Goal: Task Accomplishment & Management: Complete application form

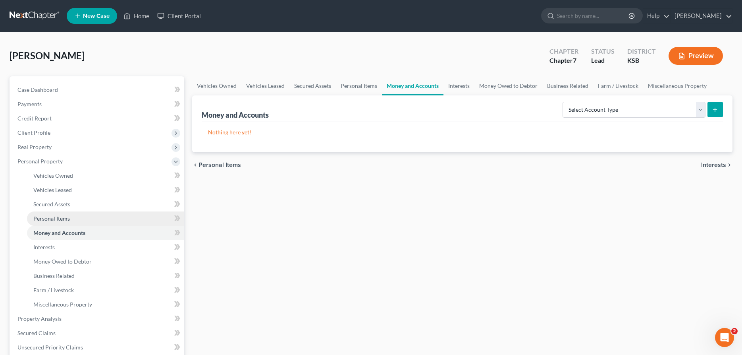
click at [53, 216] on span "Personal Items" at bounding box center [51, 218] width 37 height 7
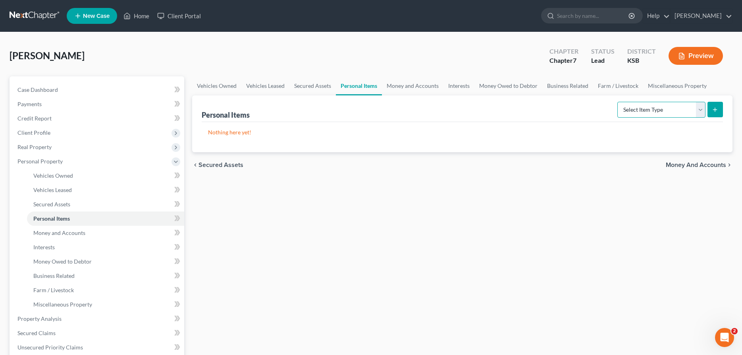
click at [617, 102] on select "Select Item Type Clothing Collectibles Of Value Electronics Firearms Household …" at bounding box center [661, 110] width 88 height 16
select select "clothing"
click option "Clothing" at bounding box center [0, 0] width 0 height 0
click at [710, 104] on button "submit" at bounding box center [715, 109] width 15 height 15
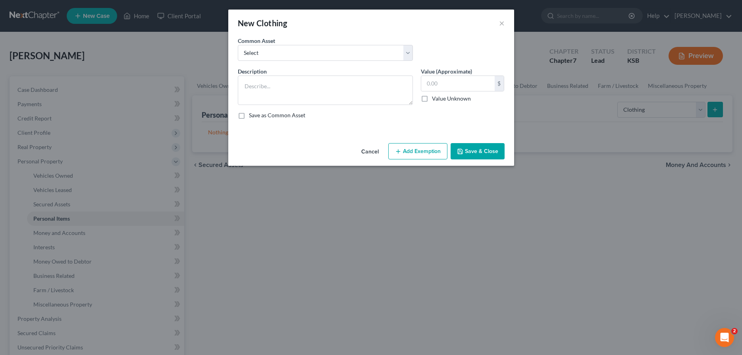
click at [368, 44] on div "Common Asset Select Clothing" at bounding box center [325, 49] width 183 height 24
click at [238, 45] on select "Select Clothing" at bounding box center [325, 53] width 175 height 16
select select "0"
click option "Clothing" at bounding box center [0, 0] width 0 height 0
type textarea "Clothing"
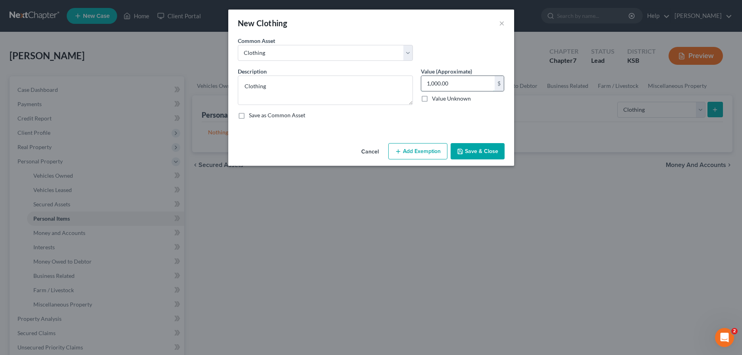
drag, startPoint x: 465, startPoint y: 87, endPoint x: 482, endPoint y: 86, distance: 17.1
click at [482, 86] on input "1,000.00" at bounding box center [457, 83] width 73 height 15
type input "300.00"
click at [429, 155] on button "Add Exemption" at bounding box center [417, 151] width 59 height 17
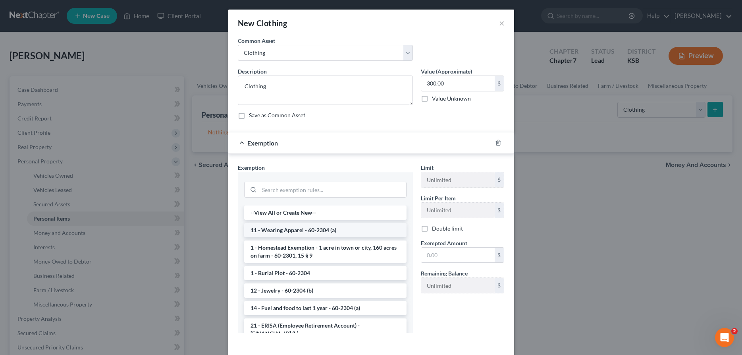
click at [285, 235] on li "11 - Wearing Apparel - 60-2304 (a)" at bounding box center [325, 230] width 162 height 14
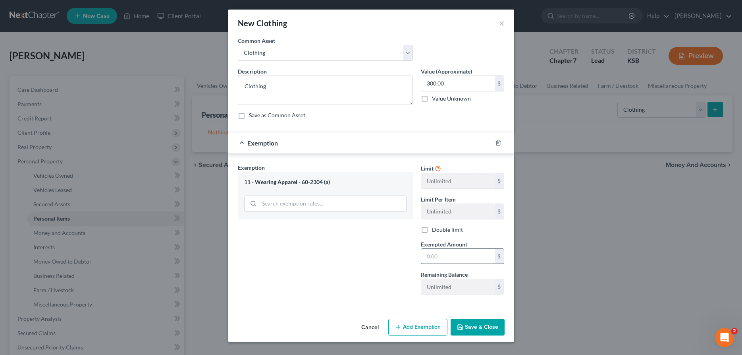
click at [449, 252] on input "text" at bounding box center [457, 256] width 73 height 15
type input "300.00"
click at [471, 326] on button "Save & Close" at bounding box center [478, 326] width 54 height 17
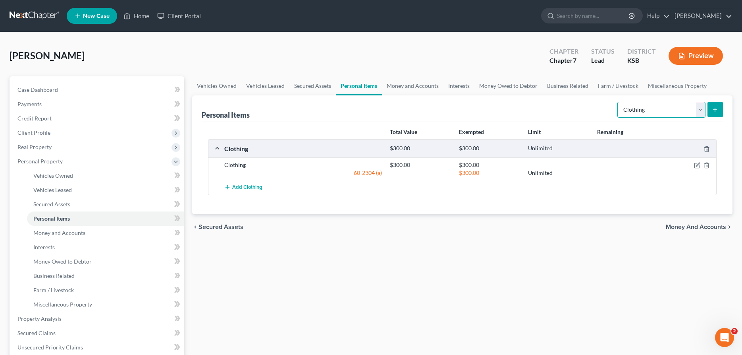
click at [617, 102] on select "Select Item Type Clothing Collectibles Of Value Electronics Firearms Household …" at bounding box center [661, 110] width 88 height 16
select select "household_goods"
click option "Household Goods" at bounding box center [0, 0] width 0 height 0
drag, startPoint x: 715, startPoint y: 108, endPoint x: 704, endPoint y: 116, distance: 13.3
click at [715, 108] on icon "submit" at bounding box center [715, 109] width 6 height 6
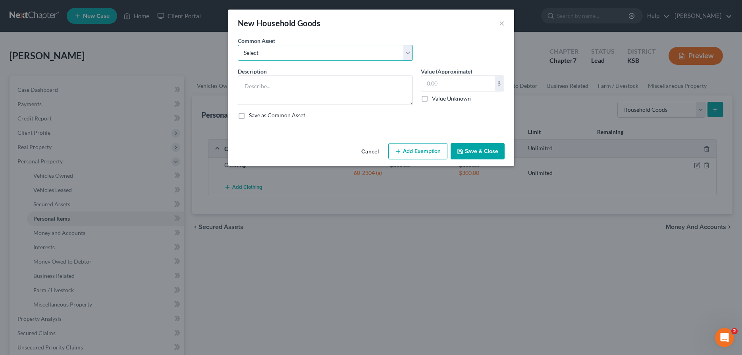
click at [238, 45] on select "Select Household Goods" at bounding box center [325, 53] width 175 height 16
select select "0"
click option "Household Goods" at bounding box center [0, 0] width 0 height 0
type textarea "Household Goods"
click at [444, 85] on input "2,000.00" at bounding box center [457, 83] width 73 height 15
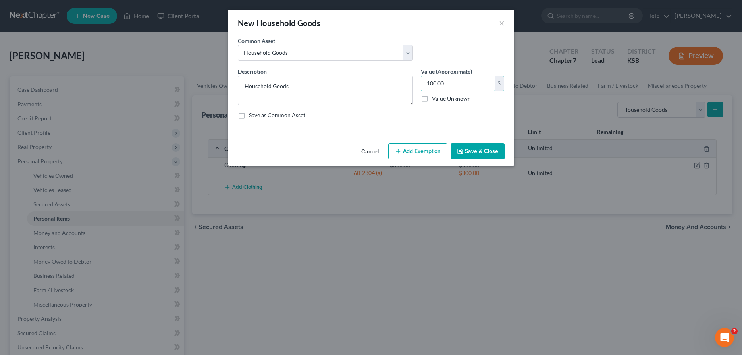
type input "100.00"
click at [395, 156] on button "Add Exemption" at bounding box center [417, 151] width 59 height 17
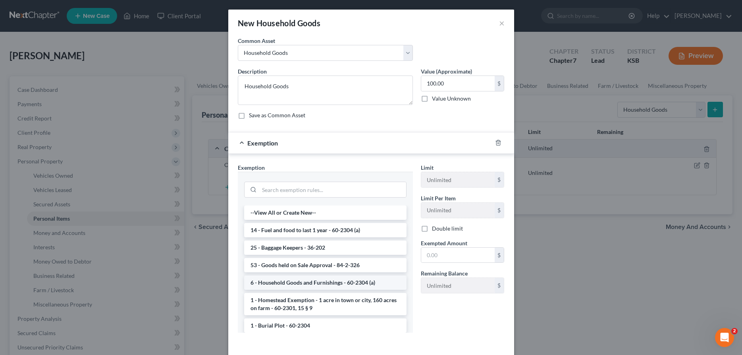
click at [324, 282] on li "6 - Household Goods and Furnishings - 60-2304 (a)" at bounding box center [325, 282] width 162 height 14
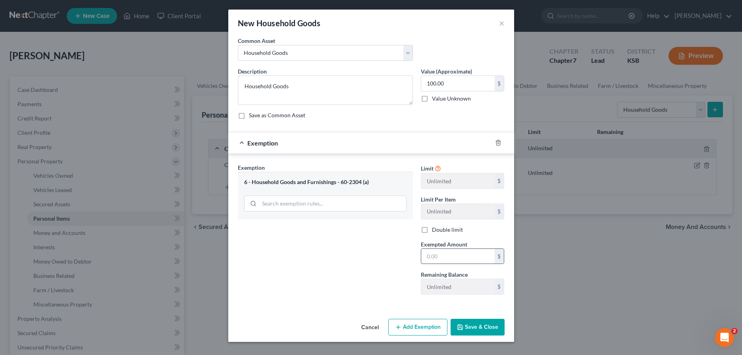
click at [432, 259] on input "text" at bounding box center [457, 256] width 73 height 15
type input "100.00"
click at [483, 331] on button "Save & Close" at bounding box center [478, 326] width 54 height 17
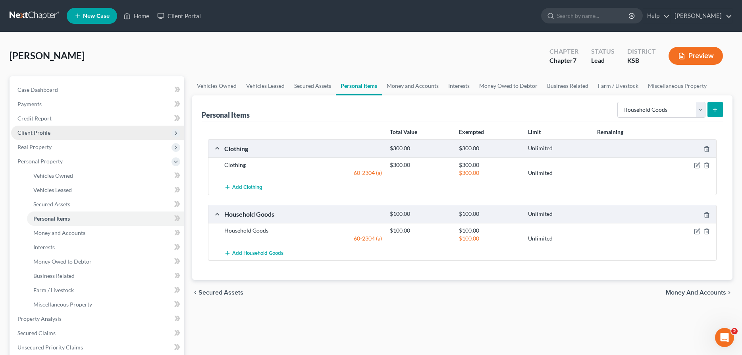
click at [53, 131] on span "Client Profile" at bounding box center [97, 132] width 173 height 14
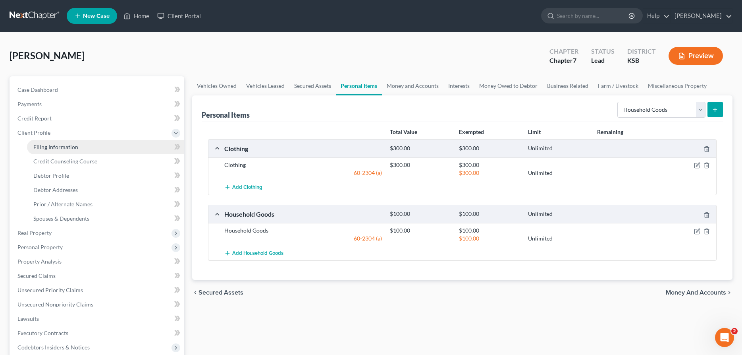
click at [54, 145] on span "Filing Information" at bounding box center [55, 146] width 45 height 7
select select "1"
select select "0"
select select "31"
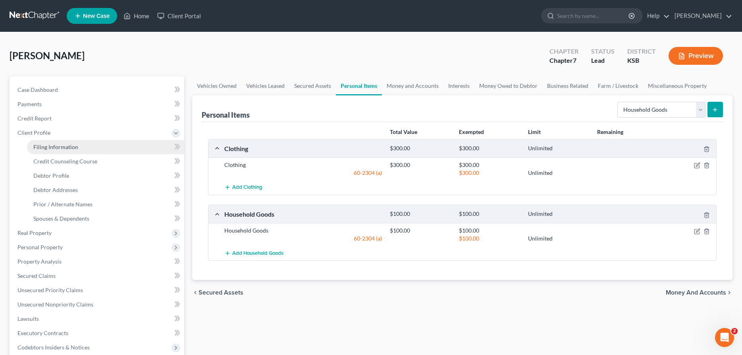
select select "0"
select select "17"
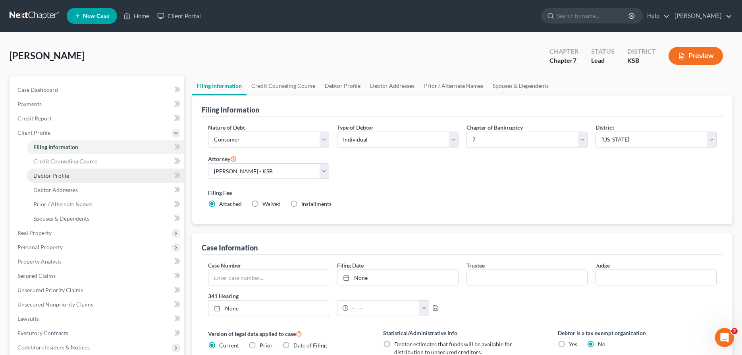
click at [68, 175] on span "Debtor Profile" at bounding box center [51, 175] width 36 height 7
select select "0"
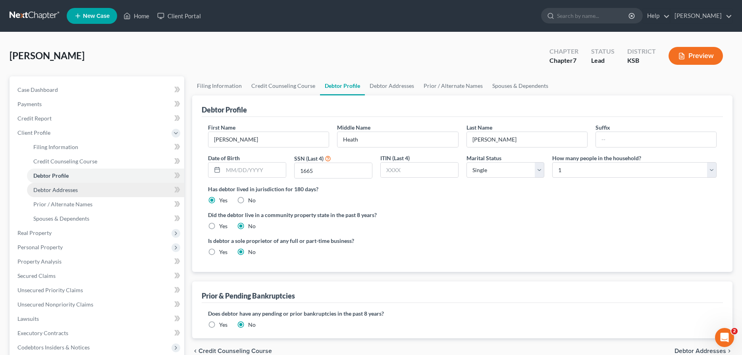
click at [73, 190] on span "Debtor Addresses" at bounding box center [55, 189] width 44 height 7
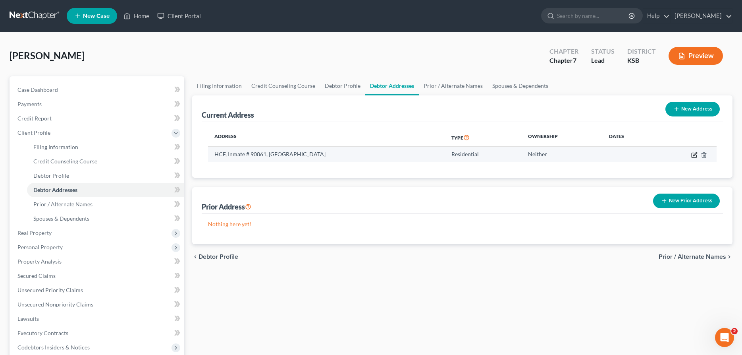
click at [695, 154] on icon "button" at bounding box center [694, 155] width 6 height 6
select select "17"
select select "77"
select select "0"
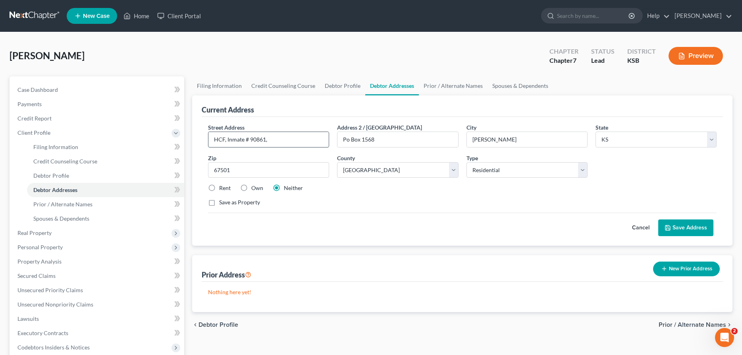
click at [224, 139] on input "HCF, Inmate # 90861," at bounding box center [268, 139] width 120 height 15
type input "HCF East, Inmate # 90861,"
click at [689, 230] on button "Save Address" at bounding box center [685, 227] width 55 height 17
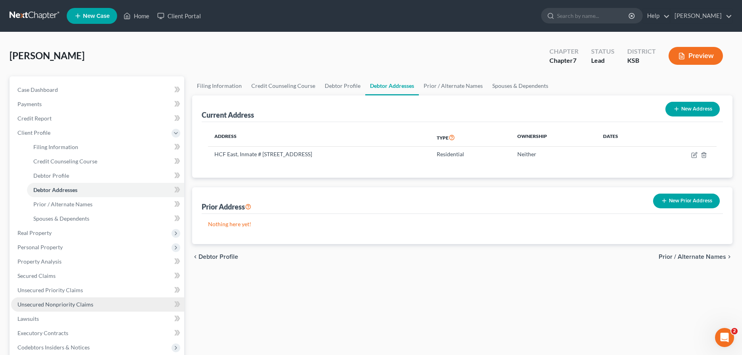
click at [51, 303] on span "Unsecured Nonpriority Claims" at bounding box center [55, 304] width 76 height 7
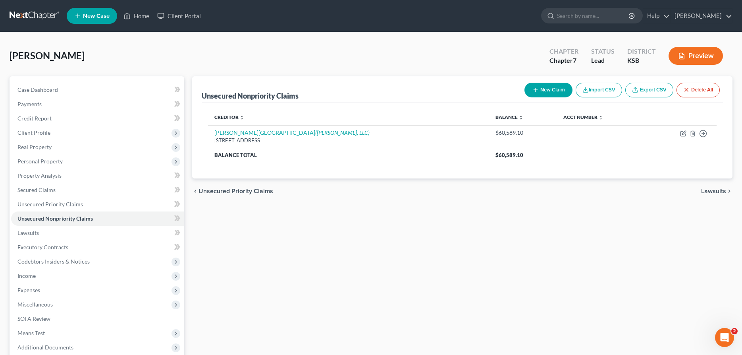
click at [550, 91] on button "New Claim" at bounding box center [549, 90] width 48 height 15
select select "0"
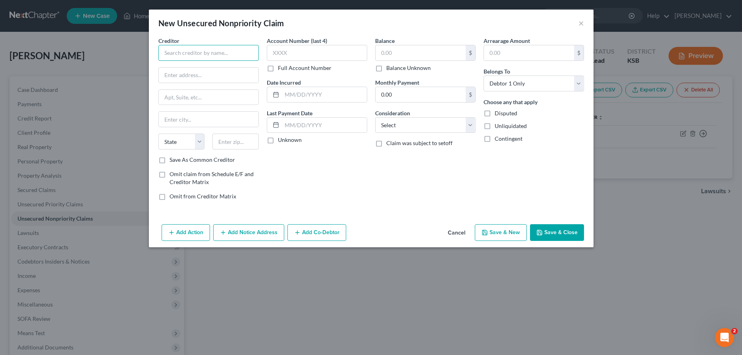
click at [248, 54] on input "text" at bounding box center [208, 53] width 100 height 16
type input "K"
type input "DCF Child Support Services"
type input "129 SE 6th Ave Ste 106"
type input "Topeka"
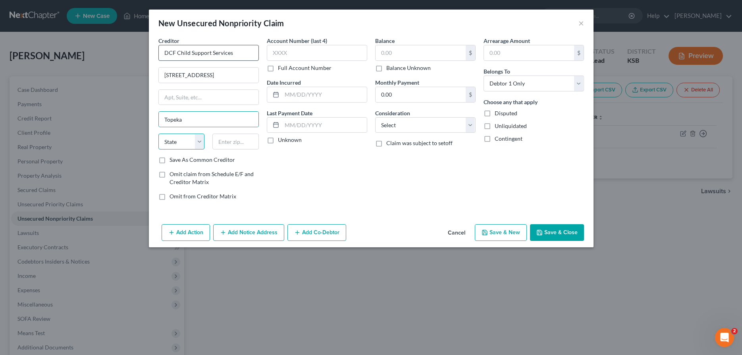
select select "17"
type input "66603"
click at [388, 51] on input "text" at bounding box center [421, 52] width 90 height 15
type input "19,598.52"
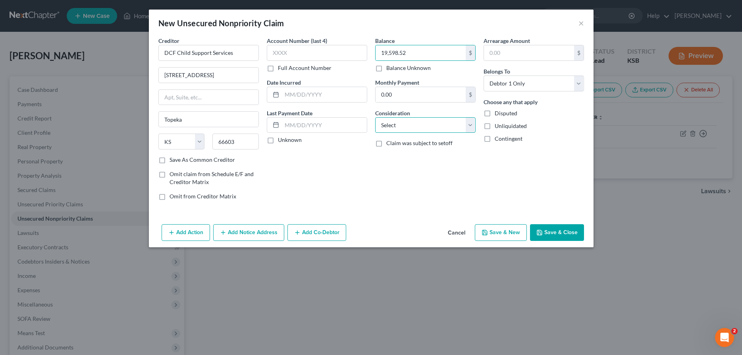
click at [375, 117] on select "Select Cable / Satellite Services Collection Agency Credit Card Debt Debt Couns…" at bounding box center [425, 125] width 100 height 16
select select "5"
click at [245, 234] on button "Add Notice Address" at bounding box center [248, 232] width 71 height 17
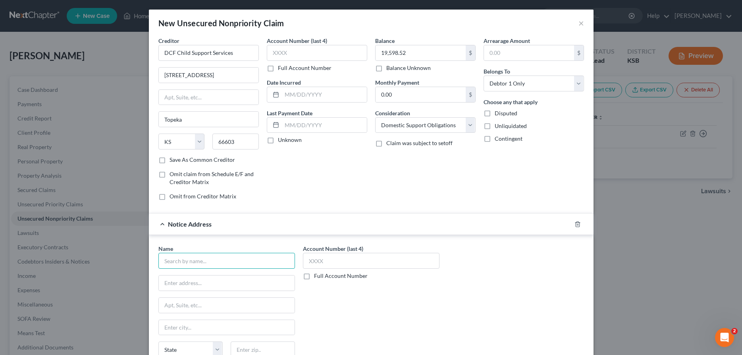
click at [195, 263] on input "text" at bounding box center [226, 261] width 137 height 16
type input "Holly Childs"
click at [264, 279] on input "text" at bounding box center [227, 282] width 136 height 15
paste input "1409 W 11th St"
type input "1409 W 11th St"
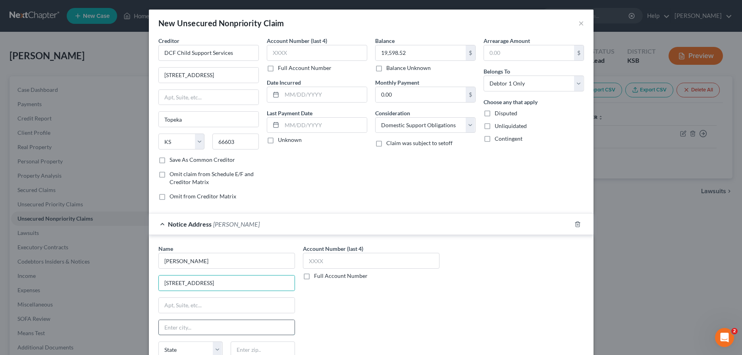
click at [205, 327] on input "text" at bounding box center [227, 327] width 136 height 15
type input "Grove"
select select "37"
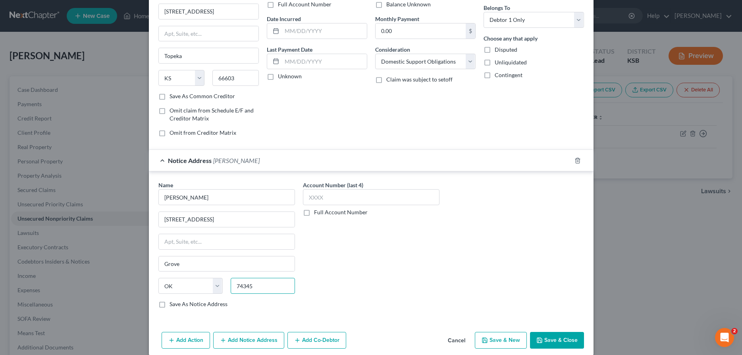
scroll to position [73, 0]
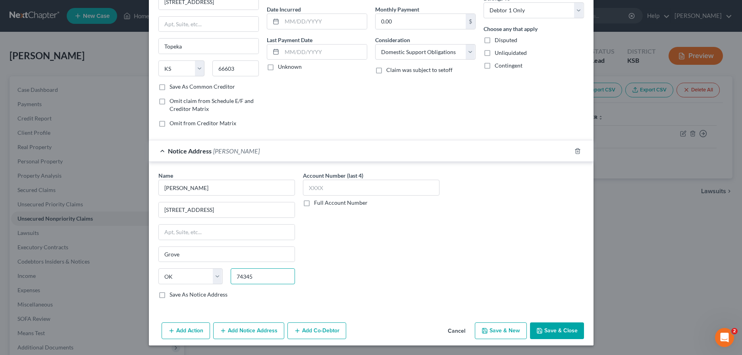
type input "74345"
click at [544, 329] on button "Save & Close" at bounding box center [557, 330] width 54 height 17
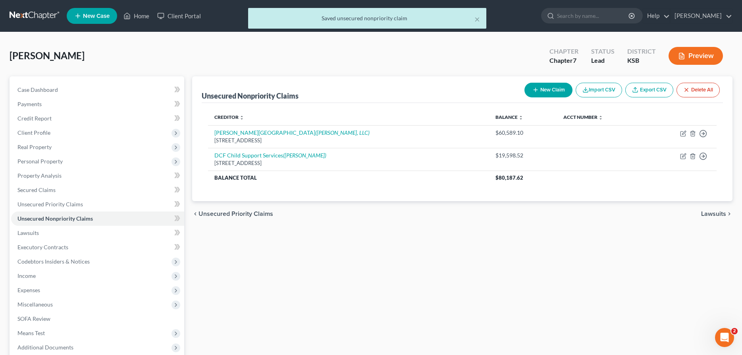
click at [548, 86] on button "New Claim" at bounding box center [549, 90] width 48 height 15
select select "0"
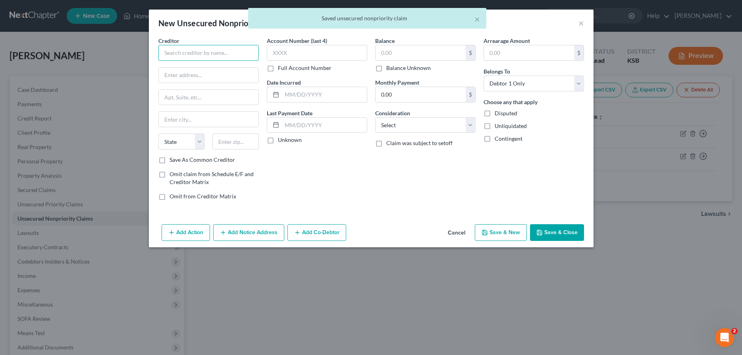
click at [175, 57] on input "text" at bounding box center [208, 53] width 100 height 16
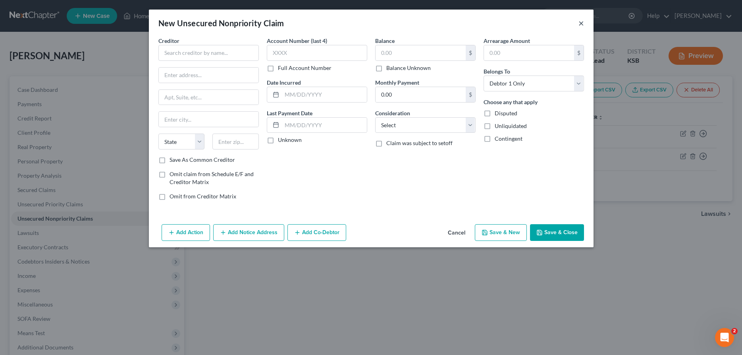
click at [581, 23] on button "×" at bounding box center [582, 23] width 6 height 10
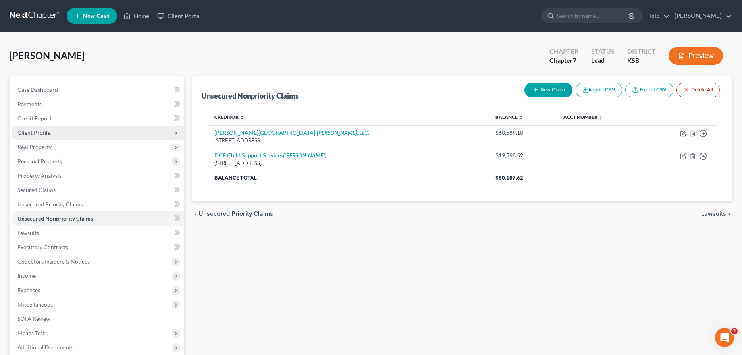
click at [45, 132] on span "Client Profile" at bounding box center [33, 132] width 33 height 7
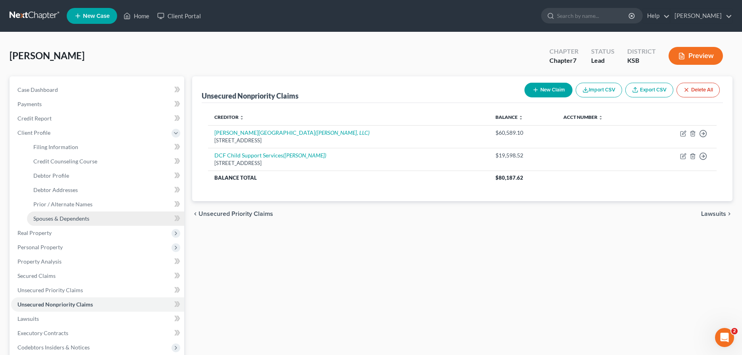
click at [67, 216] on span "Spouses & Dependents" at bounding box center [61, 218] width 56 height 7
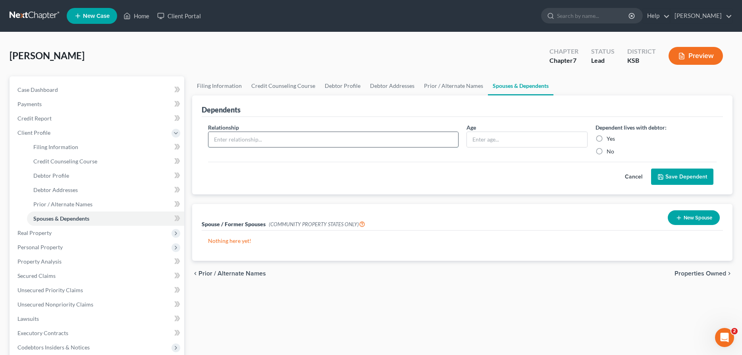
click at [295, 141] on input "text" at bounding box center [332, 139] width 249 height 15
type input "[PERSON_NAME] - daughter"
click at [610, 135] on input "Yes" at bounding box center [612, 137] width 5 height 5
radio input "true"
click at [610, 147] on input "No" at bounding box center [612, 149] width 5 height 5
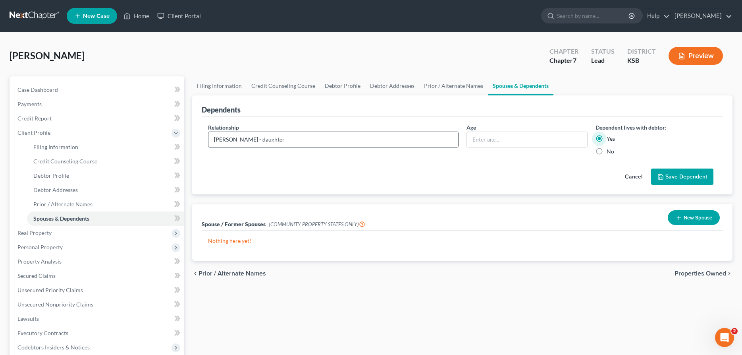
radio input "true"
click at [662, 176] on icon "submit" at bounding box center [661, 177] width 6 height 6
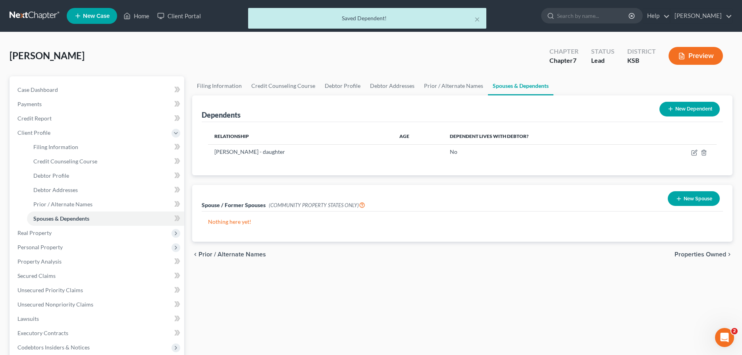
click at [673, 108] on icon at bounding box center [671, 109] width 6 height 6
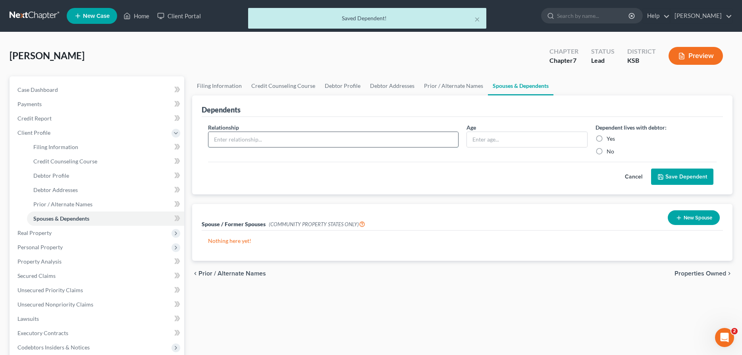
click at [322, 142] on input "text" at bounding box center [332, 139] width 249 height 15
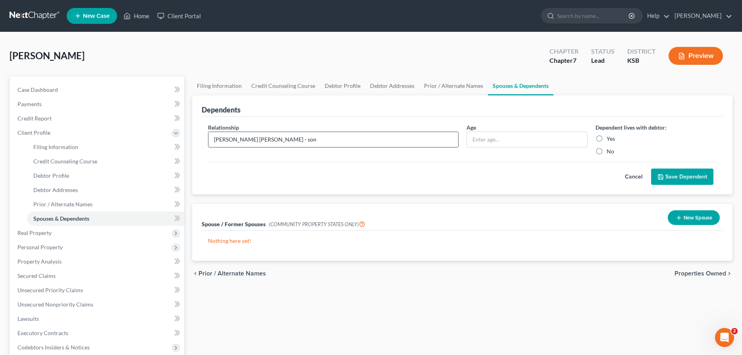
type input "[PERSON_NAME] [PERSON_NAME] - son"
click at [610, 147] on input "No" at bounding box center [612, 149] width 5 height 5
radio input "true"
click at [610, 147] on input "No" at bounding box center [612, 149] width 5 height 5
click at [697, 177] on button "Save Dependent" at bounding box center [682, 176] width 62 height 17
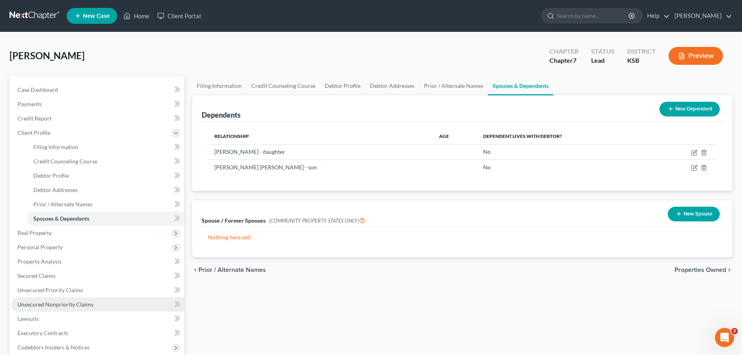
click at [77, 302] on span "Unsecured Nonpriority Claims" at bounding box center [55, 304] width 76 height 7
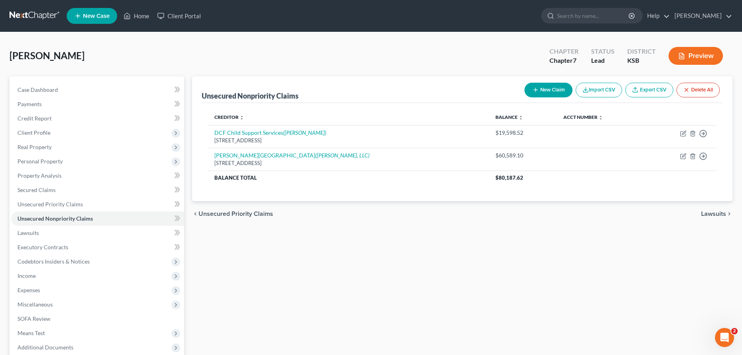
click at [553, 90] on button "New Claim" at bounding box center [549, 90] width 48 height 15
select select "0"
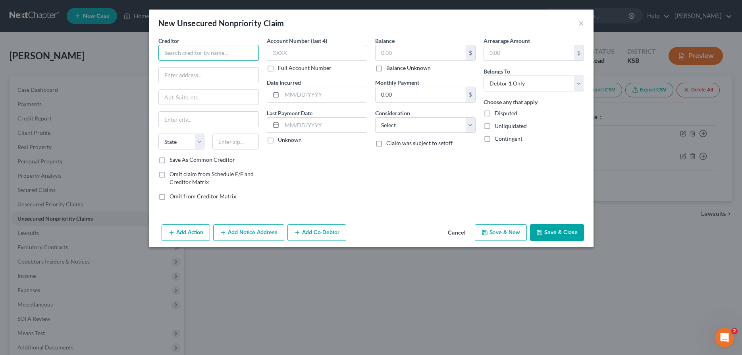
click at [182, 54] on input "text" at bounding box center [208, 53] width 100 height 16
type input "DCF- Child Support Services"
type input "120 Southeast 6th St. Ste 106"
type input "Topeka"
select select "17"
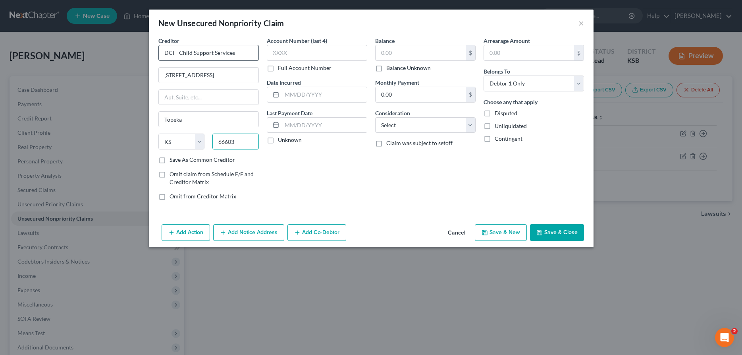
type input "66603"
click at [378, 52] on input "text" at bounding box center [421, 52] width 90 height 15
type input "21,000.00"
click at [375, 117] on select "Select Cable / Satellite Services Collection Agency Credit Card Debt Debt Couns…" at bounding box center [425, 125] width 100 height 16
select select "5"
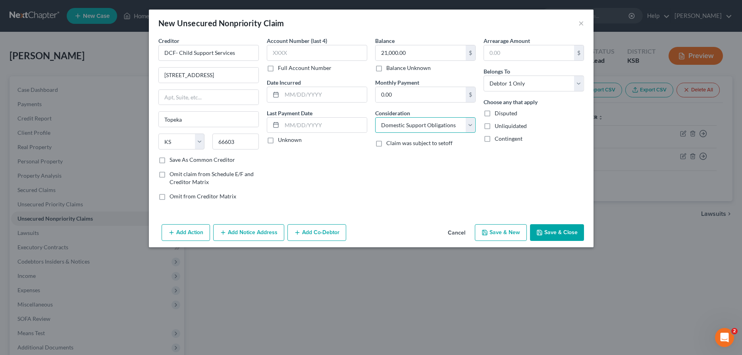
click option "Domestic Support Obligations" at bounding box center [0, 0] width 0 height 0
click at [243, 230] on button "Add Notice Address" at bounding box center [248, 232] width 71 height 17
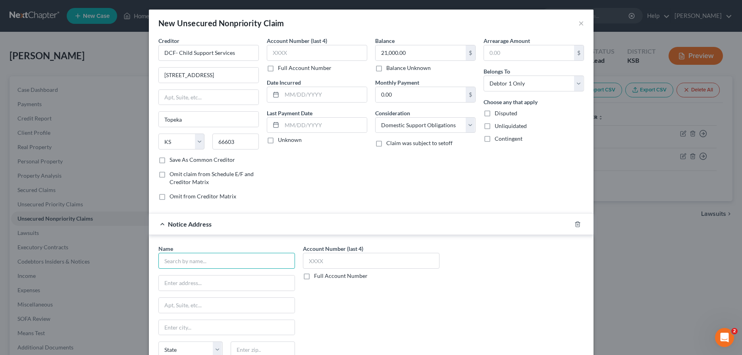
click at [233, 263] on input "text" at bounding box center [226, 261] width 137 height 16
type input "Danielle McNutt"
type input "1710 Lucust Drive"
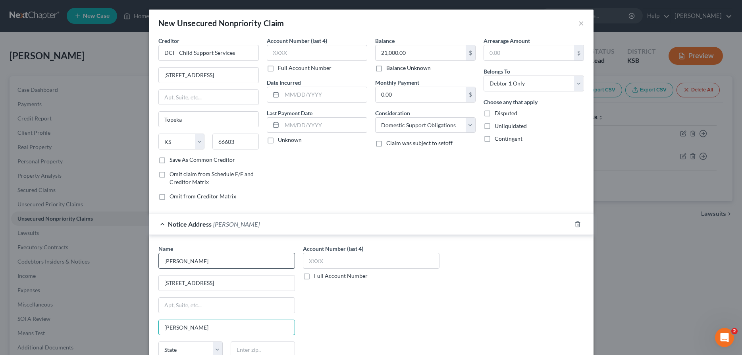
type input "Hutchinson"
select select "17"
type input "67501"
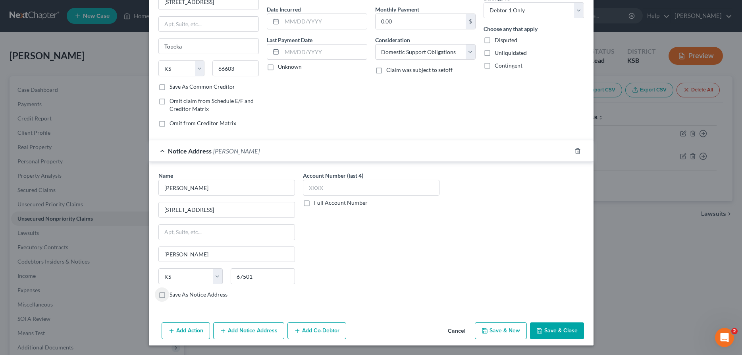
click at [556, 332] on button "Save & Close" at bounding box center [557, 330] width 54 height 17
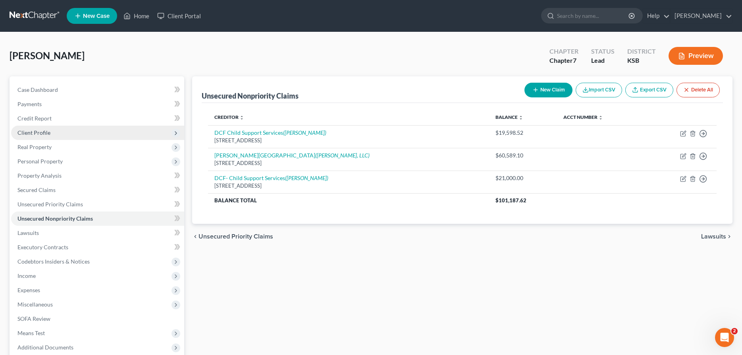
click at [50, 135] on span "Client Profile" at bounding box center [97, 132] width 173 height 14
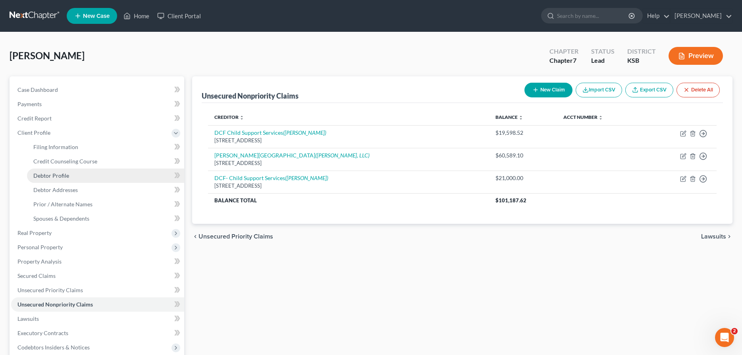
click at [44, 170] on link "Debtor Profile" at bounding box center [105, 175] width 157 height 14
select select "0"
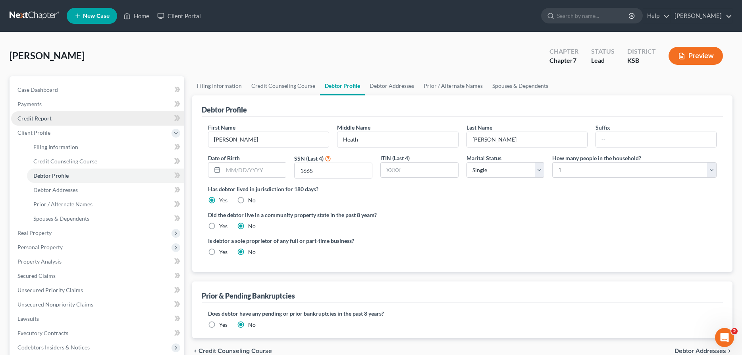
click at [29, 116] on span "Credit Report" at bounding box center [34, 118] width 34 height 7
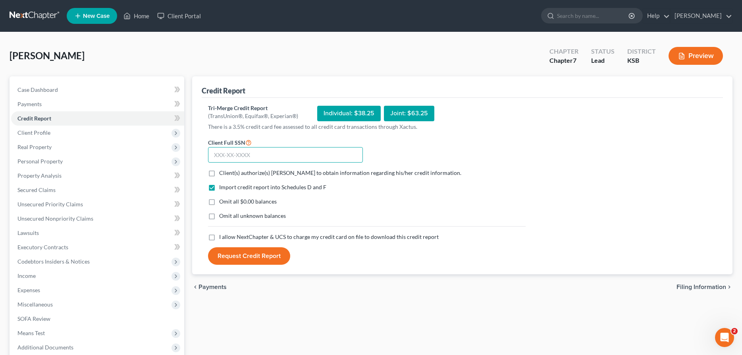
click at [228, 152] on input "text" at bounding box center [285, 155] width 155 height 16
type input "510-92-1665"
click at [219, 171] on label "Client(s) authorize(s) Randall C. Henry to obtain information regarding his/her…" at bounding box center [340, 173] width 242 height 8
click at [222, 171] on input "Client(s) authorize(s) Randall C. Henry to obtain information regarding his/her…" at bounding box center [224, 171] width 5 height 5
checkbox input "true"
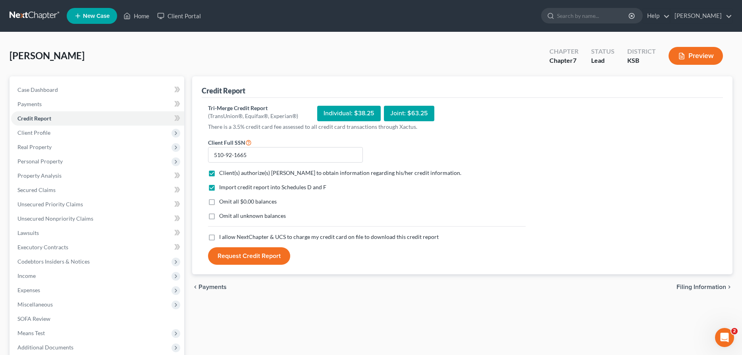
click at [219, 236] on label "I allow NextChapter & UCS to charge my credit card on file to download this cre…" at bounding box center [329, 237] width 220 height 8
click at [222, 236] on input "I allow NextChapter & UCS to charge my credit card on file to download this cre…" at bounding box center [224, 235] width 5 height 5
checkbox input "true"
drag, startPoint x: 232, startPoint y: 255, endPoint x: 234, endPoint y: 248, distance: 6.9
click at [233, 254] on button "Request Credit Report" at bounding box center [249, 255] width 82 height 17
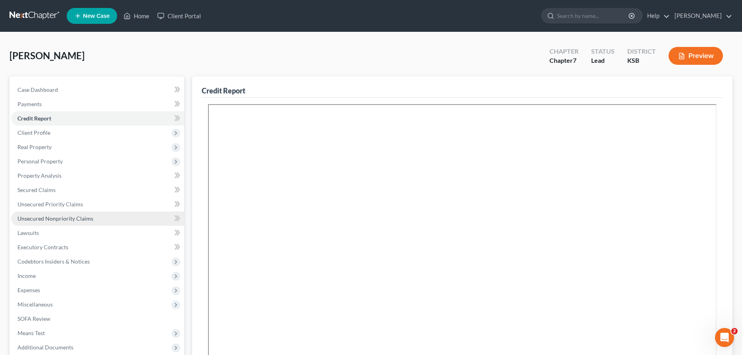
click at [19, 214] on link "Unsecured Nonpriority Claims" at bounding box center [97, 218] width 173 height 14
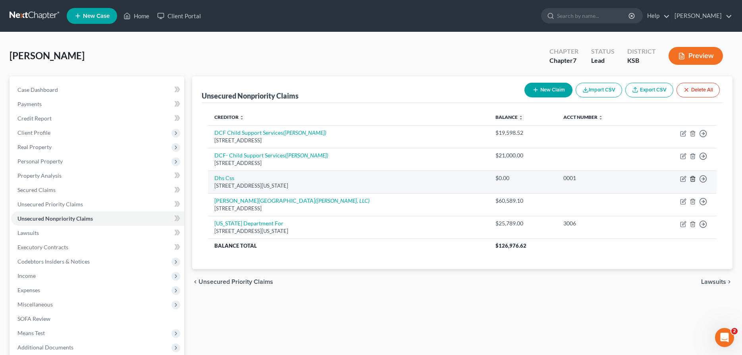
click at [694, 178] on icon "button" at bounding box center [693, 179] width 6 height 6
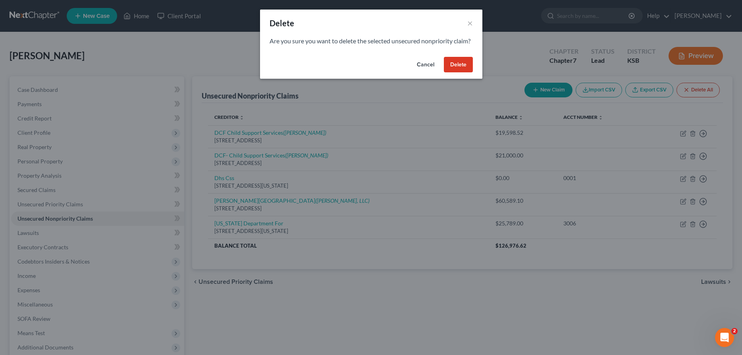
click at [457, 71] on button "Delete" at bounding box center [458, 65] width 29 height 16
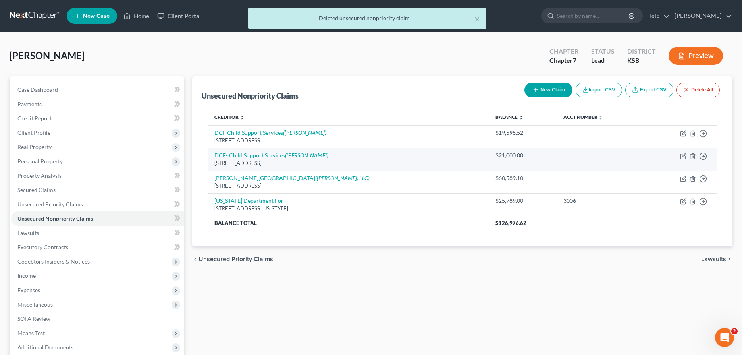
click at [310, 156] on icon "([PERSON_NAME])" at bounding box center [306, 155] width 43 height 7
select select "17"
select select "5"
select select "0"
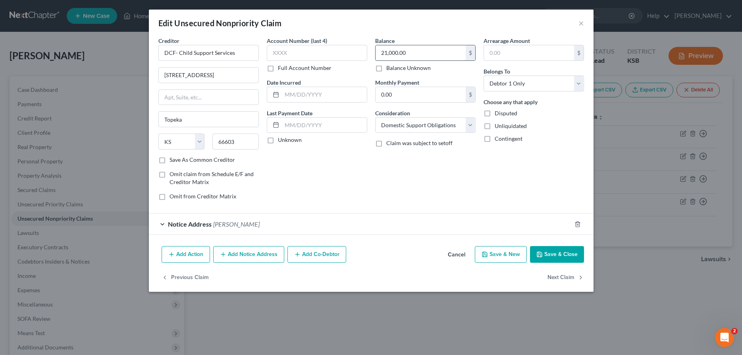
drag, startPoint x: 418, startPoint y: 52, endPoint x: 449, endPoint y: 66, distance: 33.9
click at [449, 60] on input "21,000.00" at bounding box center [421, 52] width 90 height 15
type input "25,789.50"
click at [567, 252] on button "Save & Close" at bounding box center [557, 254] width 54 height 17
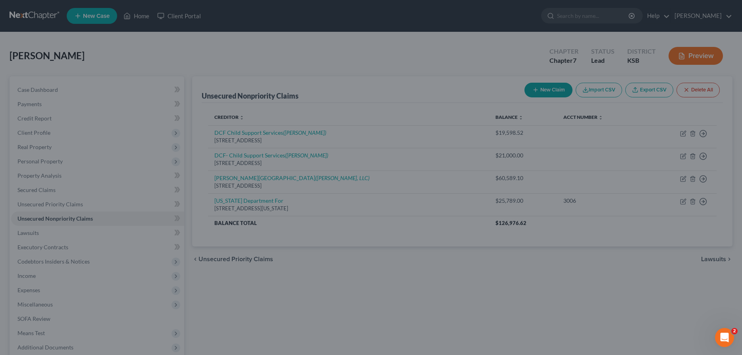
type input "0"
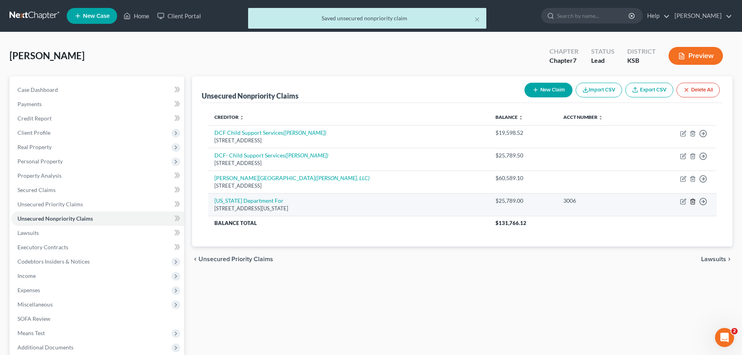
click at [693, 201] on line "button" at bounding box center [693, 202] width 0 height 2
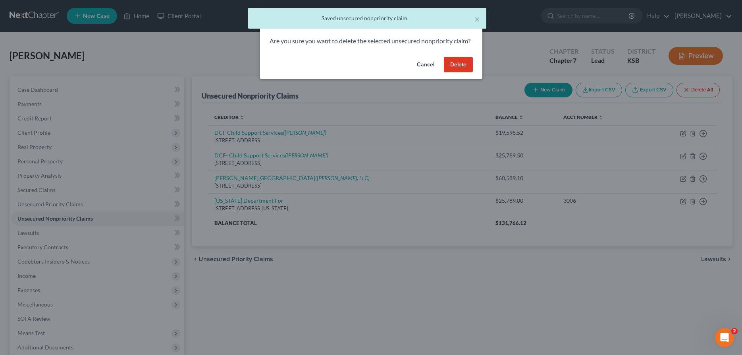
click at [463, 71] on button "Delete" at bounding box center [458, 65] width 29 height 16
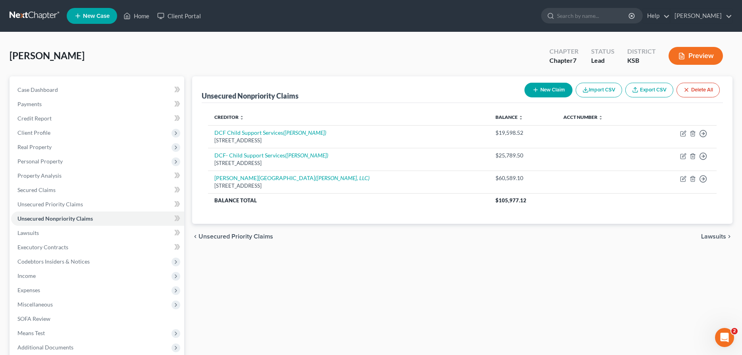
click at [547, 89] on button "New Claim" at bounding box center [549, 90] width 48 height 15
select select "0"
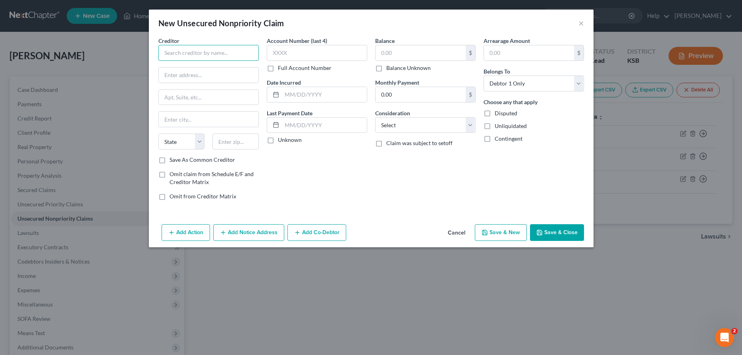
click at [214, 55] on input "text" at bounding box center [208, 53] width 100 height 16
type input "[PERSON_NAME] and Associates"
click at [203, 75] on input "text" at bounding box center [209, 75] width 100 height 15
type input "5835 Southwest 29th St."
type input "Topeka"
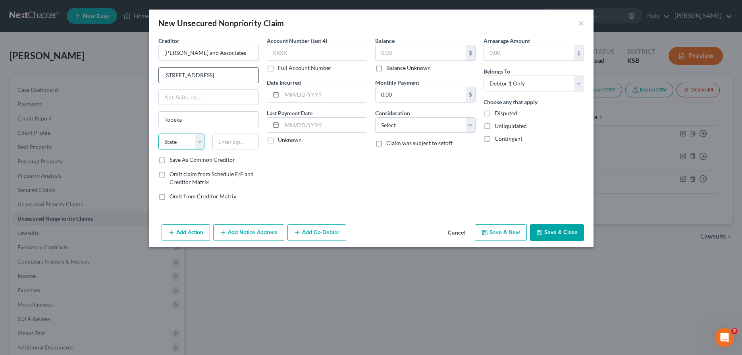
select select "17"
type input "66614"
click at [398, 52] on input "text" at bounding box center [421, 52] width 90 height 15
type input "5,500.00"
click at [375, 117] on select "Select Cable / Satellite Services Collection Agency Credit Card Debt Debt Couns…" at bounding box center [425, 125] width 100 height 16
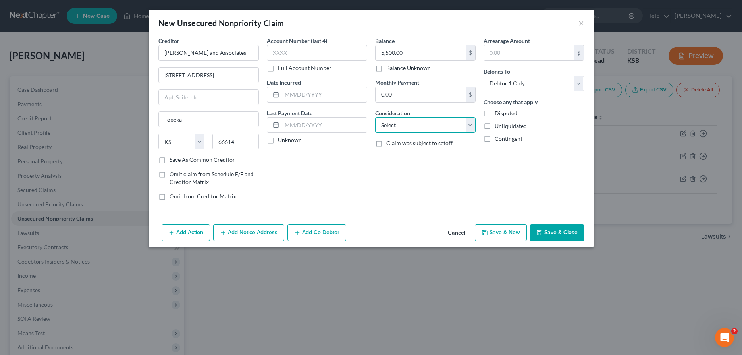
select select "1"
click at [545, 233] on button "Save & Close" at bounding box center [557, 232] width 54 height 17
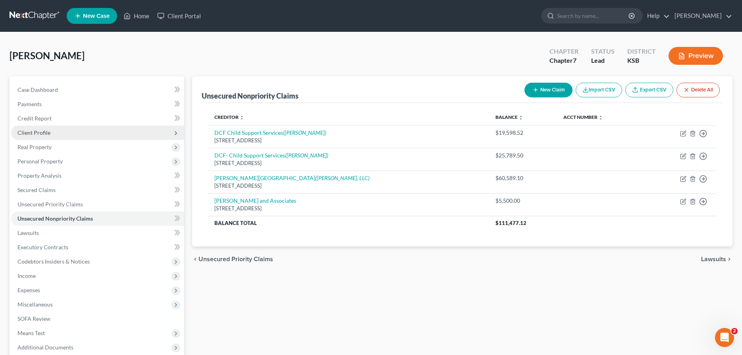
click at [46, 133] on span "Client Profile" at bounding box center [33, 132] width 33 height 7
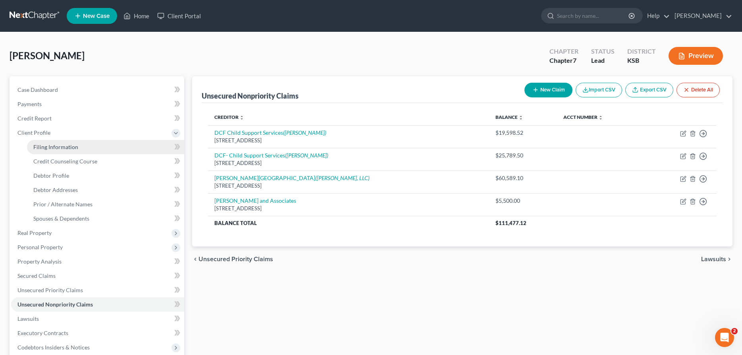
click at [44, 145] on span "Filing Information" at bounding box center [55, 146] width 45 height 7
select select "1"
select select "0"
select select "31"
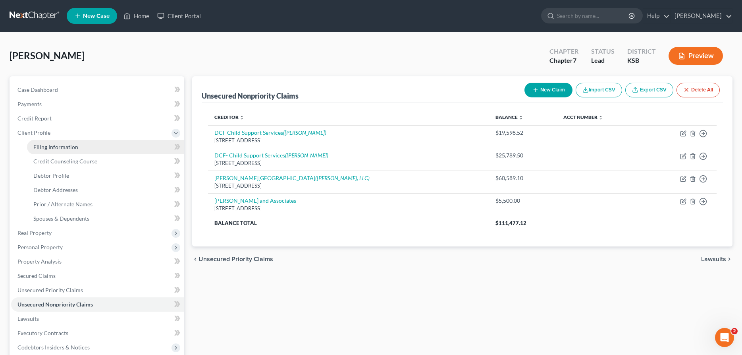
select select "0"
select select "17"
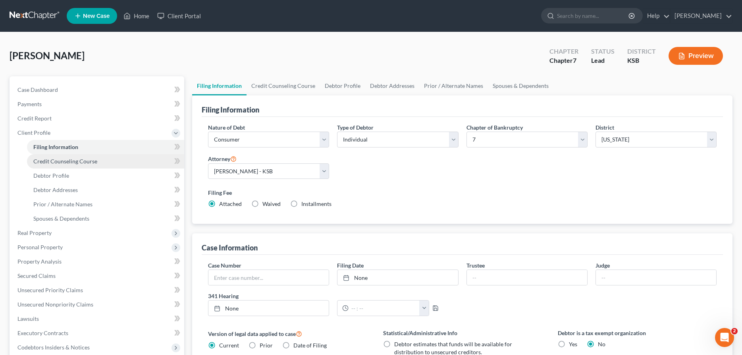
click at [46, 159] on span "Credit Counseling Course" at bounding box center [65, 161] width 64 height 7
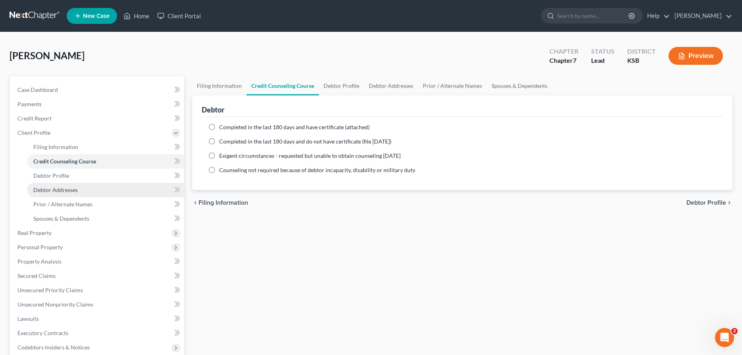
click at [52, 185] on link "Debtor Addresses" at bounding box center [105, 190] width 157 height 14
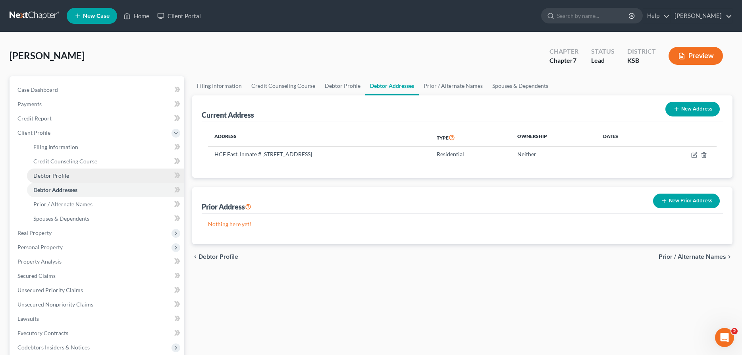
click at [53, 176] on span "Debtor Profile" at bounding box center [51, 175] width 36 height 7
select select "0"
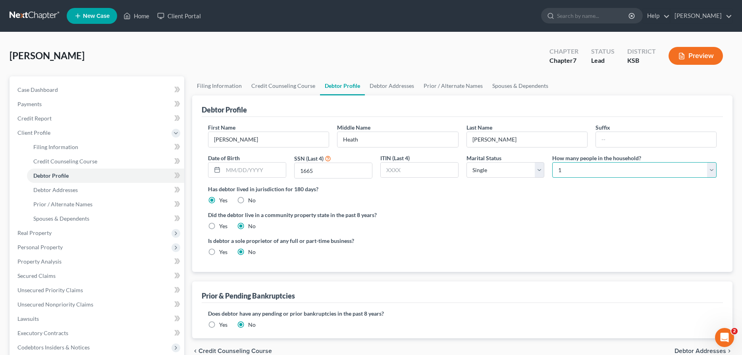
click at [552, 162] on select "Select 1 2 3 4 5 6 7 8 9 10 11 12 13 14 15 16 17 18 19 20" at bounding box center [634, 170] width 164 height 16
select select "1"
click option "2" at bounding box center [0, 0] width 0 height 0
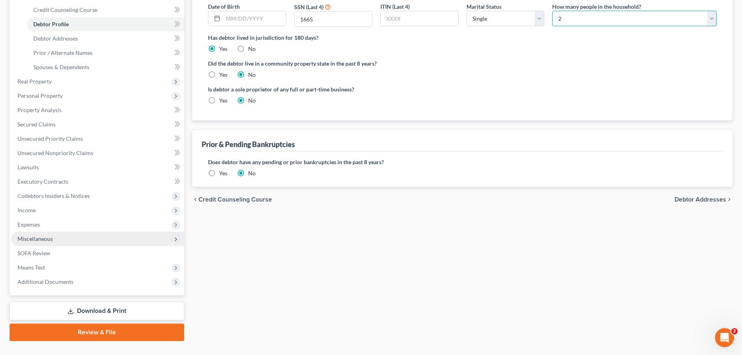
scroll to position [162, 0]
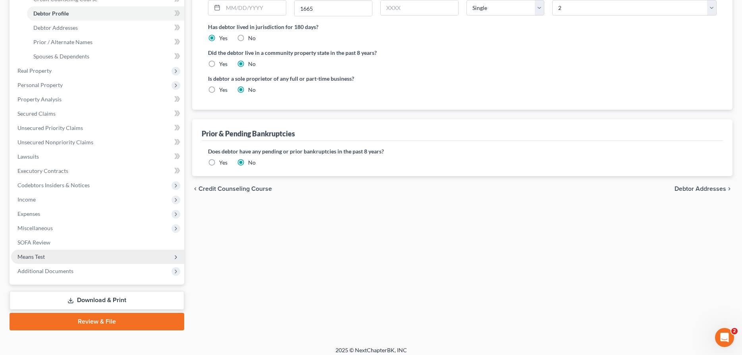
click at [33, 254] on span "Means Test" at bounding box center [30, 256] width 27 height 7
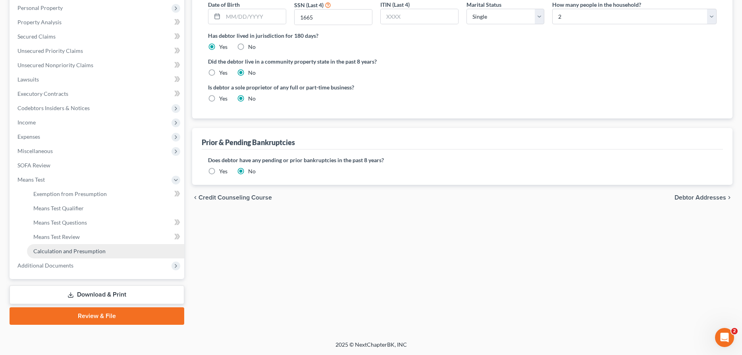
scroll to position [152, 0]
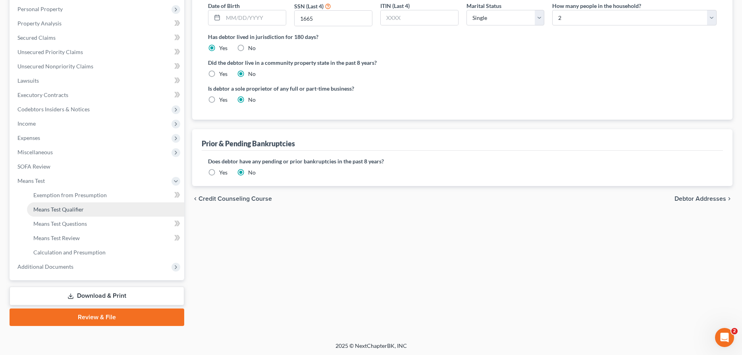
click at [51, 206] on span "Means Test Qualifier" at bounding box center [58, 209] width 50 height 7
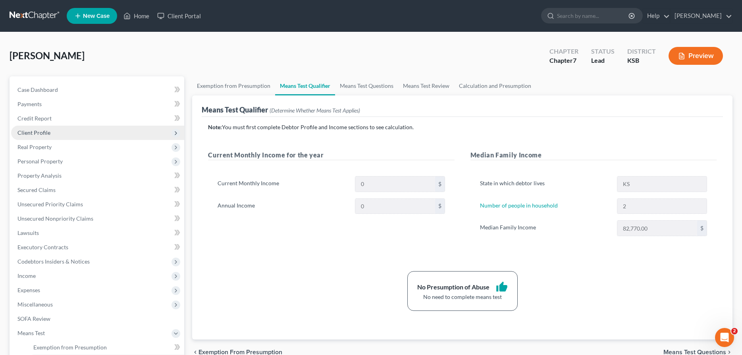
click at [44, 134] on span "Client Profile" at bounding box center [33, 132] width 33 height 7
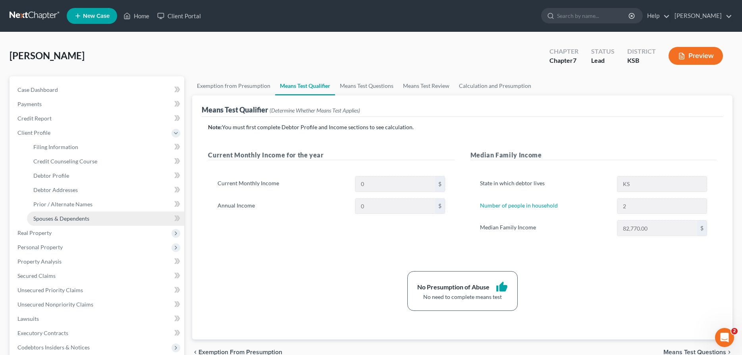
click at [65, 215] on span "Spouses & Dependents" at bounding box center [61, 218] width 56 height 7
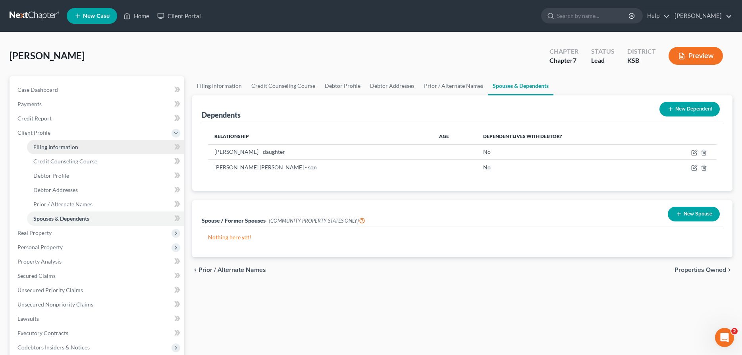
click at [44, 145] on span "Filing Information" at bounding box center [55, 146] width 45 height 7
select select "1"
select select "0"
select select "31"
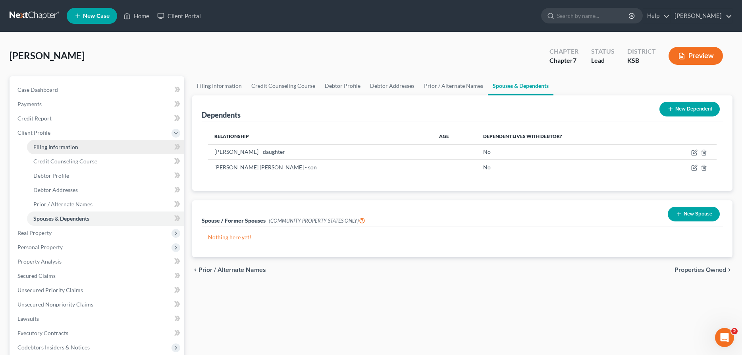
select select "0"
select select "17"
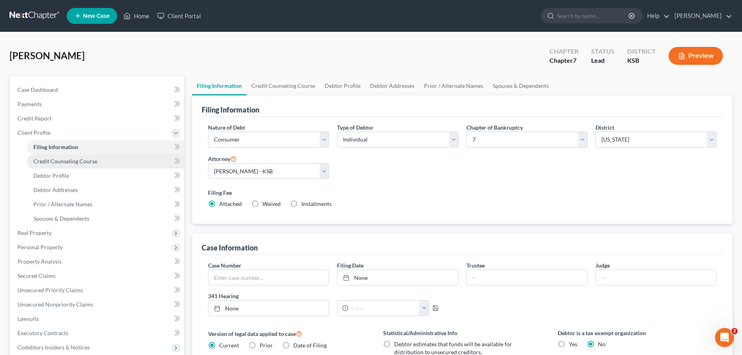
click at [70, 163] on span "Credit Counseling Course" at bounding box center [65, 161] width 64 height 7
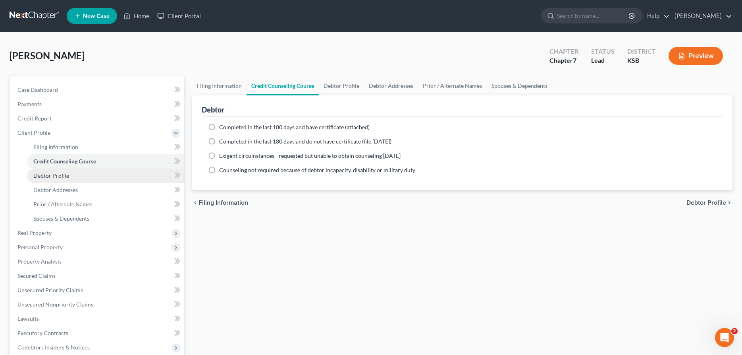
click at [55, 176] on span "Debtor Profile" at bounding box center [51, 175] width 36 height 7
select select "0"
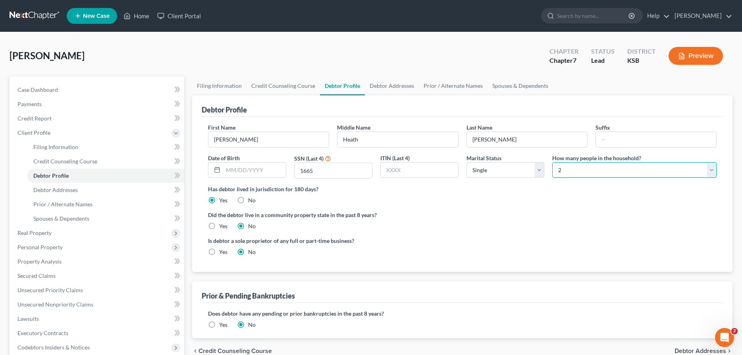
click at [552, 162] on select "Select 1 2 3 4 5 6 7 8 9 10 11 12 13 14 15 16 17 18 19 20" at bounding box center [634, 170] width 164 height 16
select select "0"
click option "1" at bounding box center [0, 0] width 0 height 0
click at [66, 301] on span "Unsecured Nonpriority Claims" at bounding box center [55, 304] width 76 height 7
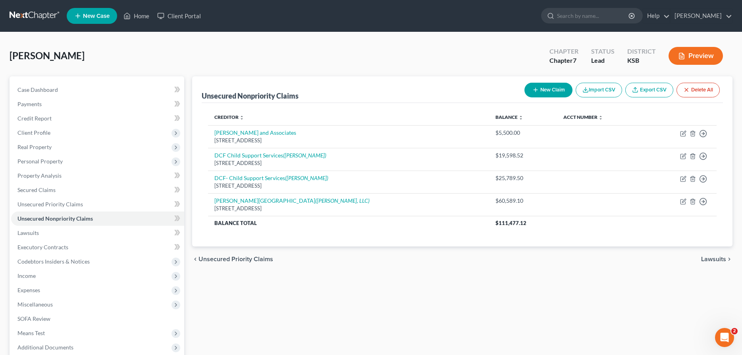
click at [543, 88] on button "New Claim" at bounding box center [549, 90] width 48 height 15
select select "0"
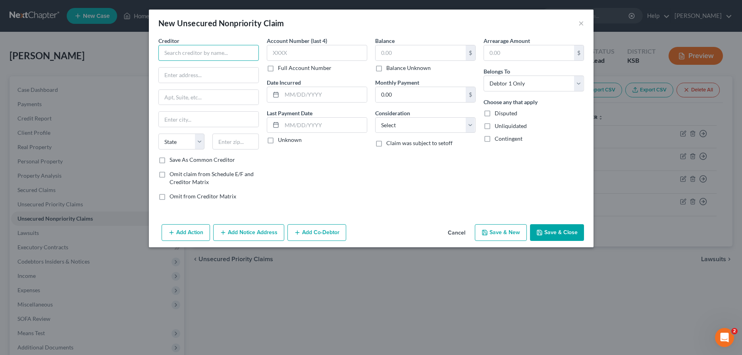
click at [193, 56] on input "text" at bounding box center [208, 53] width 100 height 16
type input "Account Recovery Specialist"
type input "3505 NorthTopeka Street"
type input "Wichita"
select select "17"
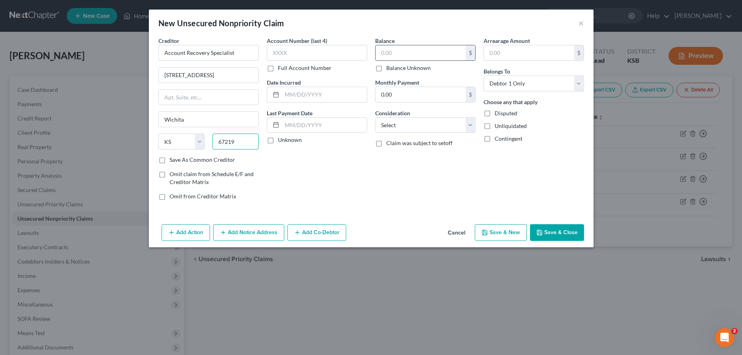
type input "67219"
click at [386, 54] on input "text" at bounding box center [421, 52] width 90 height 15
type input "5,000.00"
click at [375, 117] on select "Select Cable / Satellite Services Collection Agency Credit Card Debt Debt Couns…" at bounding box center [425, 125] width 100 height 16
select select "1"
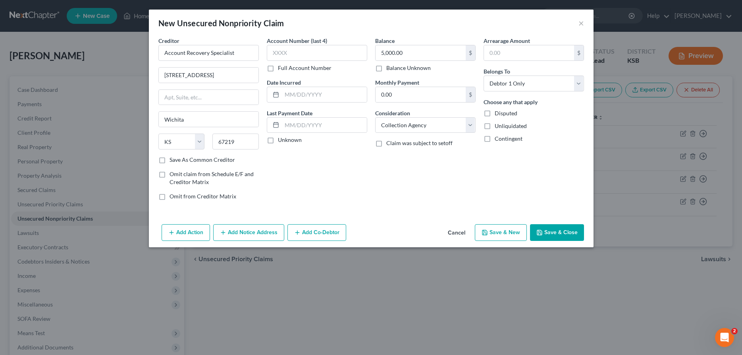
click at [509, 234] on button "Save & New" at bounding box center [501, 232] width 52 height 17
select select "0"
click at [212, 51] on input "text" at bounding box center [208, 53] width 100 height 16
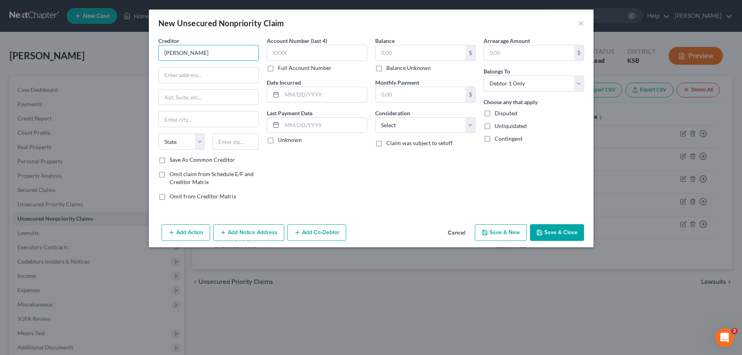
drag, startPoint x: 206, startPoint y: 52, endPoint x: 111, endPoint y: 55, distance: 95.3
click at [158, 55] on input "Billy Barker" at bounding box center [208, 53] width 100 height 16
type input "[PERSON_NAME]"
type input "1004 East Ave A"
type input "h"
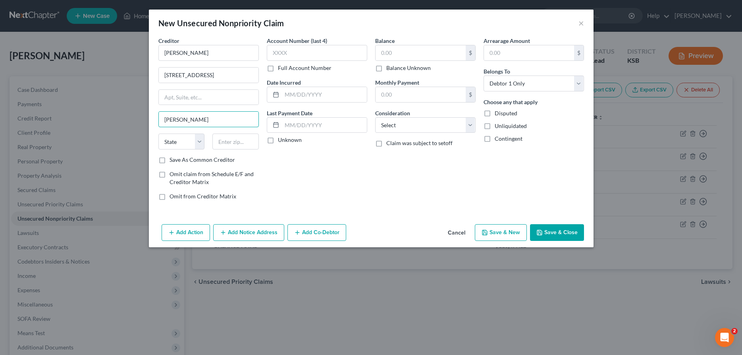
type input "Hutchinson"
select select "17"
type input "67501"
click at [384, 49] on input "text" at bounding box center [421, 52] width 90 height 15
type input "25,000.00"
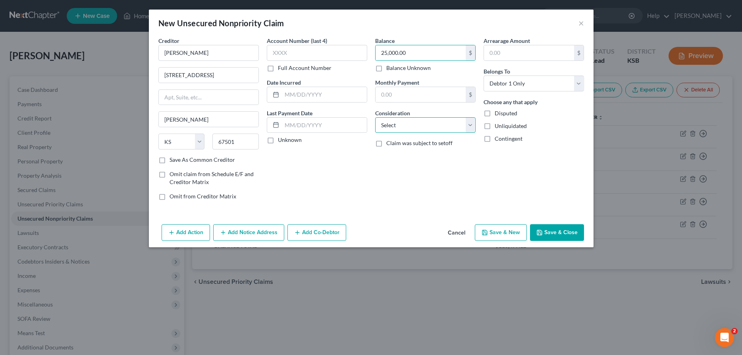
click at [375, 117] on select "Select Cable / Satellite Services Collection Agency Credit Card Debt Debt Couns…" at bounding box center [425, 125] width 100 height 16
select select "8"
click at [241, 229] on button "Add Notice Address" at bounding box center [248, 232] width 71 height 17
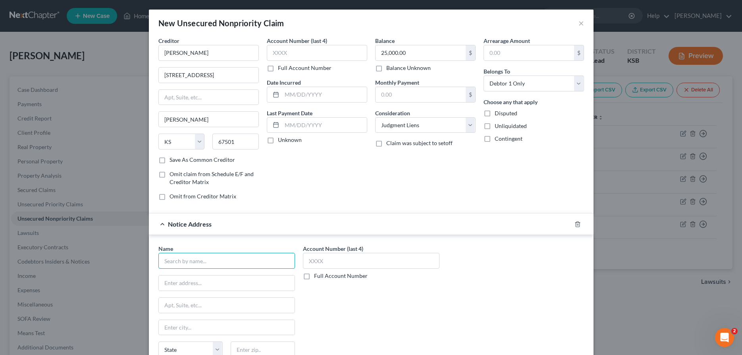
click at [198, 261] on input "text" at bounding box center [226, 261] width 137 height 16
type input "[PERSON_NAME] and Associates"
paste input "5835 SW 29th St # 101"
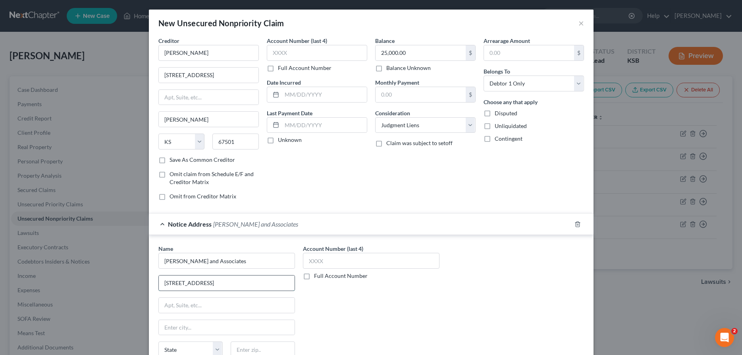
type input "5835 SW 29th St # 101"
type input "Topeka"
select select "17"
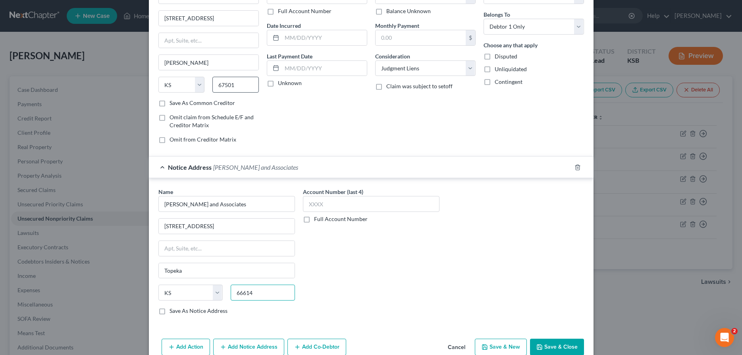
scroll to position [73, 0]
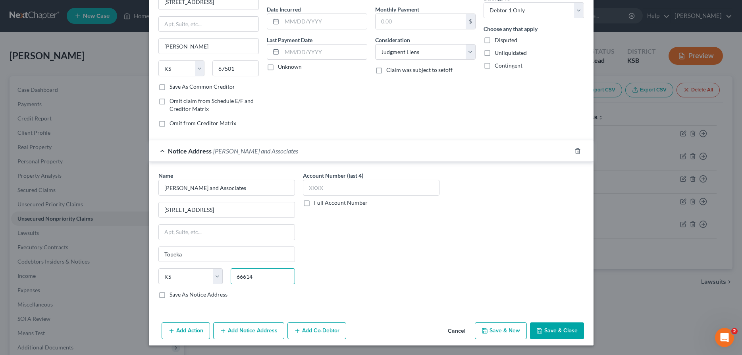
type input "66614"
click at [557, 332] on button "Save & Close" at bounding box center [557, 330] width 54 height 17
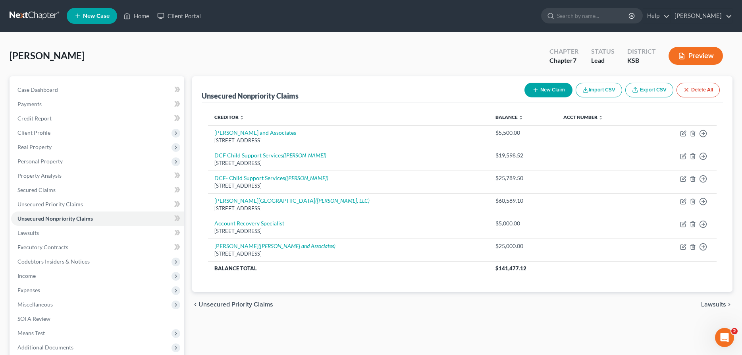
click at [535, 88] on icon "button" at bounding box center [536, 90] width 6 height 6
select select "0"
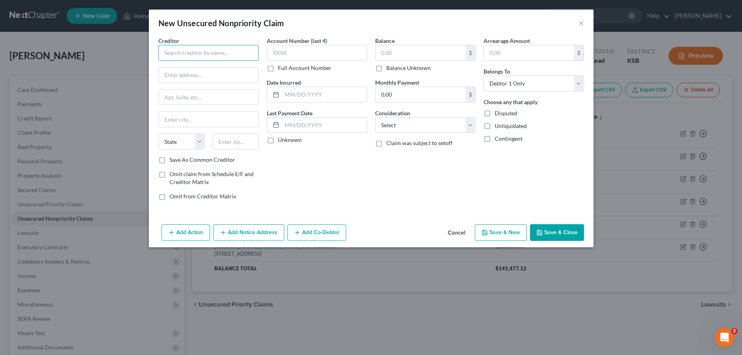
click at [182, 52] on input "text" at bounding box center [208, 53] width 100 height 16
click at [183, 71] on div "[STREET_ADDRESS][PERSON_NAME]" at bounding box center [206, 74] width 83 height 7
type input "Account Recovery Specialists, Inc."
type input "3505 N. Topeka"
type input "Wichita"
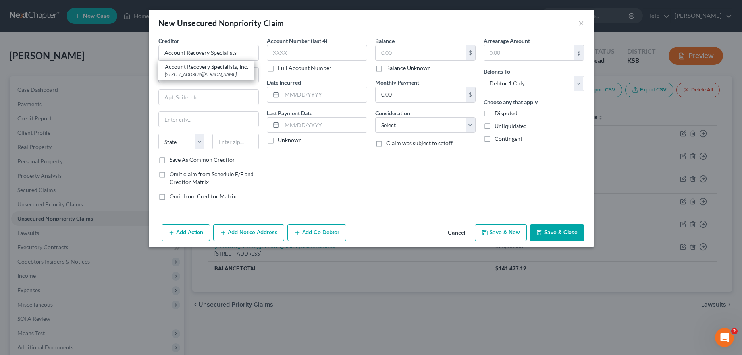
select select "17"
type input "67219"
click at [434, 54] on input "text" at bounding box center [421, 52] width 90 height 15
type input "421.00"
click at [346, 56] on input "text" at bounding box center [317, 53] width 100 height 16
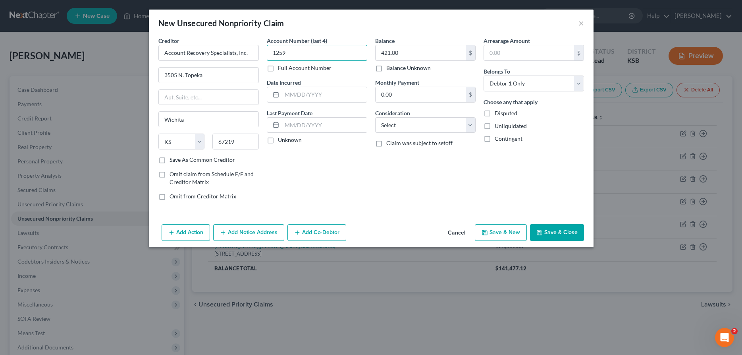
type input "1259"
click at [507, 230] on button "Save & New" at bounding box center [501, 232] width 52 height 17
select select "0"
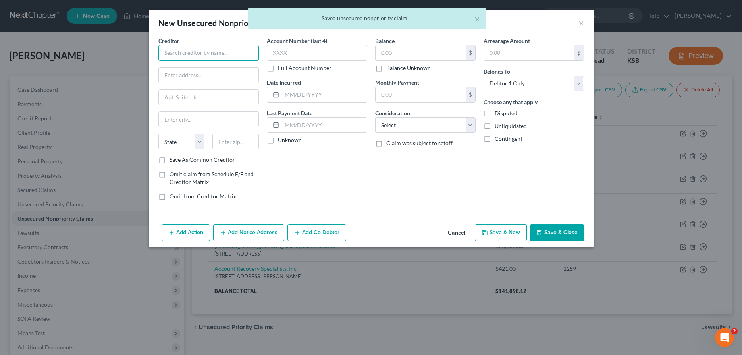
click at [164, 50] on input "text" at bounding box center [208, 53] width 100 height 16
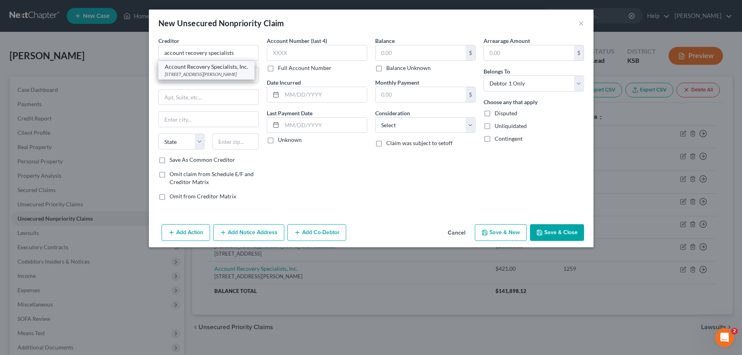
click at [200, 70] on div "Account Recovery Specialists, Inc." at bounding box center [206, 67] width 83 height 8
type input "Account Recovery Specialists, Inc."
type input "3505 N. Topeka"
type input "Wichita"
select select "17"
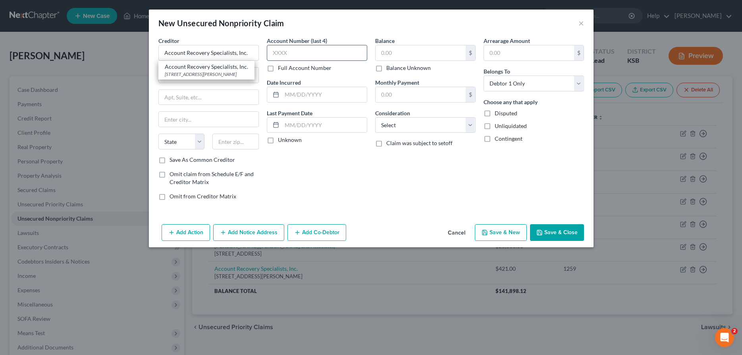
type input "67219"
click at [343, 52] on input "text" at bounding box center [317, 53] width 100 height 16
type input "126X"
click at [430, 52] on input "text" at bounding box center [421, 52] width 90 height 15
type input "258.00"
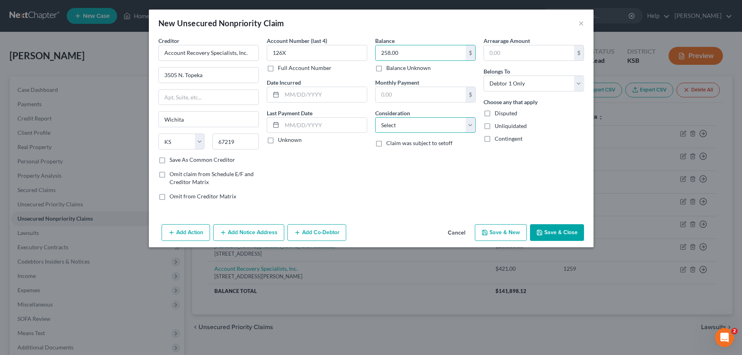
click at [375, 117] on select "Select Cable / Satellite Services Collection Agency Credit Card Debt Debt Couns…" at bounding box center [425, 125] width 100 height 16
select select "1"
click at [258, 232] on button "Add Notice Address" at bounding box center [248, 232] width 71 height 17
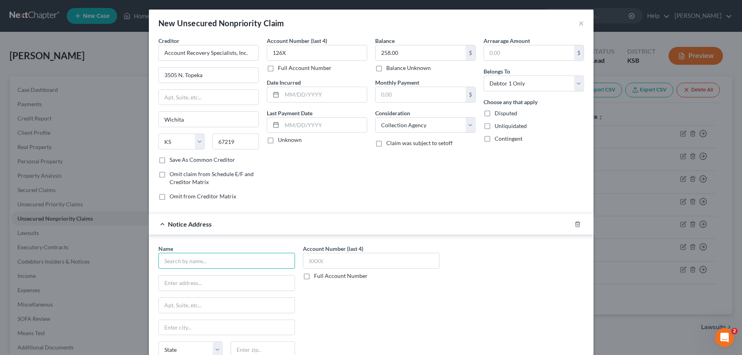
click at [207, 262] on input "text" at bounding box center [226, 261] width 137 height 16
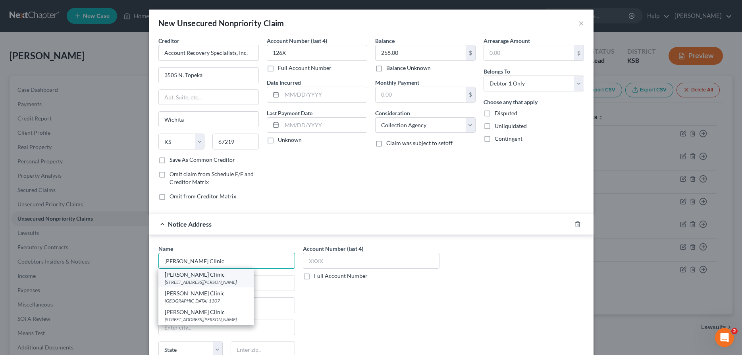
type input "Hutchinson Clinic"
click at [206, 277] on div "Hutchinson Clinic" at bounding box center [206, 274] width 83 height 8
type input "2101 N. Waldron"
type input "Hutchinson"
select select "17"
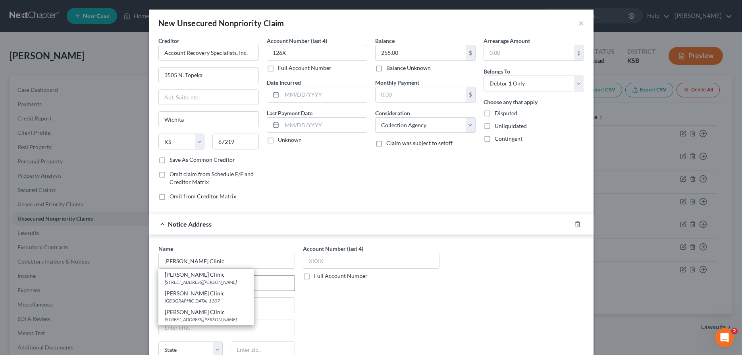
type input "67501"
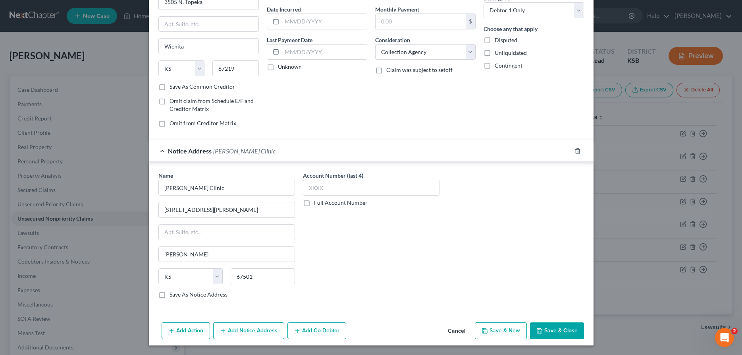
click at [500, 332] on button "Save & New" at bounding box center [501, 330] width 52 height 17
select select "0"
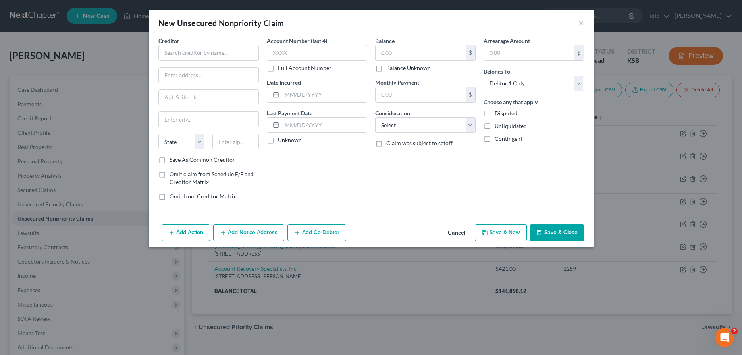
scroll to position [0, 0]
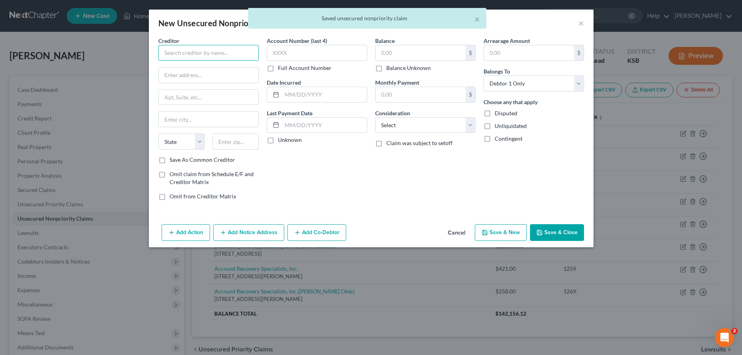
click at [225, 52] on input "text" at bounding box center [208, 53] width 100 height 16
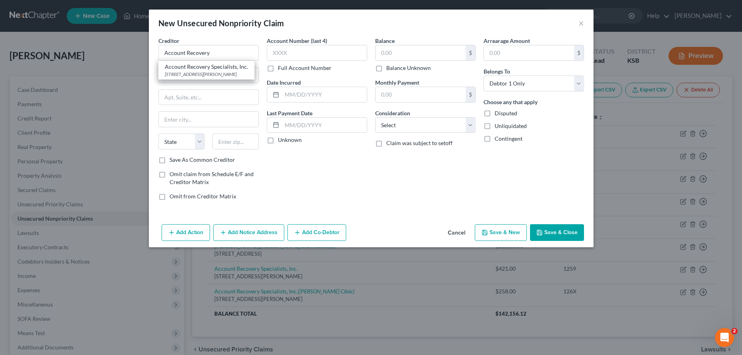
drag, startPoint x: 226, startPoint y: 74, endPoint x: 244, endPoint y: 67, distance: 20.0
click at [226, 73] on div "[STREET_ADDRESS][PERSON_NAME]" at bounding box center [206, 74] width 83 height 7
type input "Account Recovery Specialists, Inc."
type input "3505 N. Topeka"
type input "Wichita"
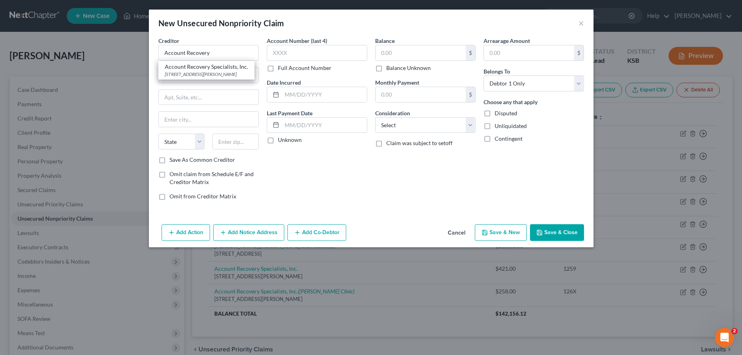
select select "17"
type input "67219"
click at [328, 53] on input "text" at bounding box center [317, 53] width 100 height 16
type input "1263"
click at [405, 56] on input "text" at bounding box center [421, 52] width 90 height 15
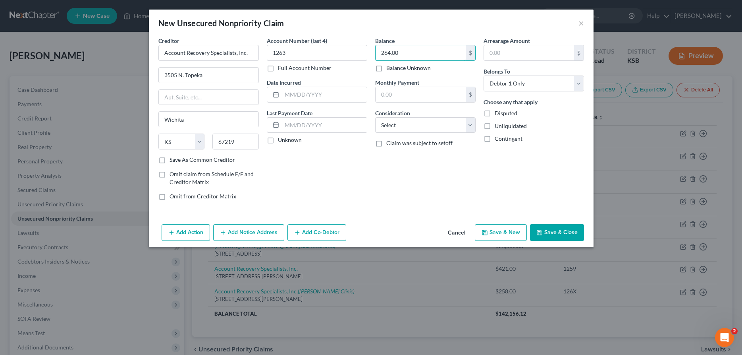
type input "264.00"
click at [232, 239] on button "Add Notice Address" at bounding box center [248, 232] width 71 height 17
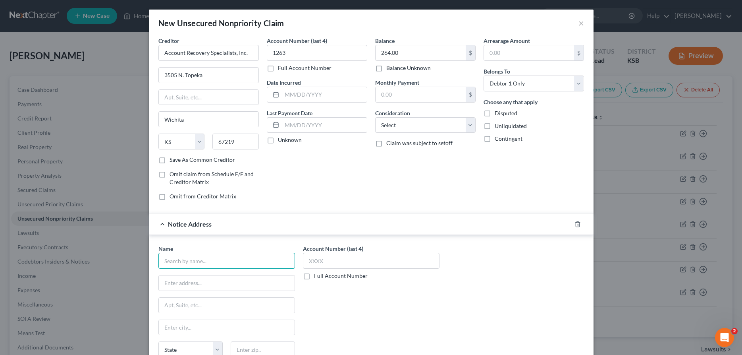
click at [221, 261] on input "text" at bounding box center [226, 261] width 137 height 16
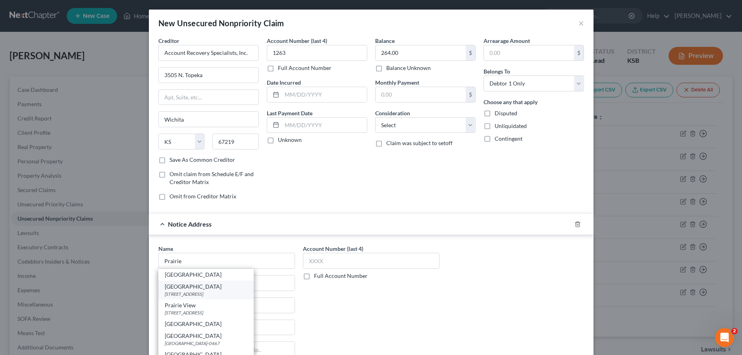
click at [232, 294] on div "[STREET_ADDRESS]" at bounding box center [206, 293] width 83 height 7
type input "[GEOGRAPHIC_DATA]"
type input "2700 East 30th"
type input "Hutchinson"
select select "17"
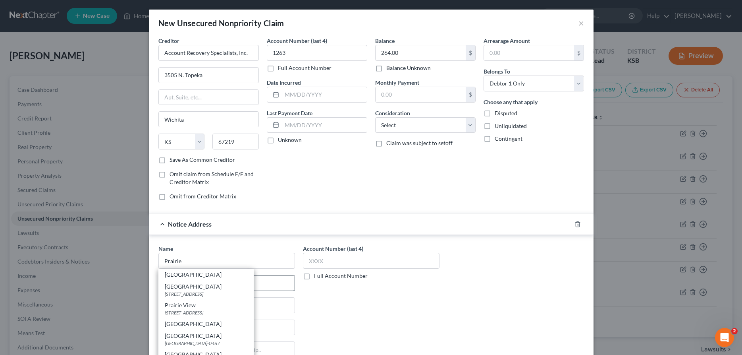
type input "67502"
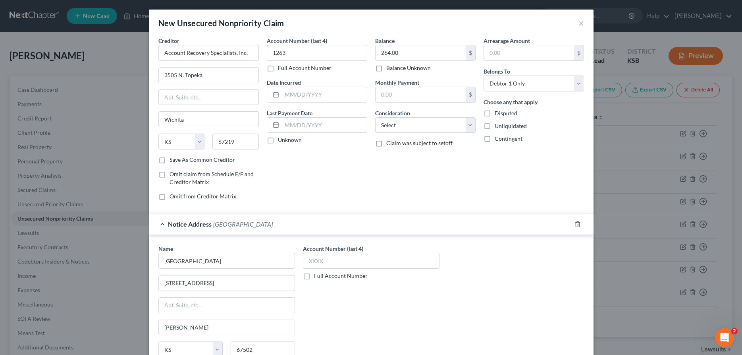
scroll to position [73, 0]
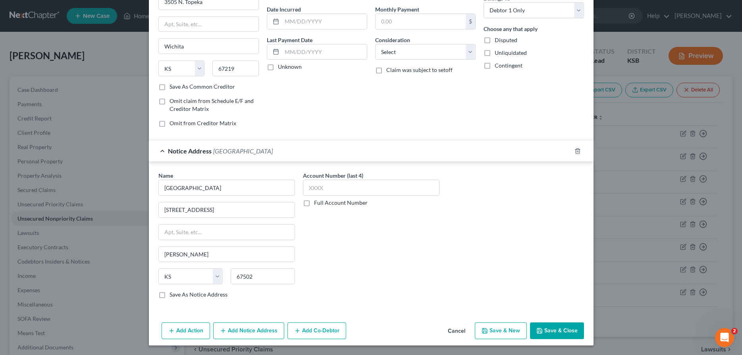
click at [561, 325] on button "Save & Close" at bounding box center [557, 330] width 54 height 17
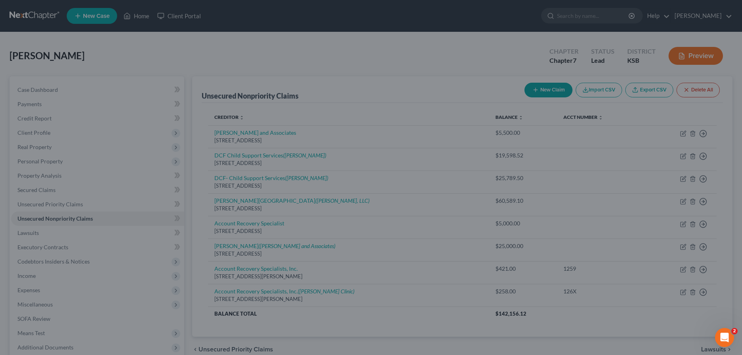
type input "0.00"
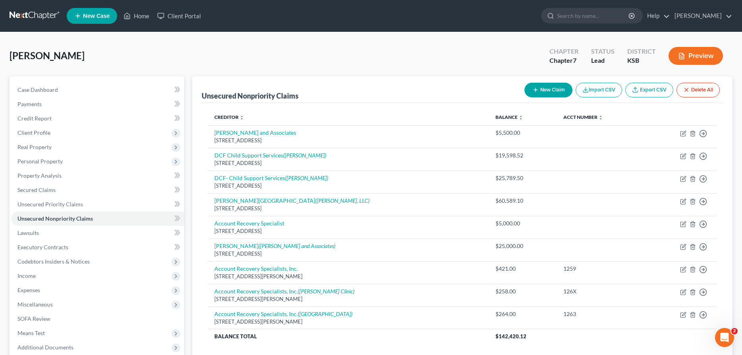
click at [535, 84] on button "New Claim" at bounding box center [549, 90] width 48 height 15
select select "0"
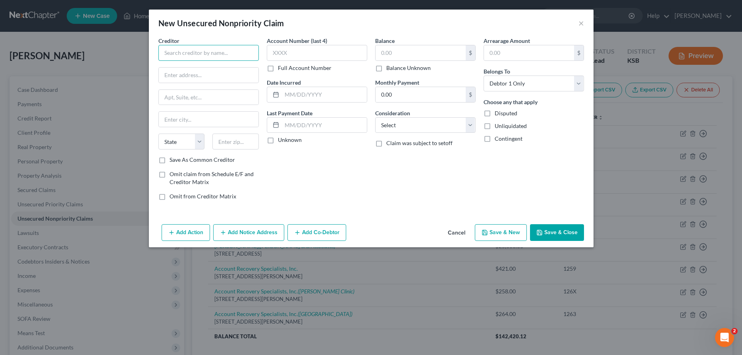
click at [228, 54] on input "text" at bounding box center [208, 53] width 100 height 16
click at [234, 68] on div "Account Recovery Specialists, Inc." at bounding box center [206, 67] width 83 height 8
type input "Account Recovery Specialists, Inc."
type input "3505 N. Topeka"
type input "Wichita"
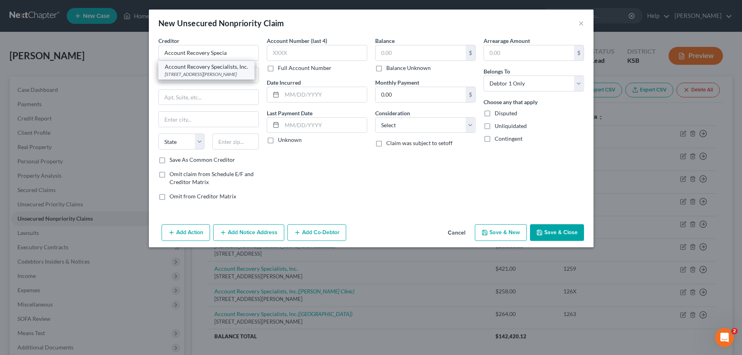
select select "17"
type input "67219"
click at [299, 54] on input "text" at bounding box center [317, 53] width 100 height 16
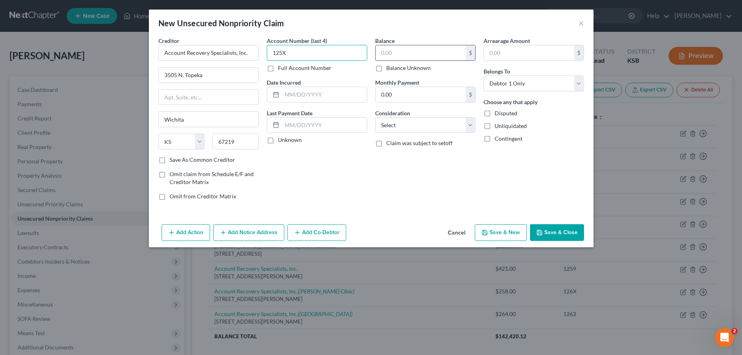
type input "125X"
click at [390, 53] on input "text" at bounding box center [421, 52] width 90 height 15
type input "412.00"
click at [375, 117] on select "Select Cable / Satellite Services Collection Agency Credit Card Debt Debt Couns…" at bounding box center [425, 125] width 100 height 16
select select "1"
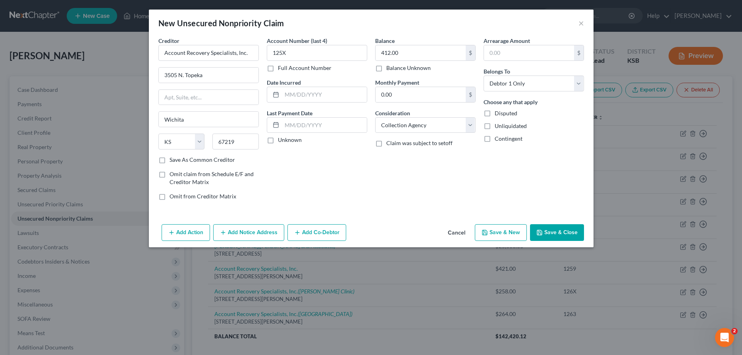
click at [271, 228] on button "Add Notice Address" at bounding box center [248, 232] width 71 height 17
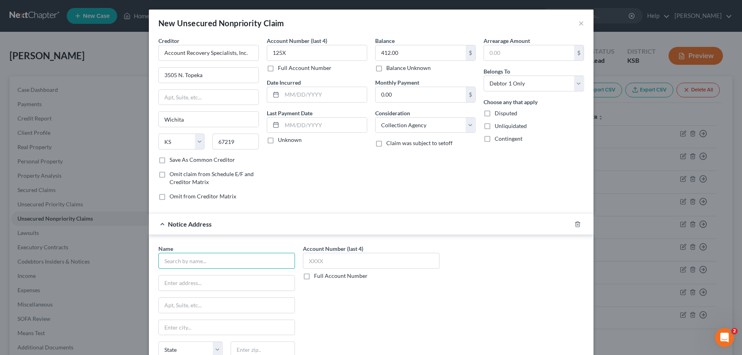
click at [257, 259] on input "text" at bounding box center [226, 261] width 137 height 16
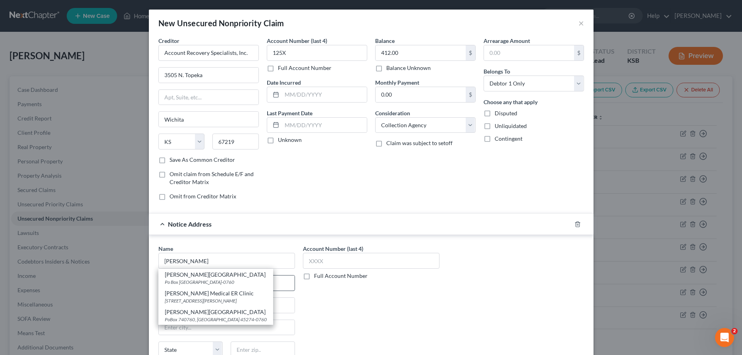
click at [250, 274] on div "Wesley Medical Center" at bounding box center [216, 274] width 102 height 8
type input "Wesley Medical Center"
type input "Po Box 740760"
type input "Cincinnati"
select select "36"
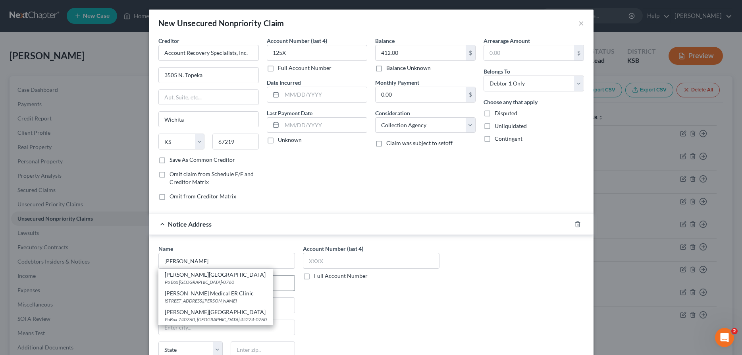
type input "45274-0760"
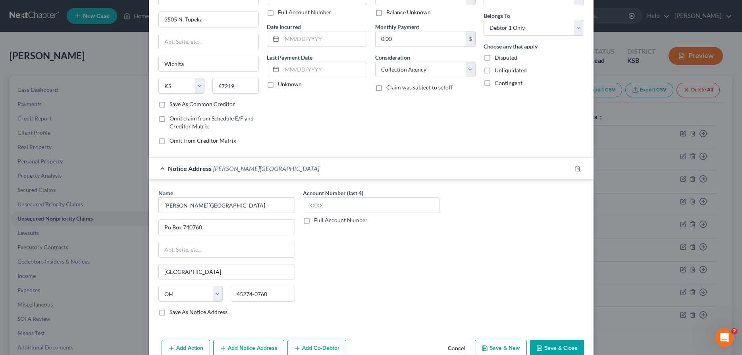
scroll to position [73, 0]
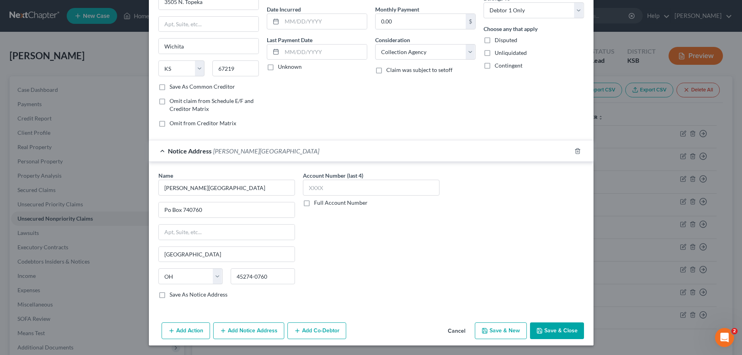
click at [554, 330] on button "Save & Close" at bounding box center [557, 330] width 54 height 17
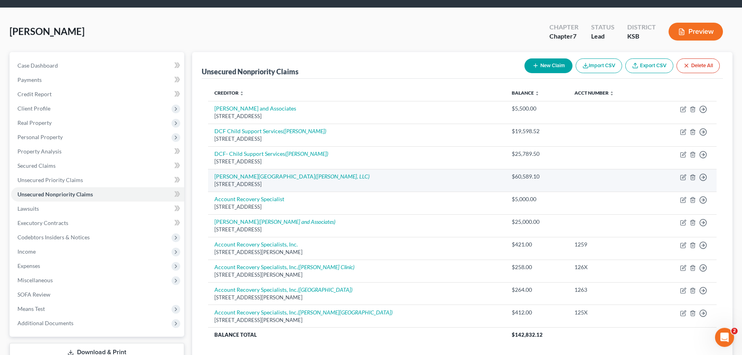
scroll to position [41, 0]
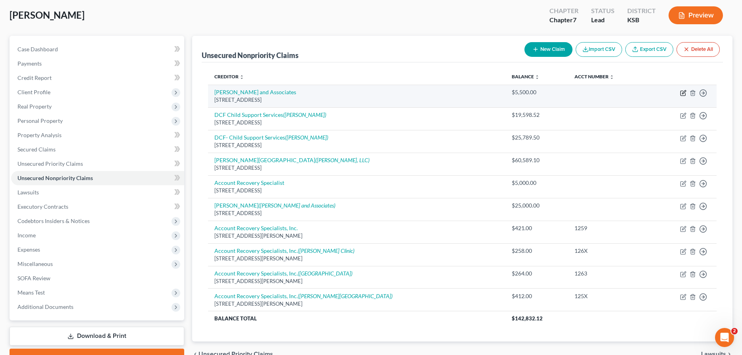
drag, startPoint x: 684, startPoint y: 93, endPoint x: 559, endPoint y: 92, distance: 125.5
click at [684, 93] on icon "button" at bounding box center [683, 93] width 6 height 6
select select "17"
select select "1"
select select "0"
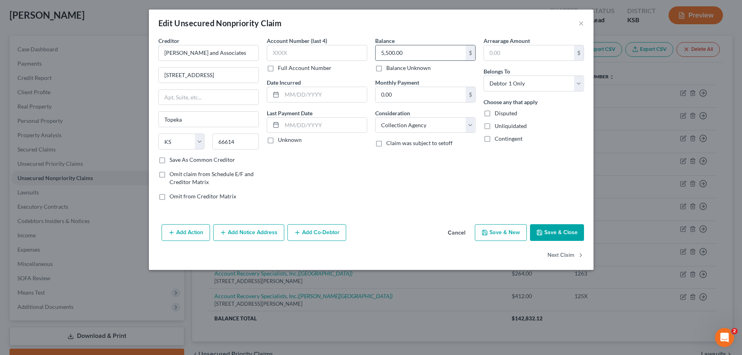
click at [421, 51] on input "5,500.00" at bounding box center [421, 52] width 90 height 15
type input "23,920.95"
click at [558, 237] on button "Save & Close" at bounding box center [557, 232] width 54 height 17
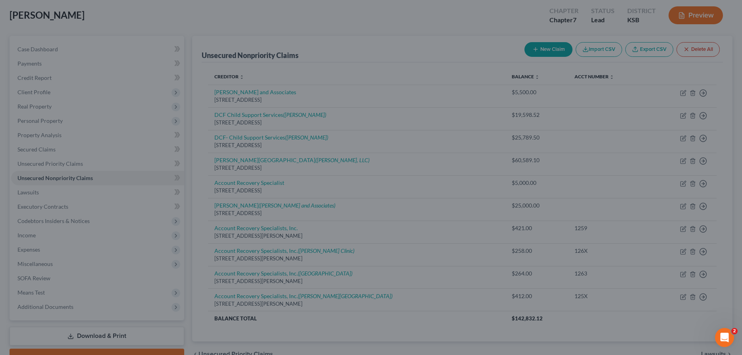
type input "0"
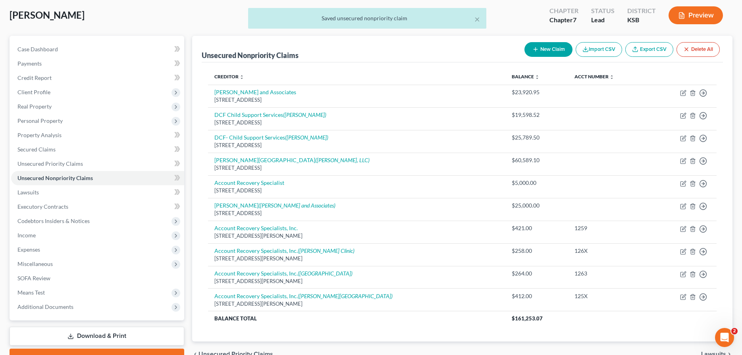
drag, startPoint x: 546, startPoint y: 50, endPoint x: 360, endPoint y: 64, distance: 186.4
click at [546, 50] on button "New Claim" at bounding box center [549, 49] width 48 height 15
select select "0"
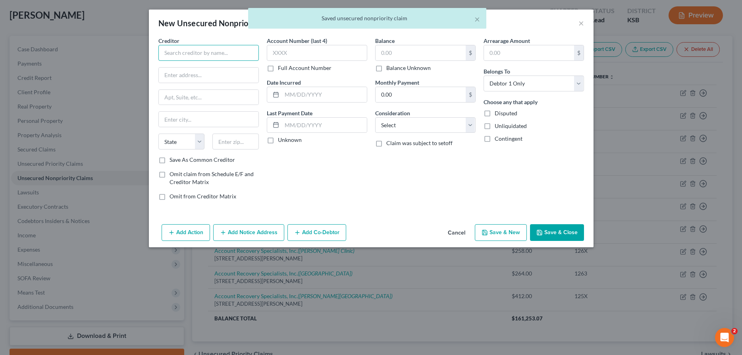
click at [165, 51] on input "text" at bounding box center [208, 53] width 100 height 16
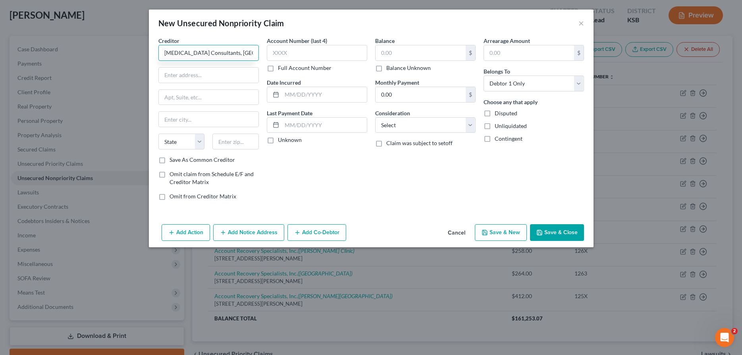
type input "[MEDICAL_DATA] Consultants, [GEOGRAPHIC_DATA]"
type input "1100 Saint Francis"
type input "Wichita"
select select "17"
type input "67214"
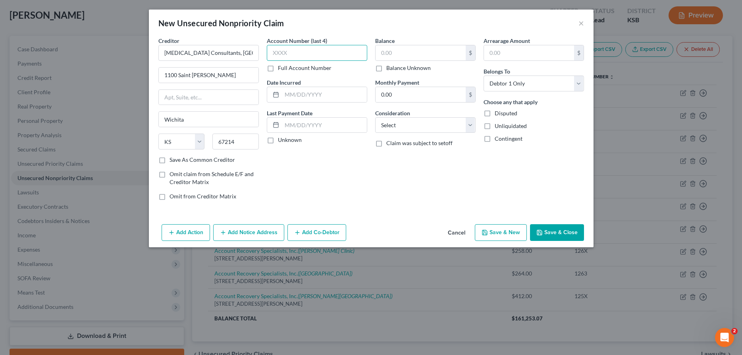
click at [295, 55] on input "text" at bounding box center [317, 53] width 100 height 16
type input "7895"
click at [418, 60] on input "text" at bounding box center [421, 52] width 90 height 15
type input "566.00"
click at [375, 117] on select "Select Cable / Satellite Services Collection Agency Credit Card Debt Debt Couns…" at bounding box center [425, 125] width 100 height 16
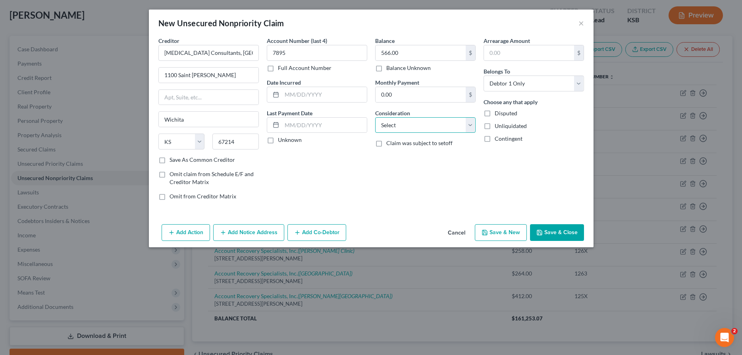
select select "9"
click at [501, 233] on button "Save & New" at bounding box center [501, 232] width 52 height 17
select select "0"
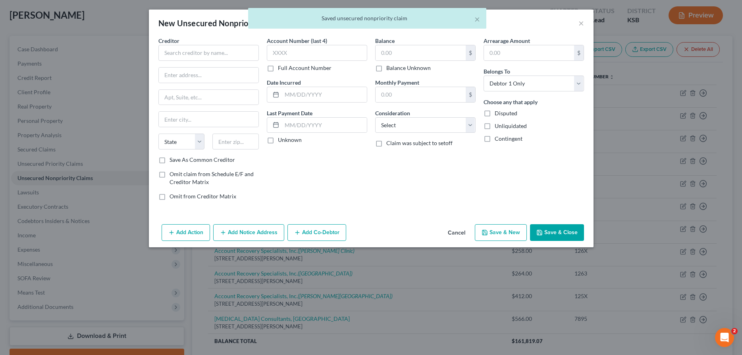
click at [579, 22] on div "× Saved unsecured nonpriority claim" at bounding box center [367, 20] width 742 height 25
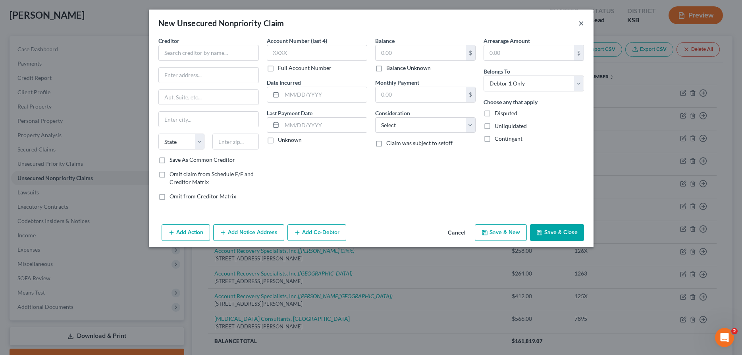
click at [582, 23] on button "×" at bounding box center [582, 23] width 6 height 10
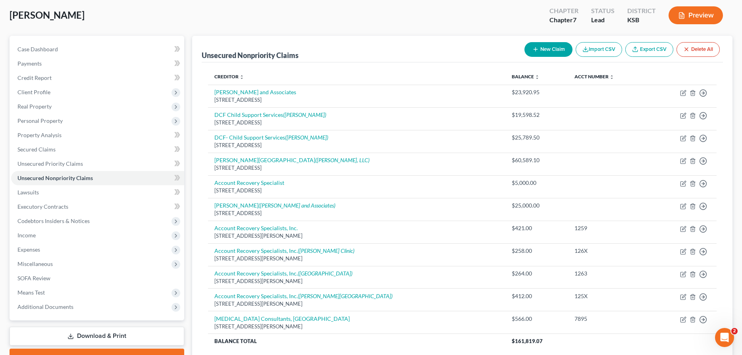
click at [536, 45] on button "New Claim" at bounding box center [549, 49] width 48 height 15
select select "0"
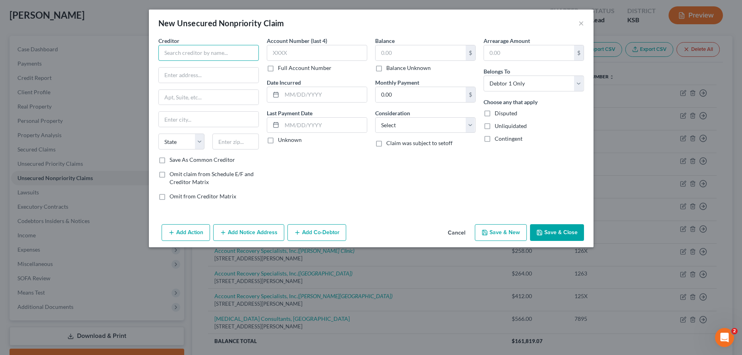
click at [252, 54] on input "text" at bounding box center [208, 53] width 100 height 16
type input "Mid-[US_STATE] Inpartient Physicians"
type input "Po Box 47490"
type input "Wichita"
select select "17"
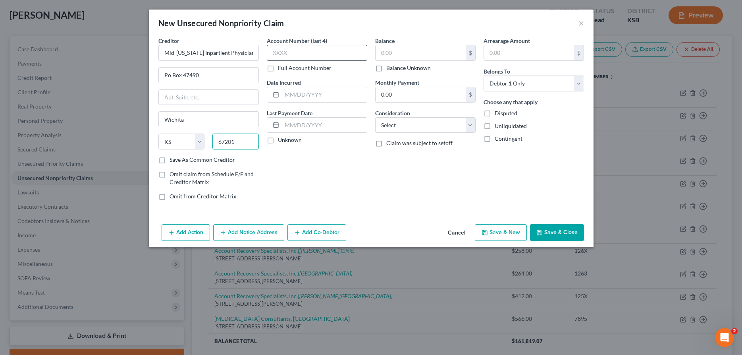
type input "67201"
click at [355, 54] on input "text" at bounding box center [317, 53] width 100 height 16
type input "8795"
click at [407, 53] on input "text" at bounding box center [421, 52] width 90 height 15
type input "860.20"
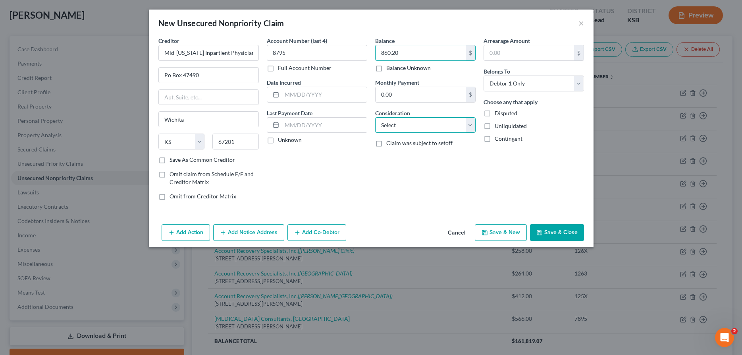
click at [375, 117] on select "Select Cable / Satellite Services Collection Agency Credit Card Debt Debt Couns…" at bounding box center [425, 125] width 100 height 16
select select "9"
click at [493, 232] on button "Save & New" at bounding box center [501, 232] width 52 height 17
select select "0"
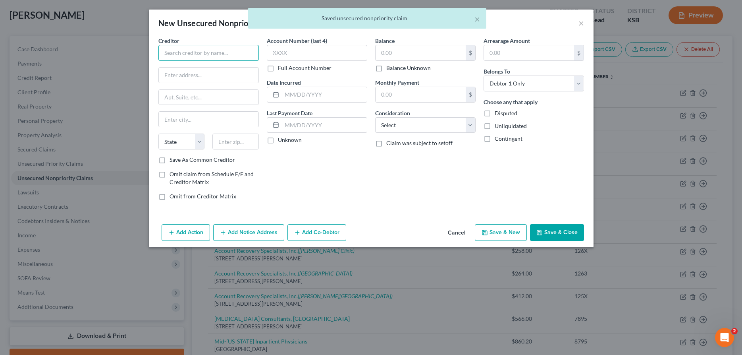
click at [232, 52] on input "text" at bounding box center [208, 53] width 100 height 16
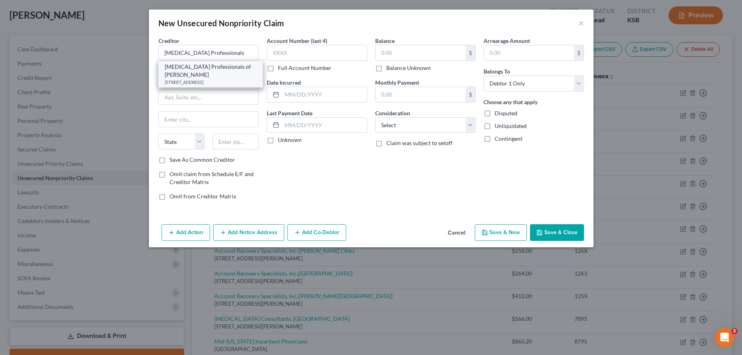
click at [235, 78] on div "[MEDICAL_DATA] Professionals of [PERSON_NAME]" at bounding box center [211, 71] width 92 height 16
type input "[MEDICAL_DATA] Professionals of [PERSON_NAME]"
type input "1314 N., Main"
type input "Hutchinson"
select select "17"
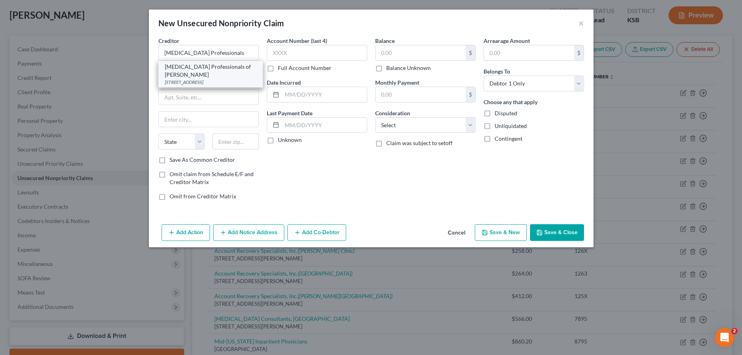
type input "67501"
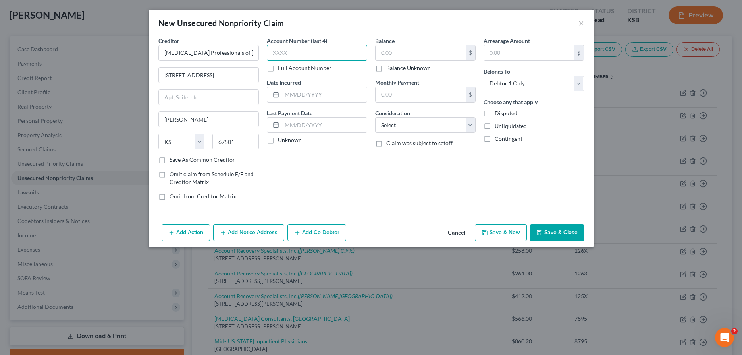
click at [347, 57] on input "text" at bounding box center [317, 53] width 100 height 16
type input "4003"
click at [436, 56] on input "text" at bounding box center [421, 52] width 90 height 15
type input "382.00"
click at [375, 117] on select "Select Cable / Satellite Services Collection Agency Credit Card Debt Debt Couns…" at bounding box center [425, 125] width 100 height 16
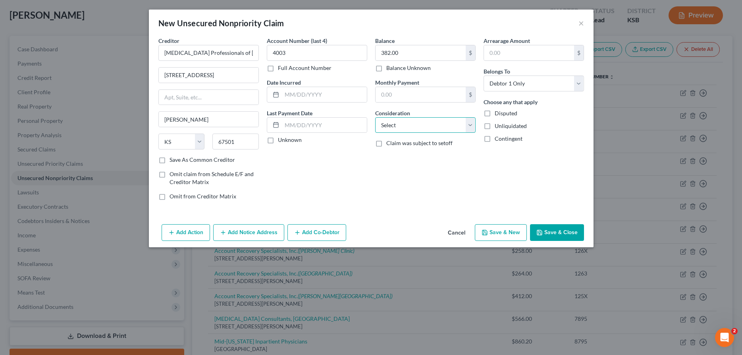
select select "9"
click at [248, 230] on button "Add Notice Address" at bounding box center [248, 232] width 71 height 17
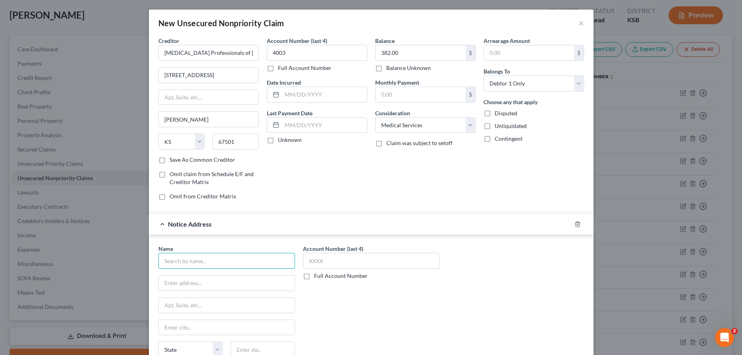
click at [228, 262] on input "text" at bounding box center [226, 261] width 137 height 16
type input "Central States Recovery"
click at [208, 282] on div "1314 N. Main, Hutchinson, KS 67501" at bounding box center [206, 281] width 83 height 7
type input "1314 N. Main"
type input "Hutchinson"
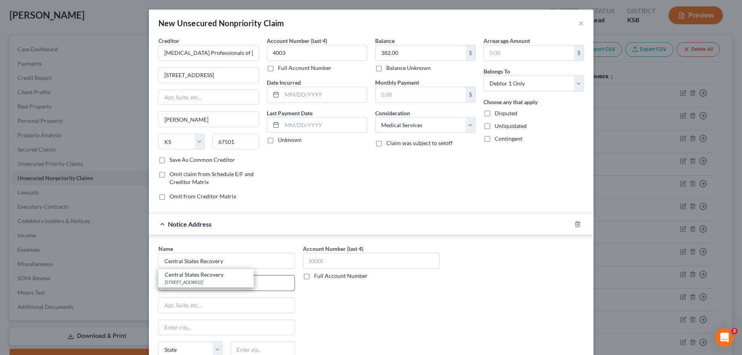
select select "17"
type input "67501"
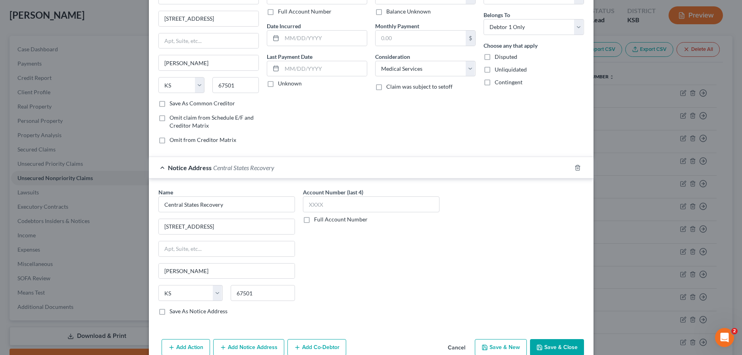
scroll to position [73, 0]
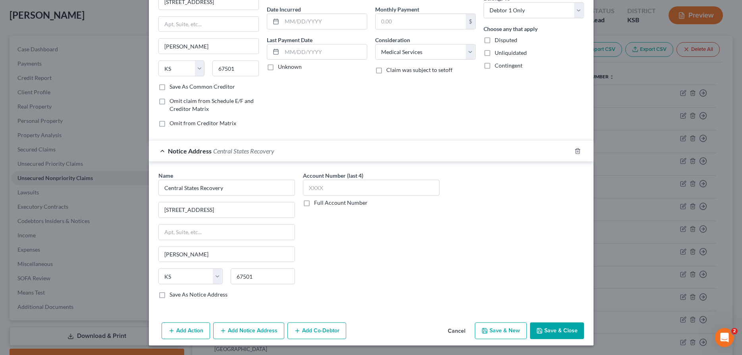
click at [500, 330] on button "Save & New" at bounding box center [501, 330] width 52 height 17
select select "0"
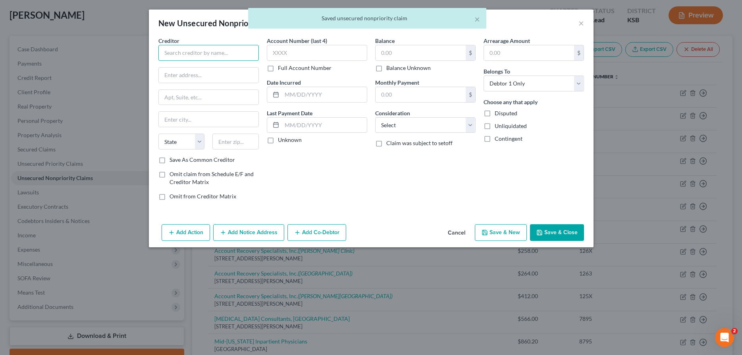
click at [198, 55] on input "text" at bounding box center [208, 53] width 100 height 16
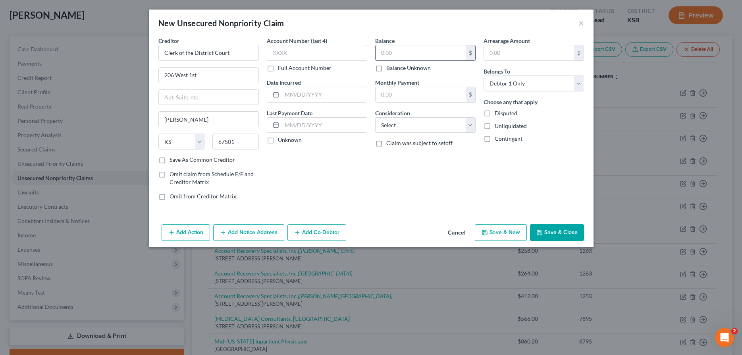
click at [390, 55] on input "text" at bounding box center [421, 52] width 90 height 15
click at [375, 117] on select "Select Cable / Satellite Services Collection Agency Credit Card Debt Debt Couns…" at bounding box center [425, 125] width 100 height 16
click option "Other" at bounding box center [0, 0] width 0 height 0
click at [397, 159] on input "text" at bounding box center [426, 155] width 100 height 15
click at [500, 233] on button "Save & New" at bounding box center [501, 232] width 52 height 17
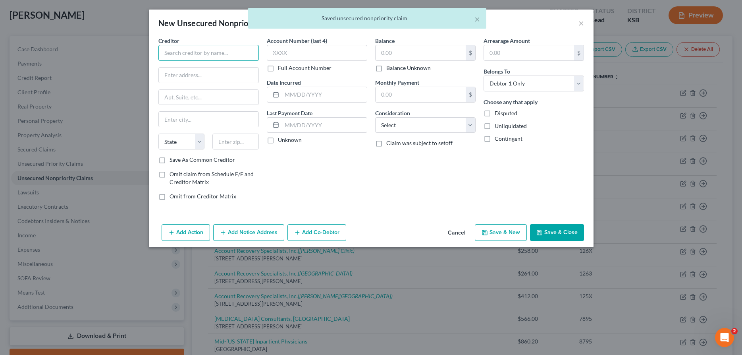
click at [240, 57] on input "text" at bounding box center [208, 53] width 100 height 16
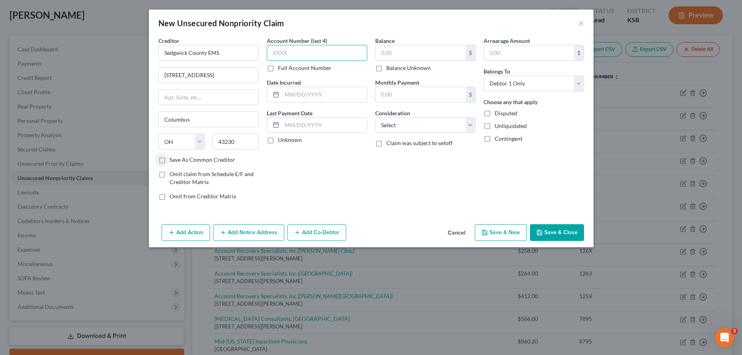
click at [333, 52] on input "text" at bounding box center [317, 53] width 100 height 16
click at [408, 56] on input "text" at bounding box center [421, 52] width 90 height 15
click at [375, 117] on select "Select Cable / Satellite Services Collection Agency Credit Card Debt Debt Couns…" at bounding box center [425, 125] width 100 height 16
click at [498, 226] on button "Save & New" at bounding box center [501, 232] width 52 height 17
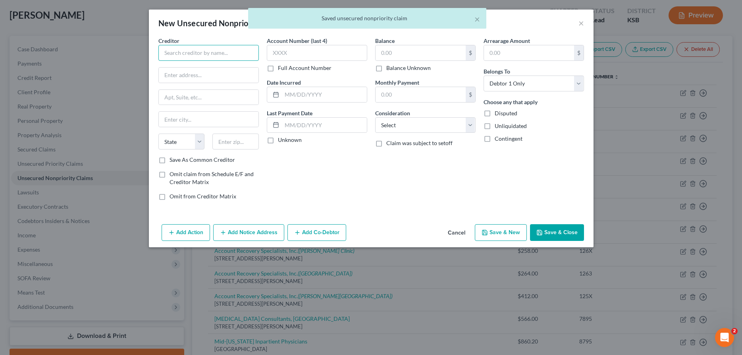
click at [228, 55] on input "text" at bounding box center [208, 53] width 100 height 16
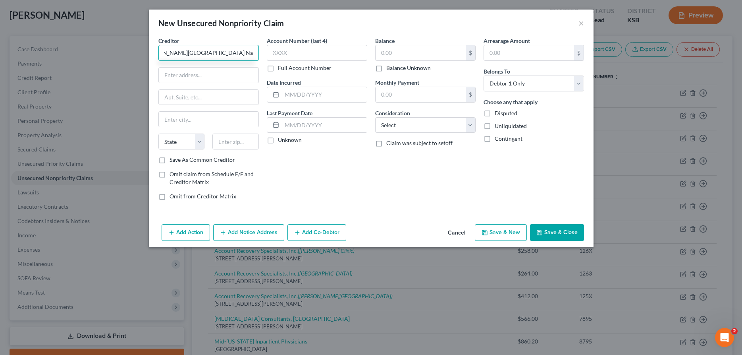
scroll to position [0, 22]
click at [392, 60] on input "text" at bounding box center [421, 52] width 90 height 15
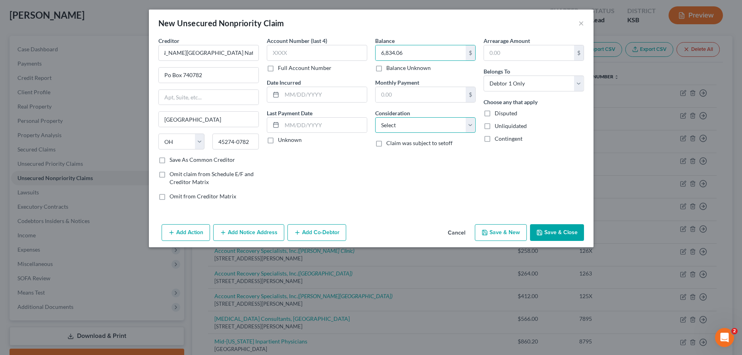
click at [375, 117] on select "Select Cable / Satellite Services Collection Agency Credit Card Debt Debt Couns…" at bounding box center [425, 125] width 100 height 16
click at [487, 233] on icon "button" at bounding box center [485, 232] width 6 height 6
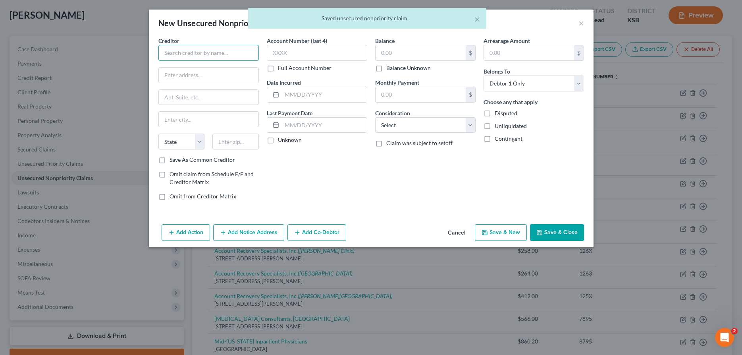
click at [240, 54] on input "text" at bounding box center [208, 53] width 100 height 16
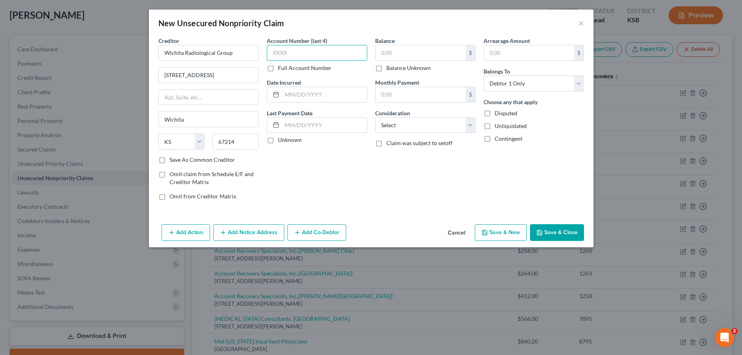
click at [326, 52] on input "text" at bounding box center [317, 53] width 100 height 16
click at [419, 56] on input "text" at bounding box center [421, 52] width 90 height 15
click at [375, 117] on select "Select Cable / Satellite Services Collection Agency Credit Card Debt Debt Couns…" at bounding box center [425, 125] width 100 height 16
click at [490, 230] on button "Save & New" at bounding box center [501, 232] width 52 height 17
click at [253, 55] on input "text" at bounding box center [208, 53] width 100 height 16
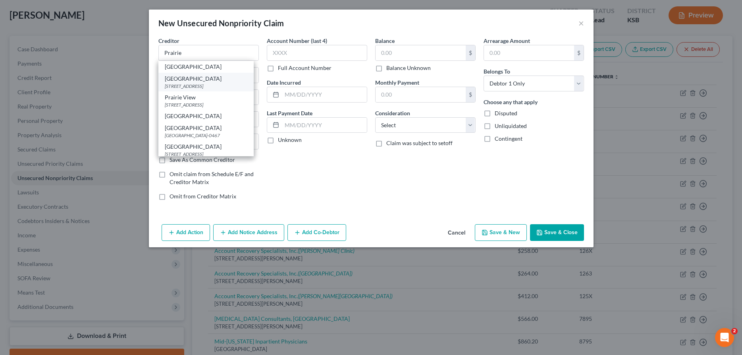
click at [206, 83] on div "[STREET_ADDRESS]" at bounding box center [206, 86] width 83 height 7
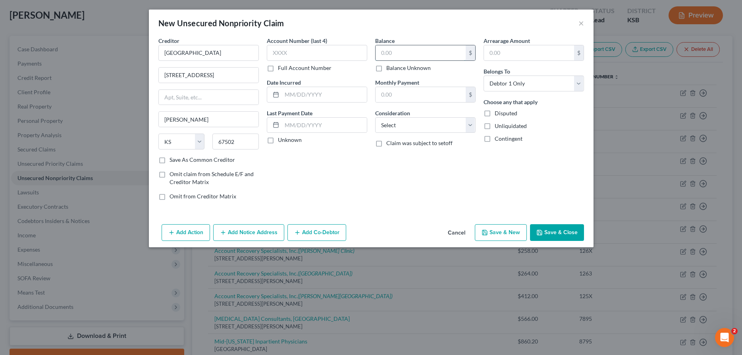
click at [383, 52] on input "text" at bounding box center [421, 52] width 90 height 15
click at [375, 117] on select "Select Cable / Satellite Services Collection Agency Credit Card Debt Debt Couns…" at bounding box center [425, 125] width 100 height 16
click at [554, 233] on button "Save & Close" at bounding box center [557, 232] width 54 height 17
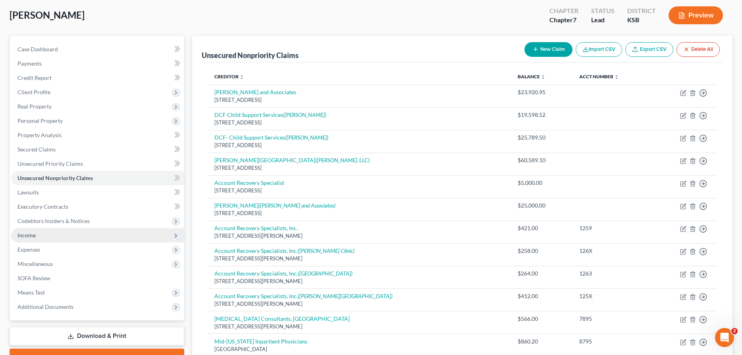
click at [23, 232] on span "Income" at bounding box center [26, 235] width 18 height 7
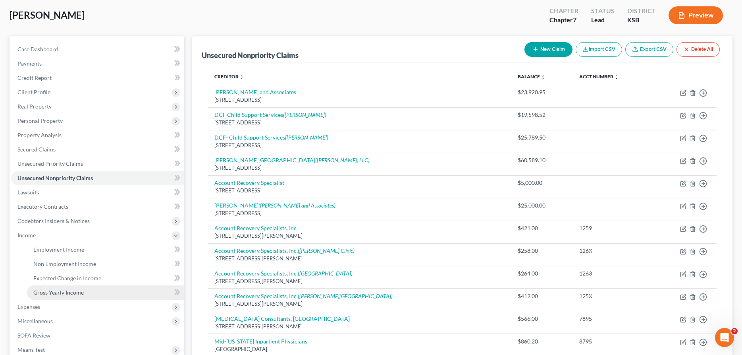
click at [46, 293] on span "Gross Yearly Income" at bounding box center [58, 292] width 50 height 7
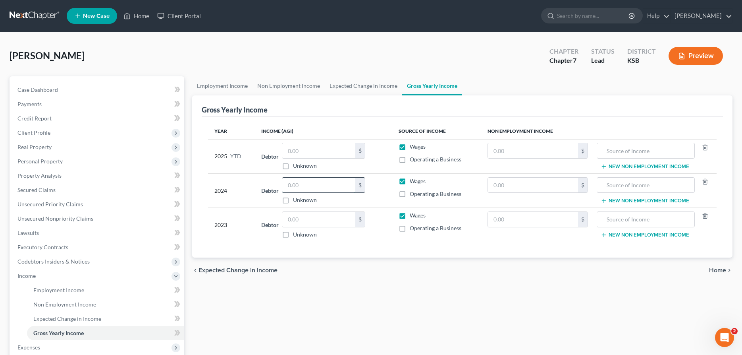
click at [296, 184] on input "text" at bounding box center [318, 185] width 73 height 15
click at [410, 183] on label "Wages" at bounding box center [418, 181] width 16 height 8
click at [413, 182] on input "Wages" at bounding box center [415, 179] width 5 height 5
click at [497, 186] on input "text" at bounding box center [533, 185] width 90 height 15
click at [315, 149] on input "text" at bounding box center [318, 150] width 73 height 15
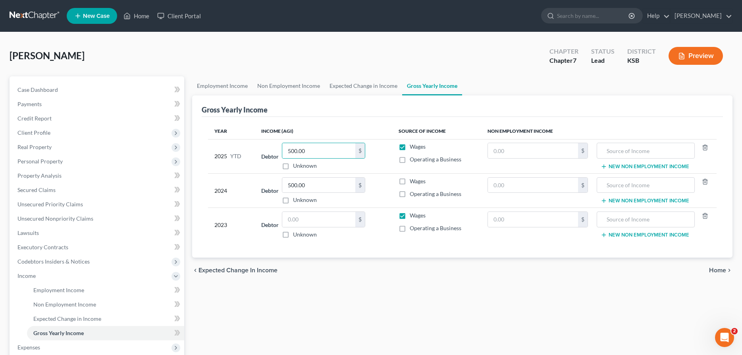
click at [410, 147] on label "Wages" at bounding box center [418, 147] width 16 height 8
click at [413, 147] on input "Wages" at bounding box center [415, 145] width 5 height 5
click at [610, 154] on input "text" at bounding box center [645, 150] width 89 height 15
click at [633, 184] on input "text" at bounding box center [645, 185] width 89 height 15
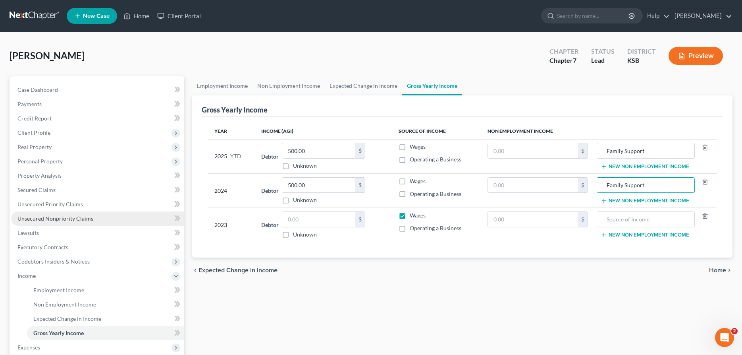
click at [76, 217] on span "Unsecured Nonpriority Claims" at bounding box center [55, 218] width 76 height 7
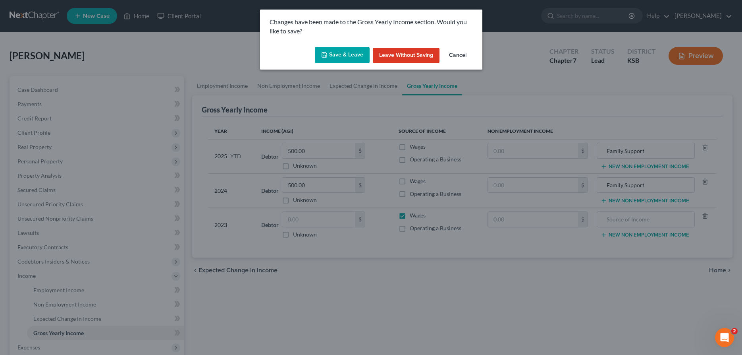
click at [336, 52] on button "Save & Leave" at bounding box center [342, 55] width 55 height 17
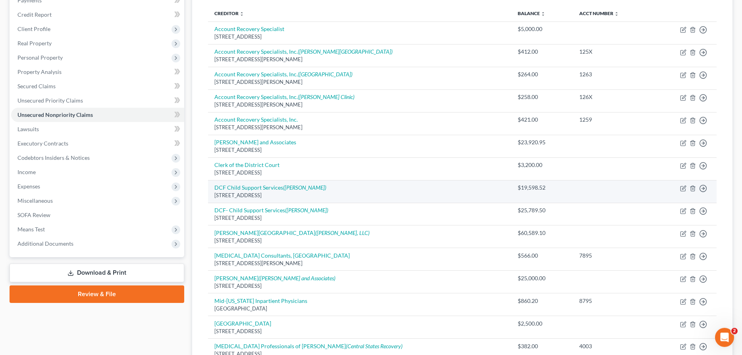
scroll to position [102, 0]
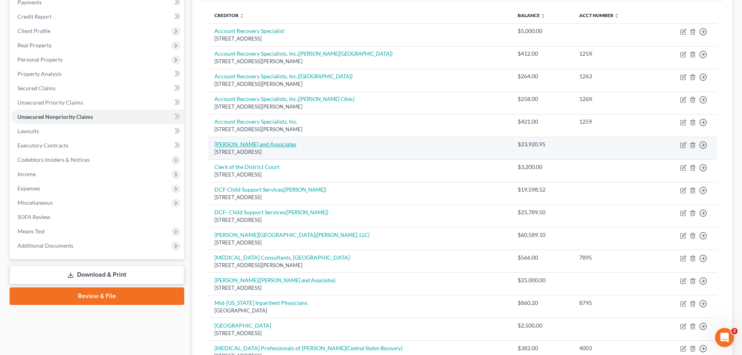
click at [244, 143] on link "[PERSON_NAME] and Associates" at bounding box center [255, 144] width 82 height 7
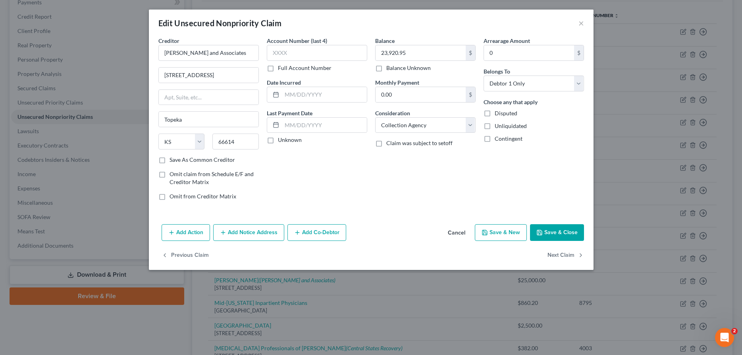
click at [224, 230] on icon "button" at bounding box center [223, 232] width 6 height 6
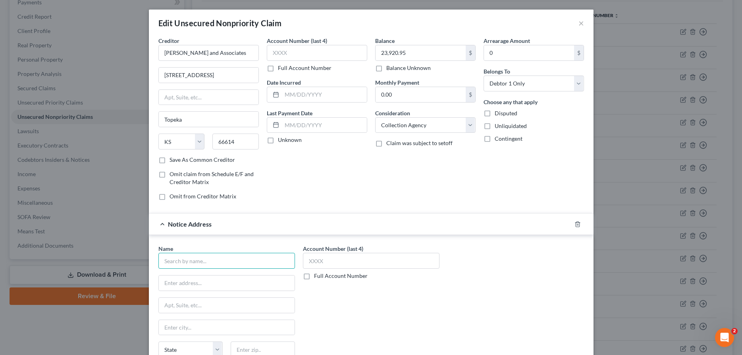
click at [225, 266] on input "text" at bounding box center [226, 261] width 137 height 16
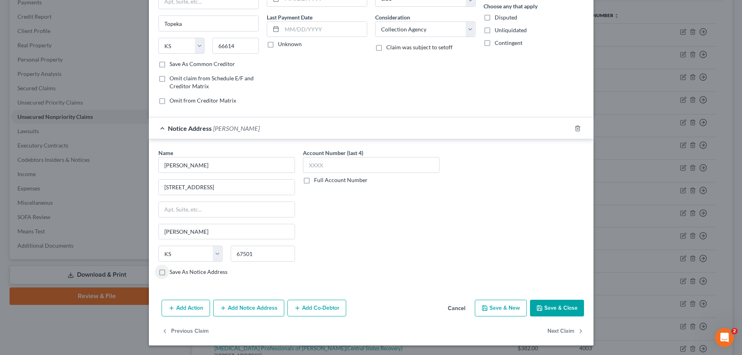
click at [547, 307] on button "Save & Close" at bounding box center [557, 307] width 54 height 17
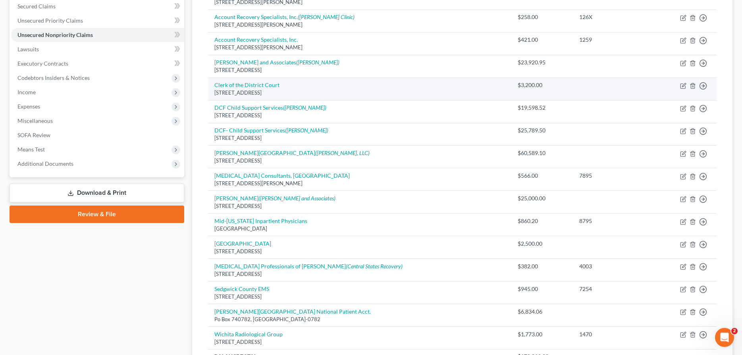
scroll to position [183, 0]
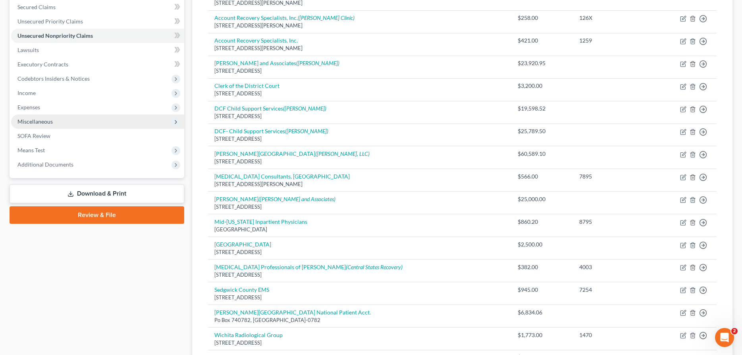
click at [36, 119] on span "Miscellaneous" at bounding box center [34, 121] width 35 height 7
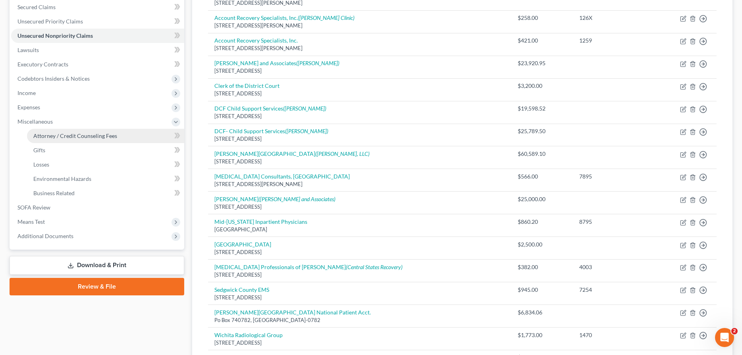
click at [46, 133] on span "Attorney / Credit Counseling Fees" at bounding box center [75, 135] width 84 height 7
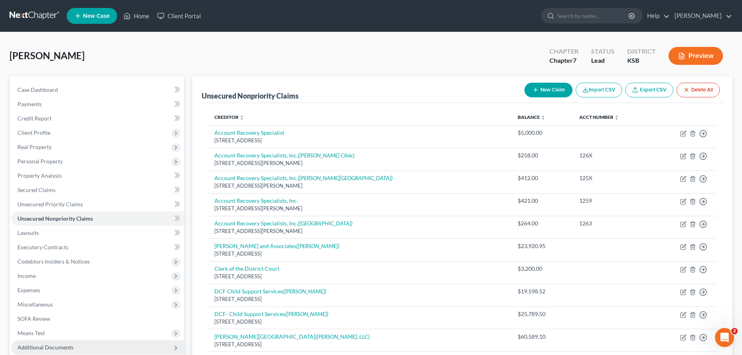
scroll to position [162, 0]
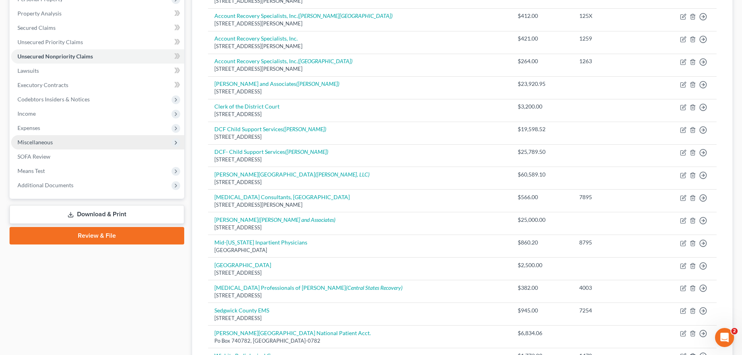
click at [68, 145] on span "Miscellaneous" at bounding box center [97, 142] width 173 height 14
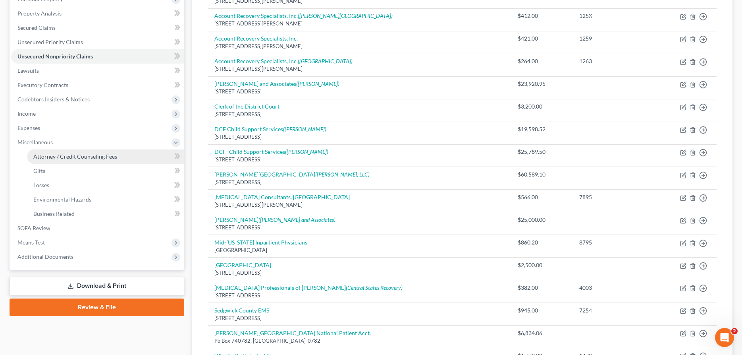
click at [67, 157] on span "Attorney / Credit Counseling Fees" at bounding box center [75, 156] width 84 height 7
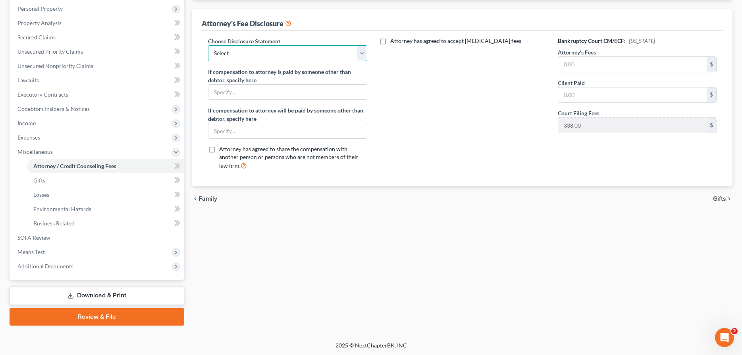
click at [208, 45] on select "Select [PERSON_NAME], Attorney" at bounding box center [287, 53] width 159 height 16
select select "0"
click option "[PERSON_NAME], Attorney" at bounding box center [0, 0] width 0 height 0
click at [561, 65] on input "text" at bounding box center [632, 64] width 149 height 15
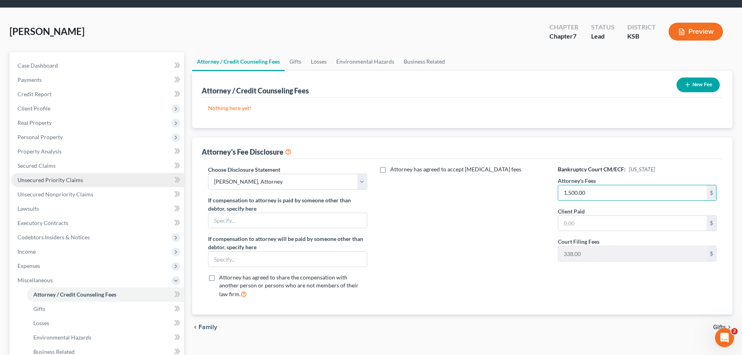
scroll to position [0, 0]
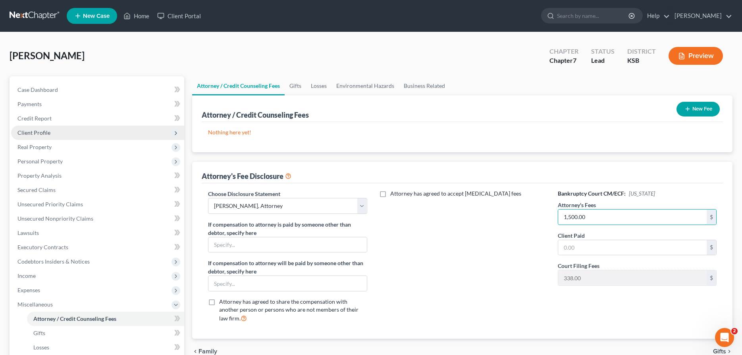
type input "1,500.00"
click at [23, 132] on span "Client Profile" at bounding box center [33, 132] width 33 height 7
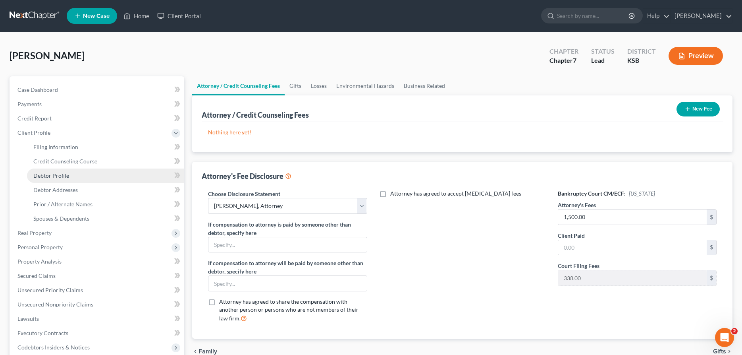
click at [49, 174] on span "Debtor Profile" at bounding box center [51, 175] width 36 height 7
select select "0"
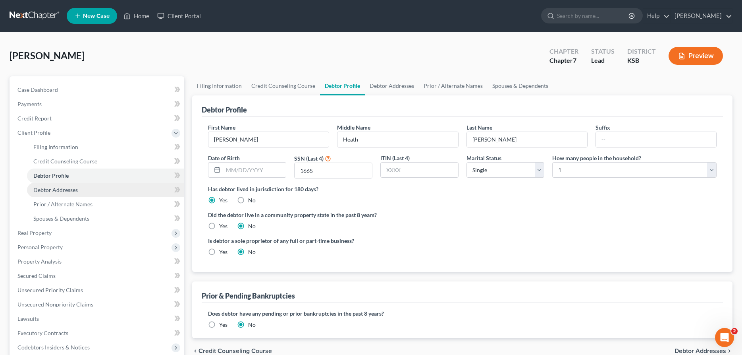
click at [48, 190] on span "Debtor Addresses" at bounding box center [55, 189] width 44 height 7
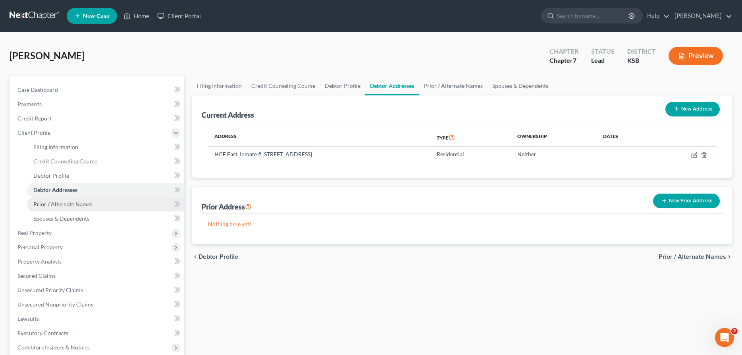
click at [48, 202] on span "Prior / Alternate Names" at bounding box center [62, 204] width 59 height 7
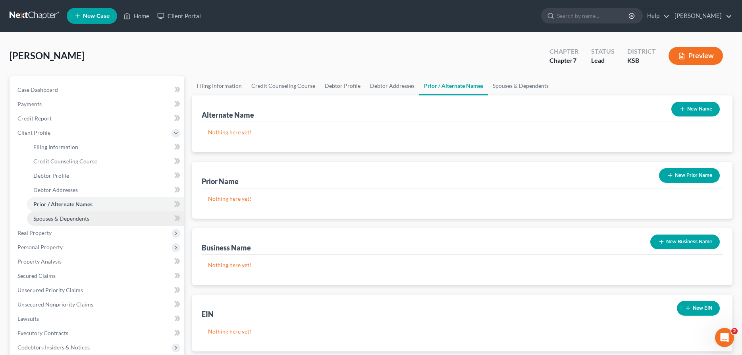
click at [54, 218] on span "Spouses & Dependents" at bounding box center [61, 218] width 56 height 7
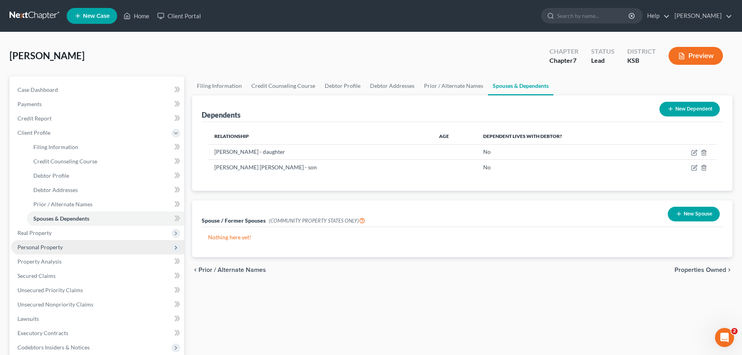
click at [32, 248] on span "Personal Property" at bounding box center [39, 246] width 45 height 7
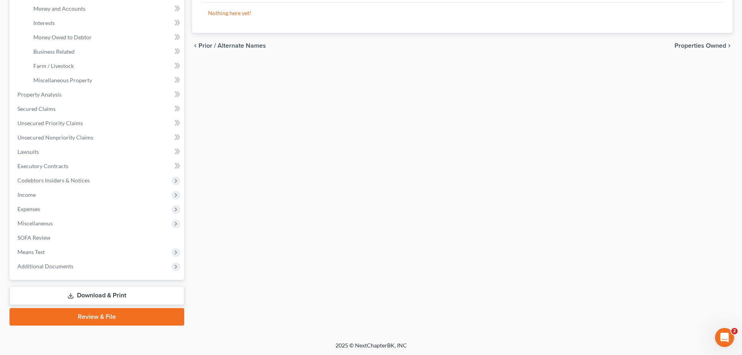
click at [77, 289] on link "Download & Print" at bounding box center [97, 295] width 175 height 19
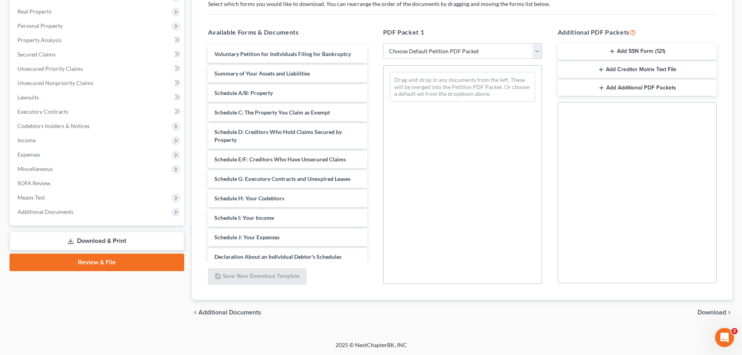
click at [383, 43] on select "Choose Default Petition PDF Packet Complete Bankruptcy Petition (all forms and …" at bounding box center [462, 51] width 159 height 16
select select "4"
click option "District of KS" at bounding box center [0, 0] width 0 height 0
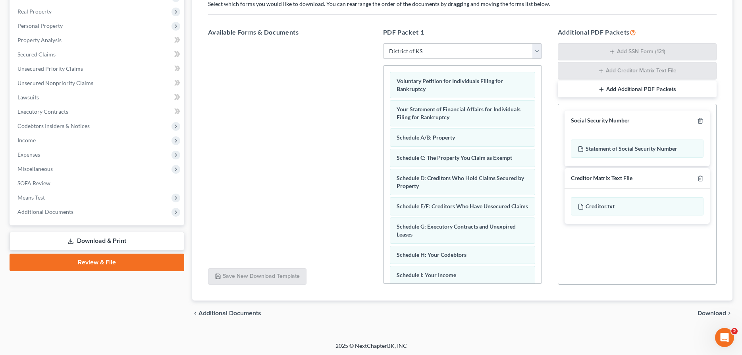
click at [705, 312] on span "Download" at bounding box center [712, 313] width 29 height 6
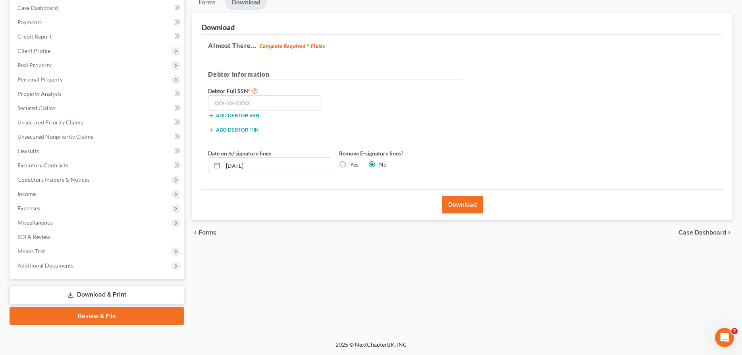
scroll to position [81, 0]
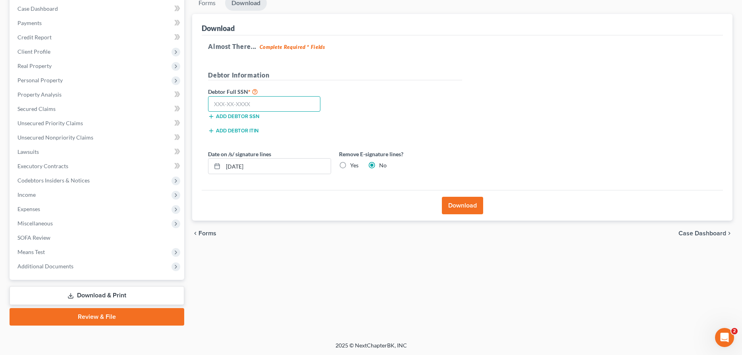
click at [308, 105] on input "text" at bounding box center [264, 104] width 112 height 16
type input "510-92-1665"
click at [470, 205] on button "Download" at bounding box center [462, 205] width 41 height 17
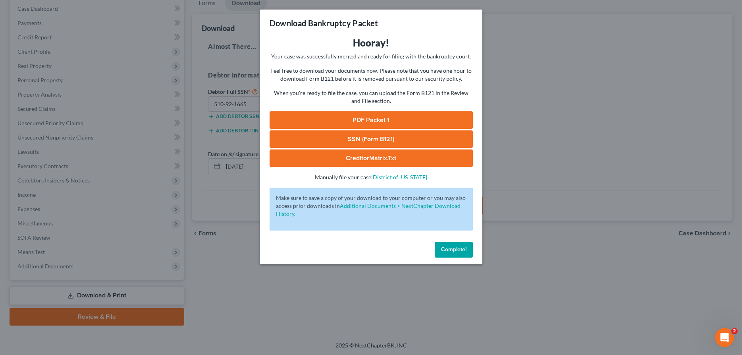
click at [374, 120] on link "PDF Packet 1" at bounding box center [371, 119] width 203 height 17
click at [463, 252] on span "Complete!" at bounding box center [453, 249] width 25 height 7
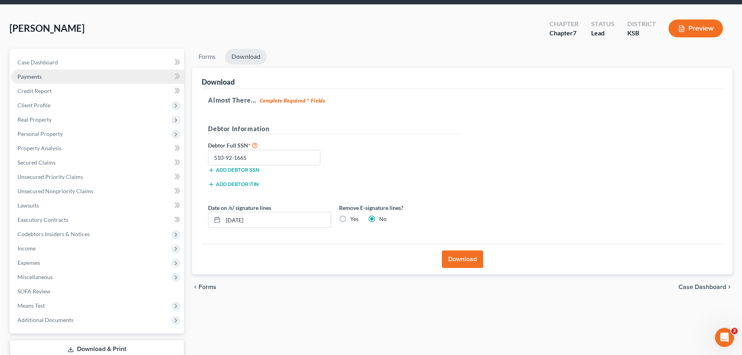
scroll to position [0, 0]
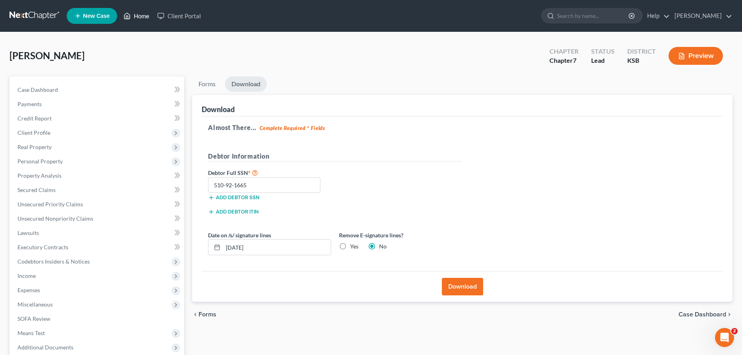
click at [135, 19] on link "Home" at bounding box center [137, 16] width 34 height 14
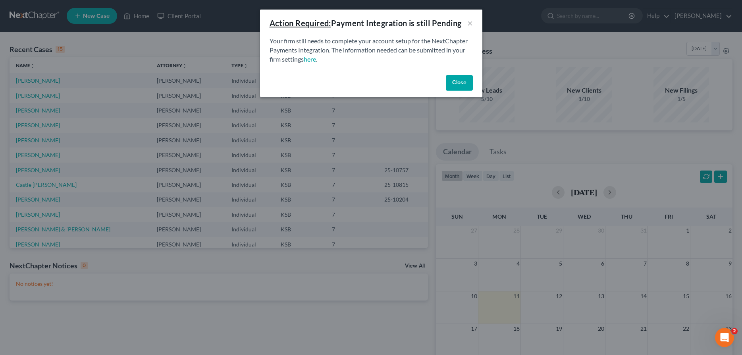
click at [458, 83] on button "Close" at bounding box center [459, 83] width 27 height 16
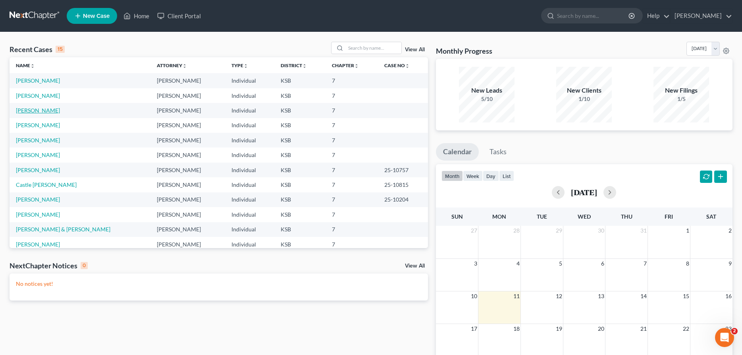
drag, startPoint x: 31, startPoint y: 111, endPoint x: 36, endPoint y: 110, distance: 5.3
click at [31, 111] on link "[PERSON_NAME]" at bounding box center [38, 110] width 44 height 7
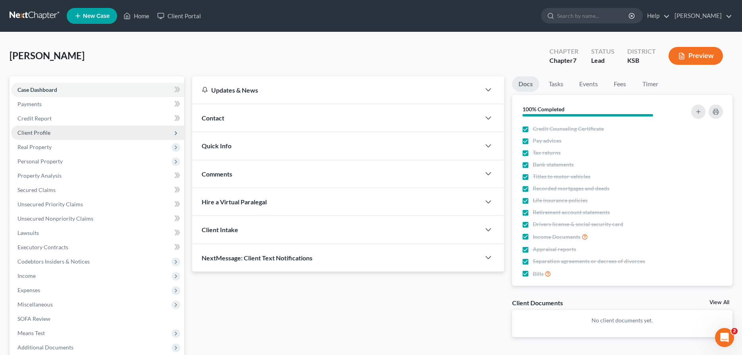
click at [41, 134] on span "Client Profile" at bounding box center [33, 132] width 33 height 7
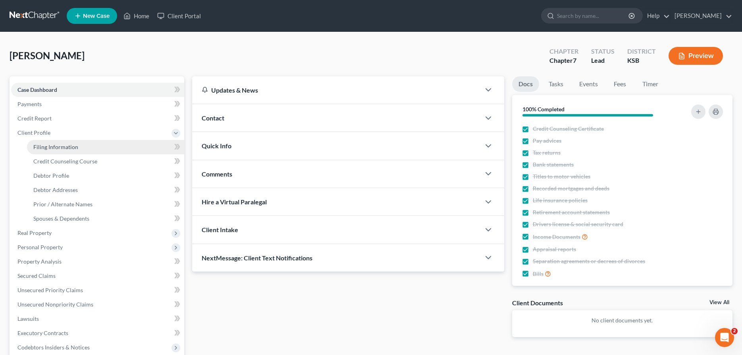
click at [44, 144] on span "Filing Information" at bounding box center [55, 146] width 45 height 7
select select "0"
select select "3"
select select "0"
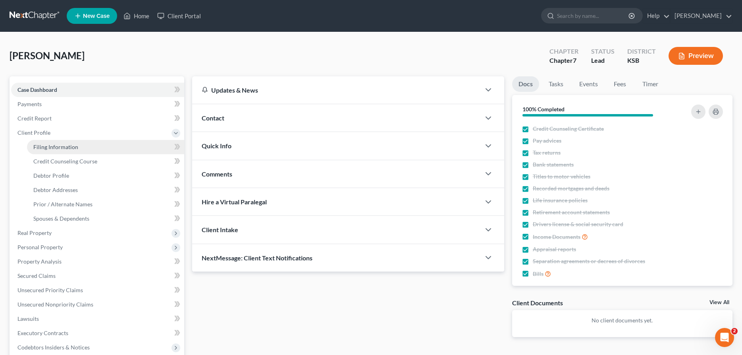
select select "17"
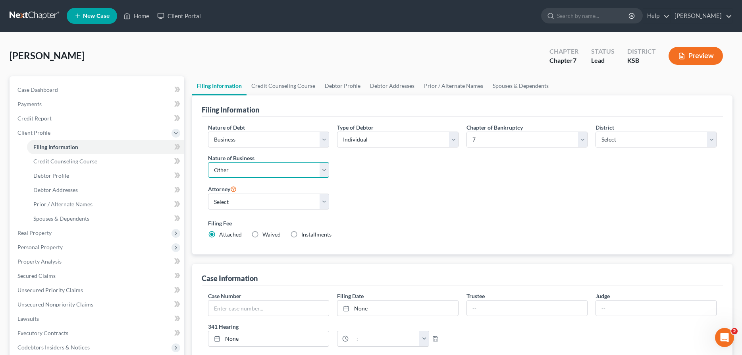
click at [208, 162] on select "Select Clearing Bank Commodity Broker Health Care Business Other Railroad Singl…" at bounding box center [268, 170] width 121 height 16
click at [229, 168] on select "Select Clearing Bank Commodity Broker Health Care Business Other Railroad Singl…" at bounding box center [268, 170] width 121 height 16
click at [208, 162] on select "Select Clearing Bank Commodity Broker Health Care Business Other Railroad Singl…" at bounding box center [268, 170] width 121 height 16
click at [237, 170] on select "Select Clearing Bank Commodity Broker Health Care Business Other Railroad Singl…" at bounding box center [268, 170] width 121 height 16
click at [144, 19] on link "Home" at bounding box center [137, 16] width 34 height 14
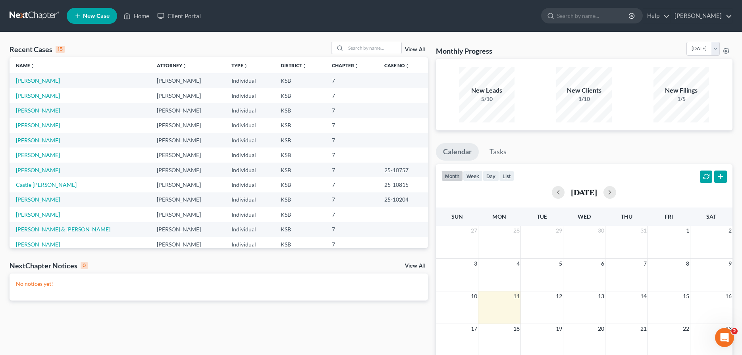
click at [35, 141] on link "[PERSON_NAME]" at bounding box center [38, 140] width 44 height 7
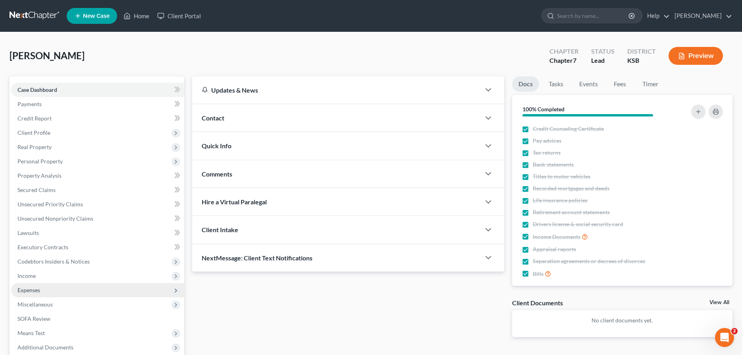
click at [45, 291] on span "Expenses" at bounding box center [97, 290] width 173 height 14
click at [44, 300] on link "Home" at bounding box center [105, 304] width 157 height 14
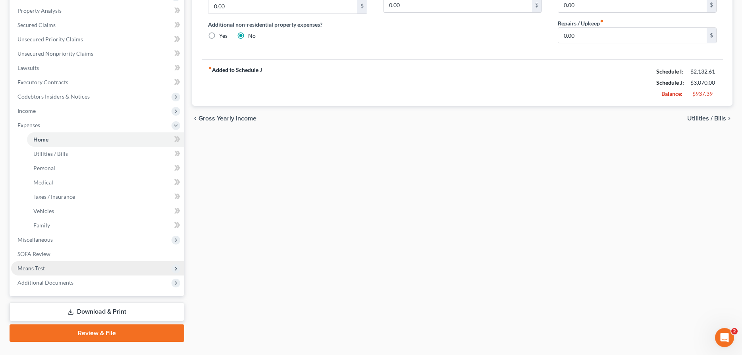
scroll to position [181, 0]
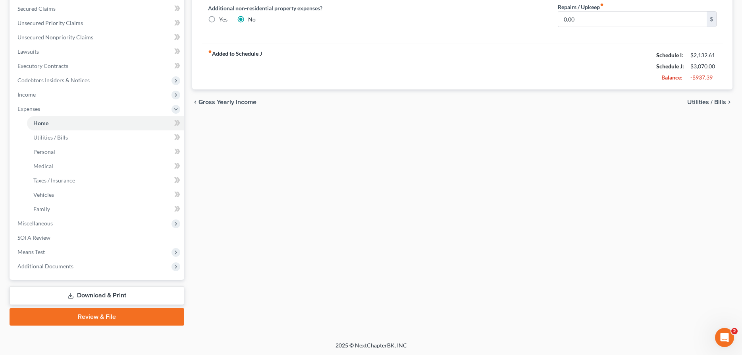
click at [88, 295] on link "Download & Print" at bounding box center [97, 295] width 175 height 19
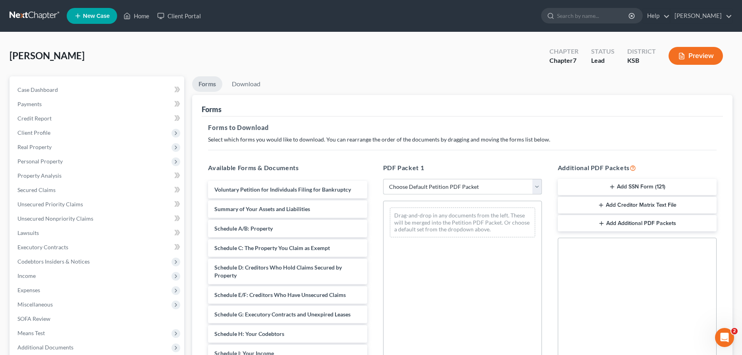
click at [383, 179] on select "Choose Default Petition PDF Packet Complete Bankruptcy Petition (all forms and …" at bounding box center [462, 187] width 159 height 16
click at [458, 186] on select "Choose Default Petition PDF Packet Complete Bankruptcy Petition (all forms and …" at bounding box center [462, 187] width 159 height 16
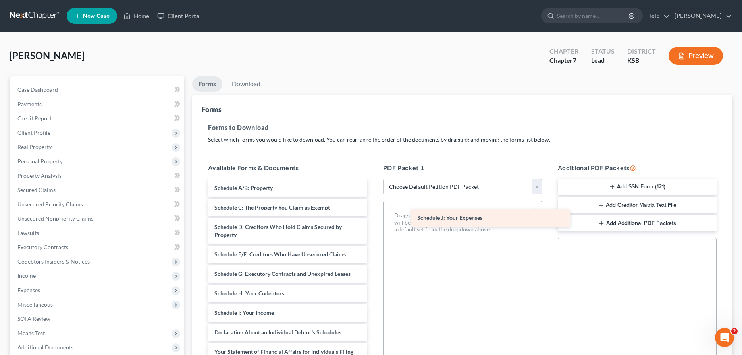
drag, startPoint x: 270, startPoint y: 332, endPoint x: 471, endPoint y: 218, distance: 231.2
click at [373, 218] on div "Schedule J: Your Expenses Voluntary Petition for Individuals Filing for Bankrup…" at bounding box center [288, 324] width 172 height 369
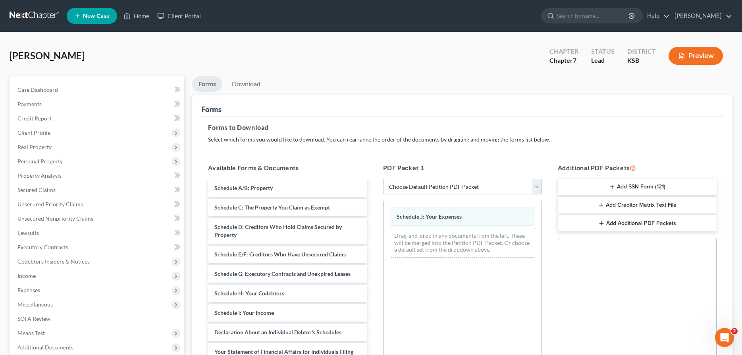
scroll to position [135, 0]
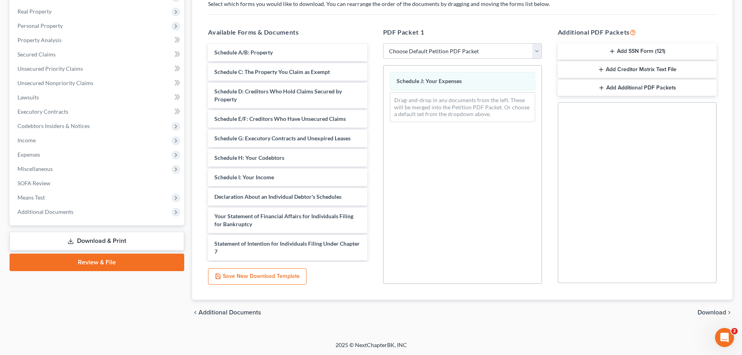
click at [705, 311] on span "Download" at bounding box center [712, 312] width 29 height 6
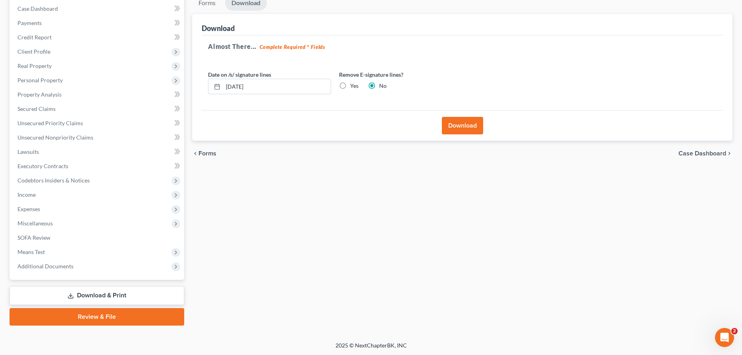
click at [475, 127] on button "Download" at bounding box center [462, 125] width 41 height 17
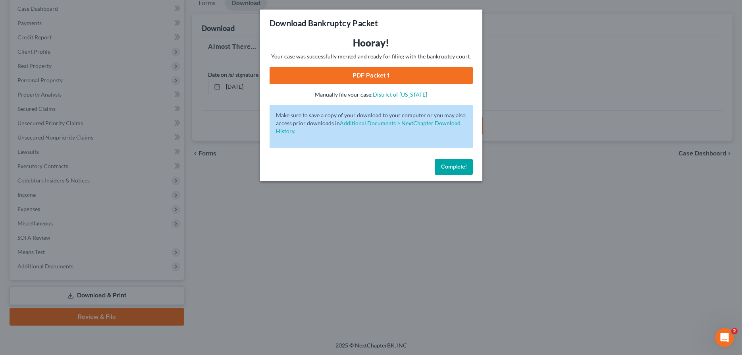
click at [372, 74] on link "PDF Packet 1" at bounding box center [371, 75] width 203 height 17
click at [457, 163] on button "Complete!" at bounding box center [454, 167] width 38 height 16
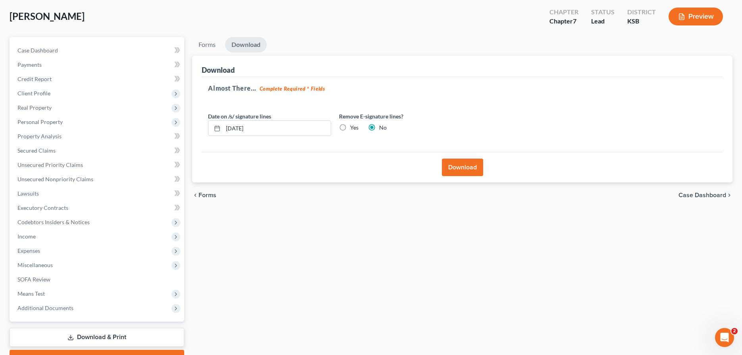
scroll to position [0, 0]
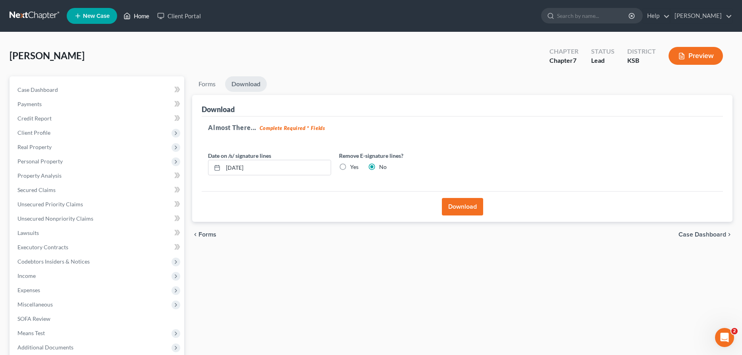
click at [141, 17] on link "Home" at bounding box center [137, 16] width 34 height 14
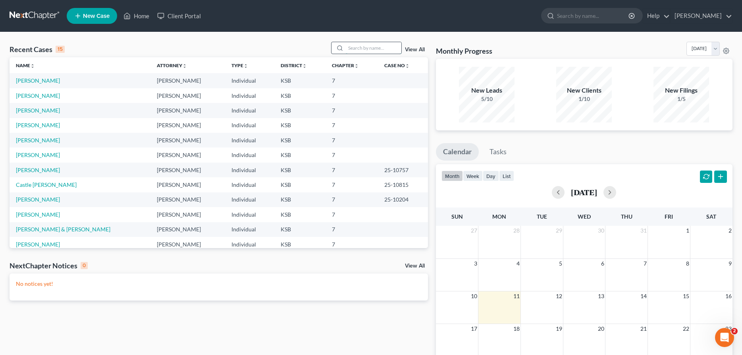
click at [353, 48] on input "search" at bounding box center [374, 48] width 56 height 12
type input "[PERSON_NAME]"
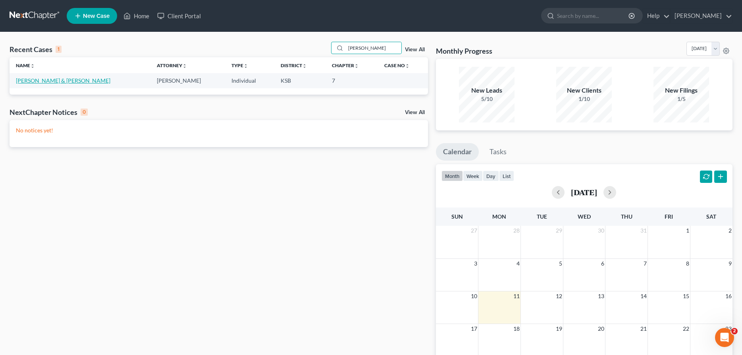
click at [29, 83] on link "[PERSON_NAME] & [PERSON_NAME]" at bounding box center [63, 80] width 95 height 7
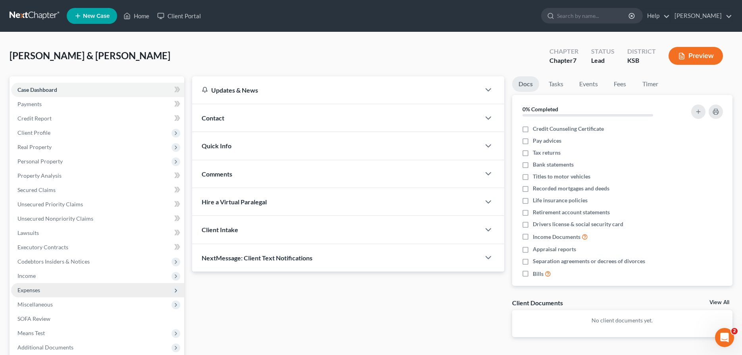
click at [24, 287] on span "Expenses" at bounding box center [28, 289] width 23 height 7
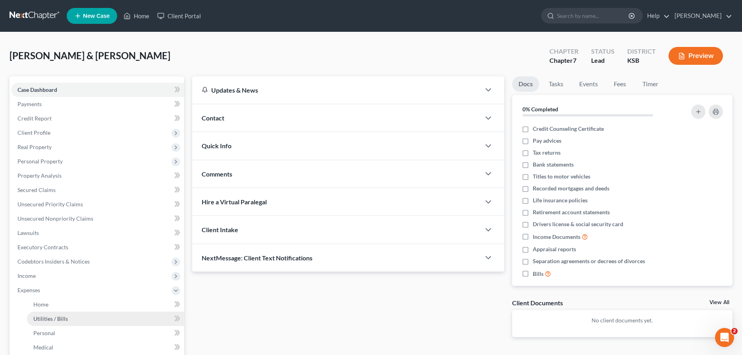
scroll to position [122, 0]
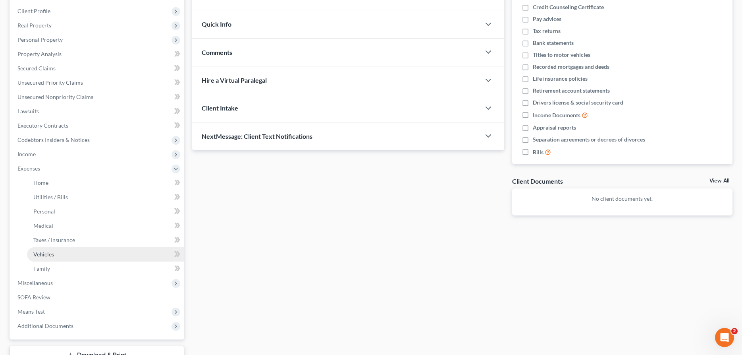
click at [43, 251] on span "Vehicles" at bounding box center [43, 254] width 21 height 7
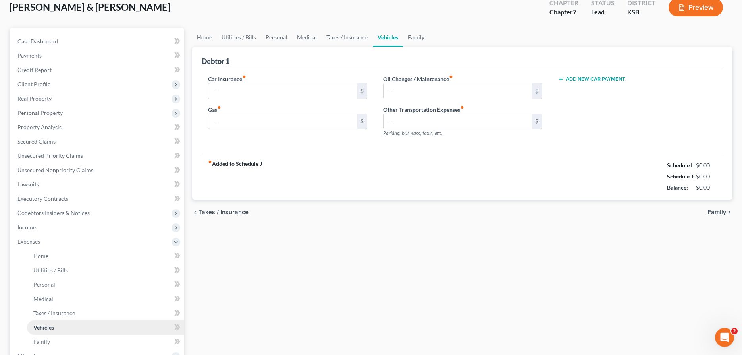
type input "130.00"
type input "325.00"
type input "125.00"
type input "0.00"
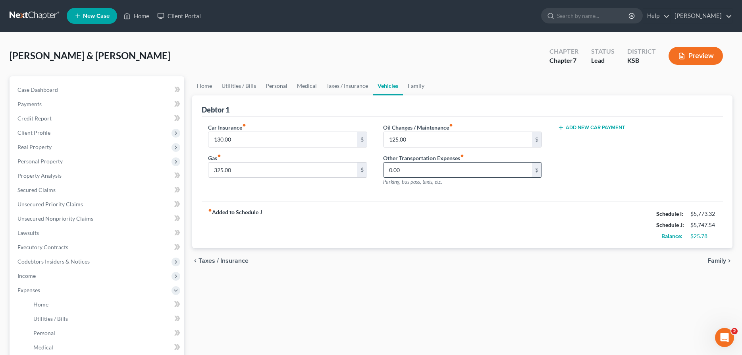
click at [433, 172] on input "0.00" at bounding box center [458, 169] width 149 height 15
click at [424, 137] on input "125.00" at bounding box center [458, 139] width 149 height 15
drag, startPoint x: 415, startPoint y: 143, endPoint x: 365, endPoint y: 143, distance: 50.0
click at [384, 143] on input "125.00" at bounding box center [458, 139] width 149 height 15
type input "385.00"
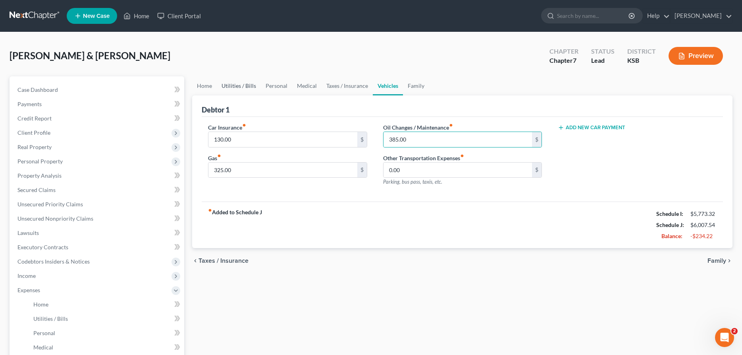
click at [238, 86] on link "Utilities / Bills" at bounding box center [239, 85] width 44 height 19
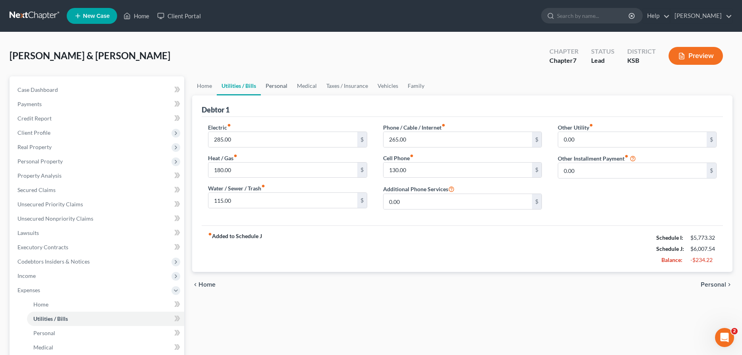
click at [272, 83] on link "Personal" at bounding box center [276, 85] width 31 height 19
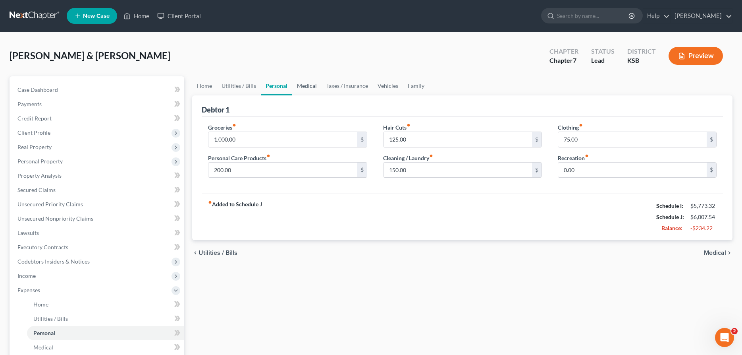
click at [298, 84] on link "Medical" at bounding box center [306, 85] width 29 height 19
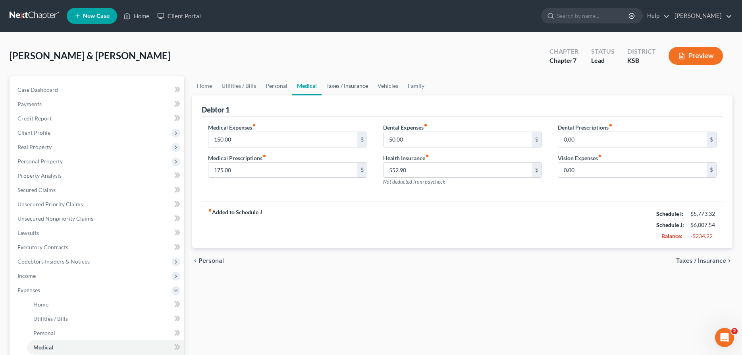
click at [355, 83] on link "Taxes / Insurance" at bounding box center [347, 85] width 51 height 19
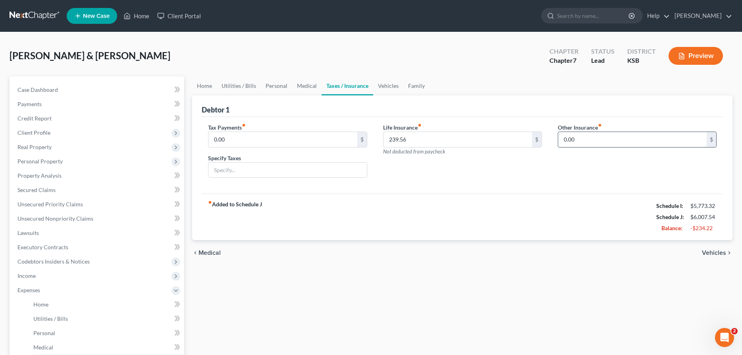
click at [586, 138] on input "0.00" at bounding box center [632, 139] width 149 height 15
type input "228.00"
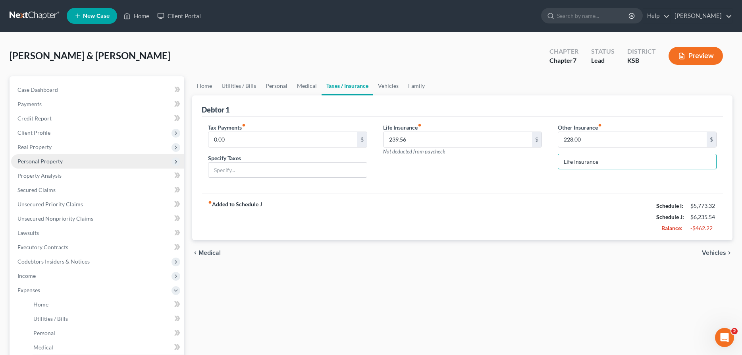
type input "Life Insurance"
click at [47, 162] on span "Personal Property" at bounding box center [39, 161] width 45 height 7
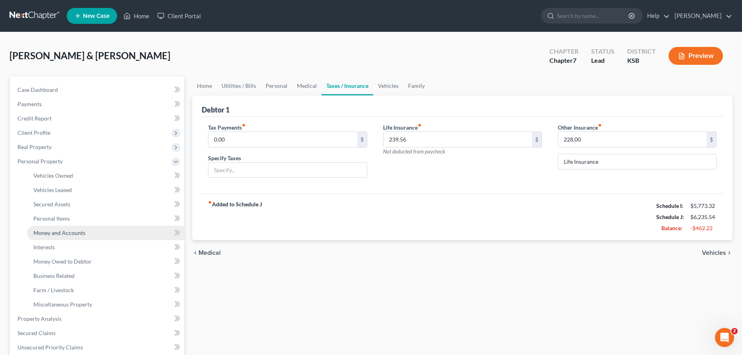
click at [68, 233] on span "Money and Accounts" at bounding box center [59, 232] width 52 height 7
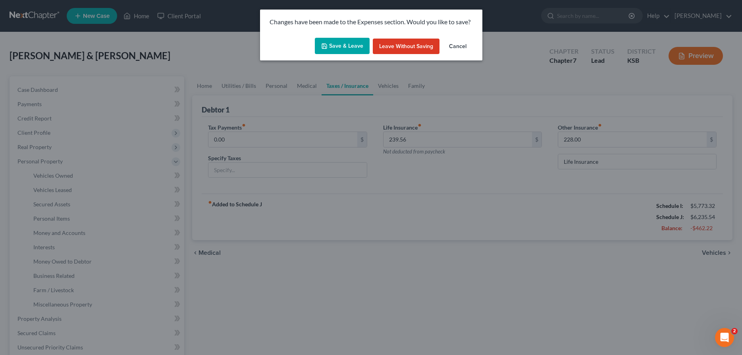
click at [355, 49] on button "Save & Leave" at bounding box center [342, 46] width 55 height 17
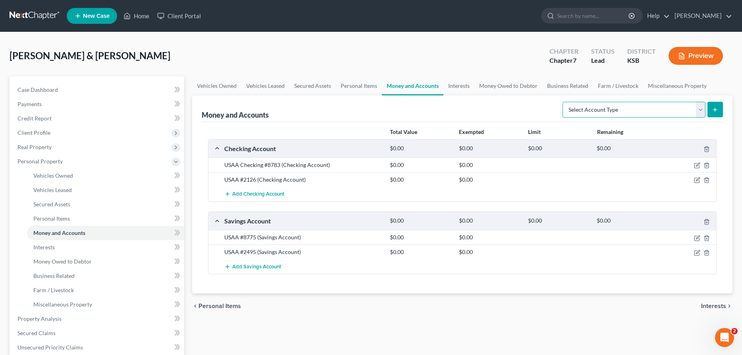
click at [563, 102] on select "Select Account Type Brokerage Cash on Hand Certificates of Deposit Checking Acc…" at bounding box center [634, 110] width 143 height 16
drag, startPoint x: 579, startPoint y: 115, endPoint x: 450, endPoint y: 83, distance: 133.2
click at [449, 83] on link "Interests" at bounding box center [459, 85] width 31 height 19
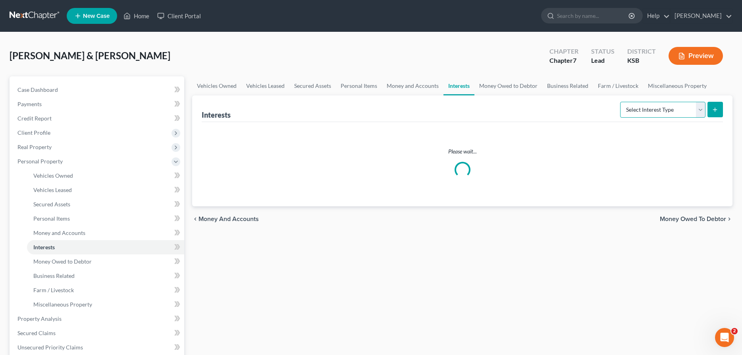
click at [620, 102] on select "Select Interest Type 401K Annuity Bond Education IRA Government Bond Government…" at bounding box center [662, 110] width 85 height 16
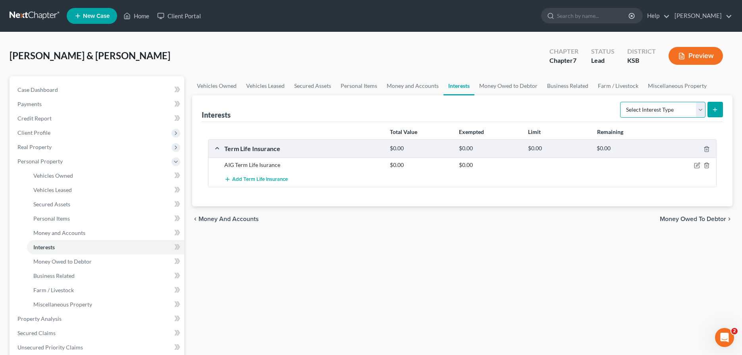
select select "term_life_insurance"
click option "Term Life Insurance" at bounding box center [0, 0] width 0 height 0
drag, startPoint x: 717, startPoint y: 106, endPoint x: 690, endPoint y: 123, distance: 32.2
click at [716, 106] on icon "submit" at bounding box center [715, 109] width 6 height 6
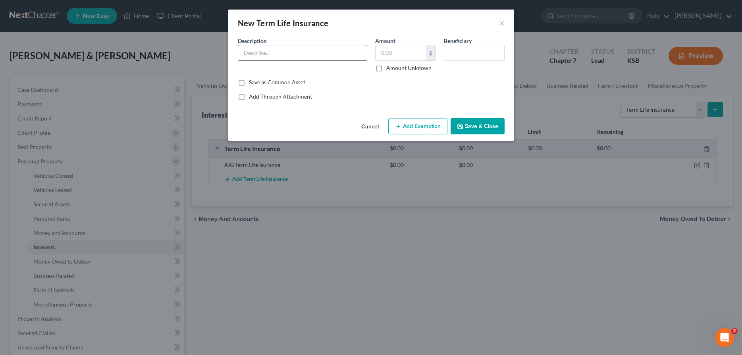
click at [306, 52] on input "text" at bounding box center [302, 52] width 129 height 15
type input "Globe Life"
click at [455, 54] on input "text" at bounding box center [474, 52] width 60 height 15
type input "Funeral Home"
click at [484, 122] on button "Save & Close" at bounding box center [478, 126] width 54 height 17
